Goal: Task Accomplishment & Management: Use online tool/utility

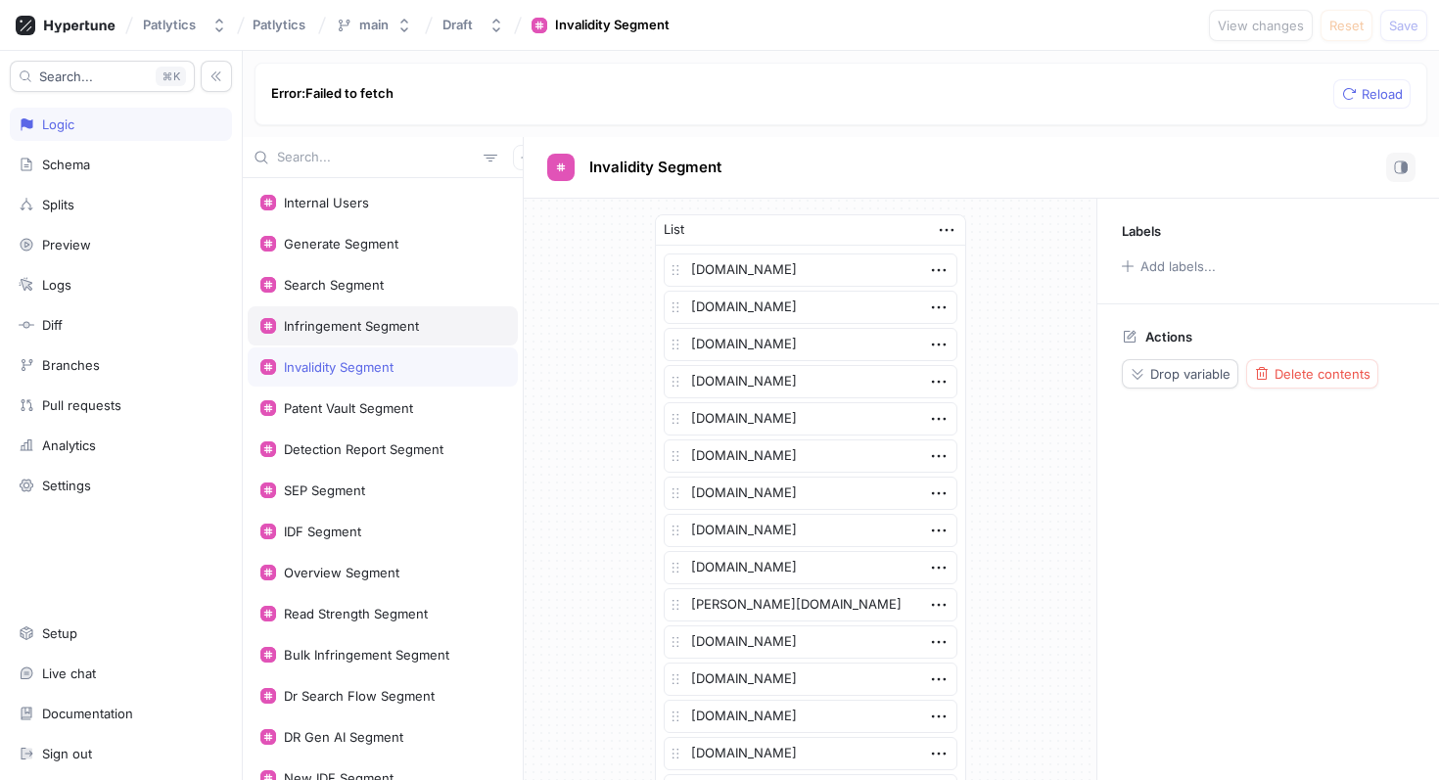
scroll to position [3771, 0]
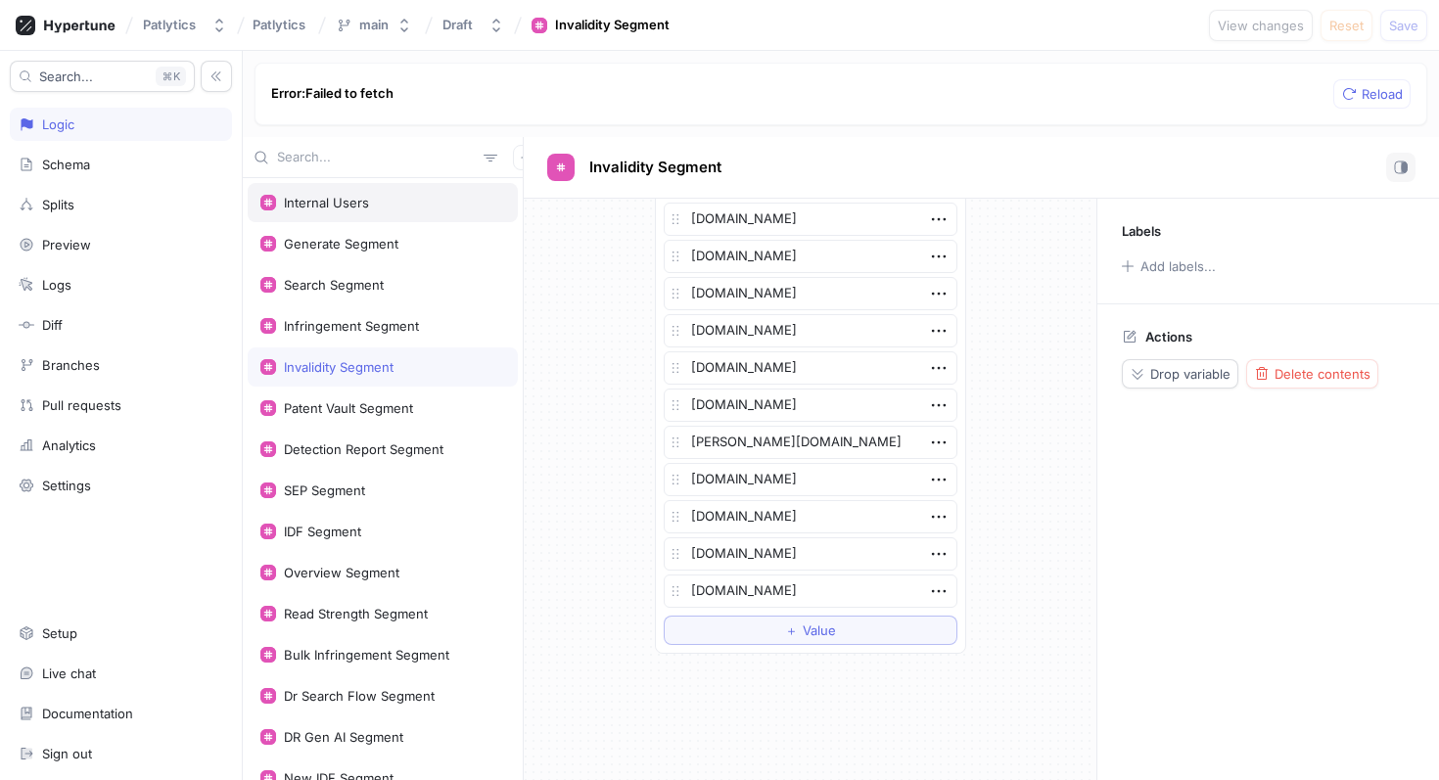
click at [423, 205] on div "Internal Users" at bounding box center [382, 203] width 245 height 16
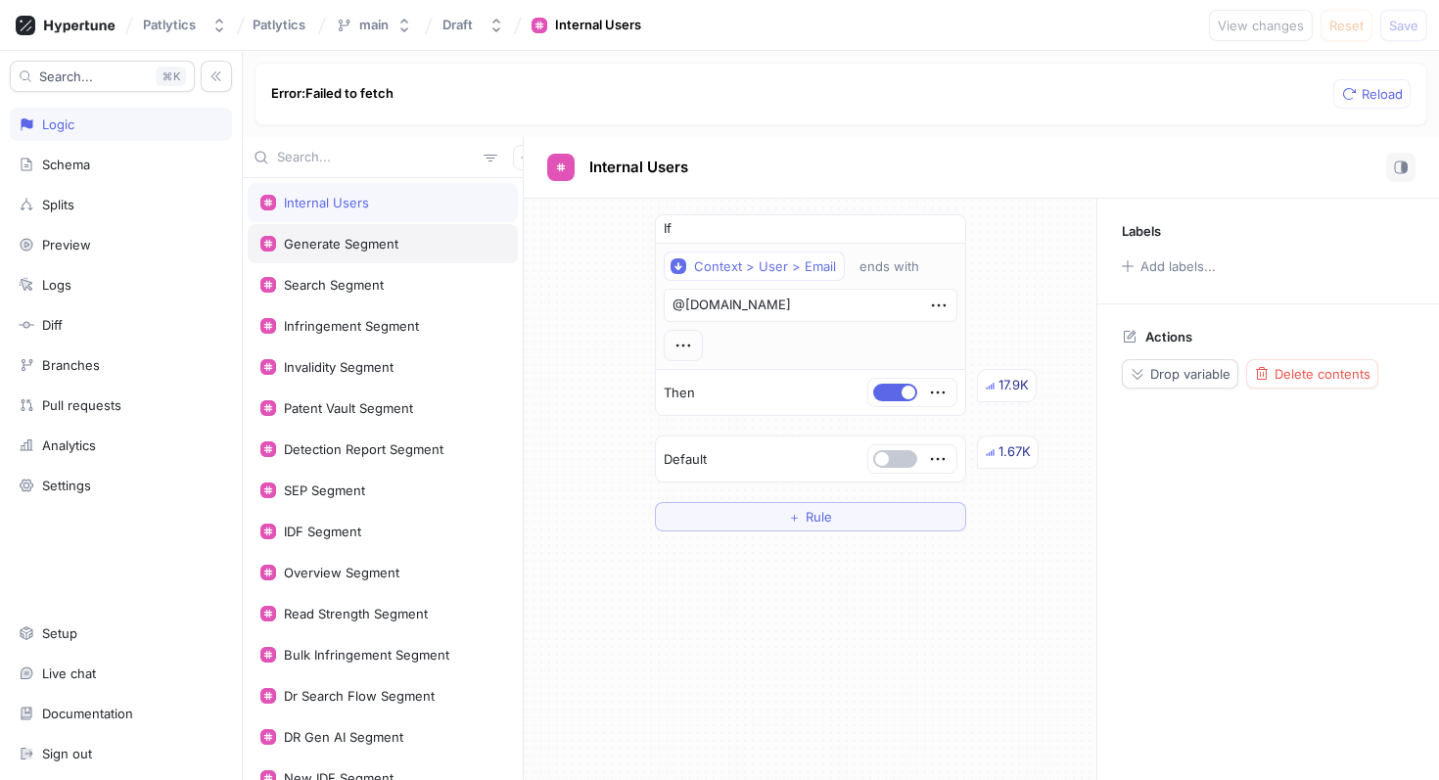
click at [413, 232] on div "Generate Segment" at bounding box center [383, 243] width 270 height 39
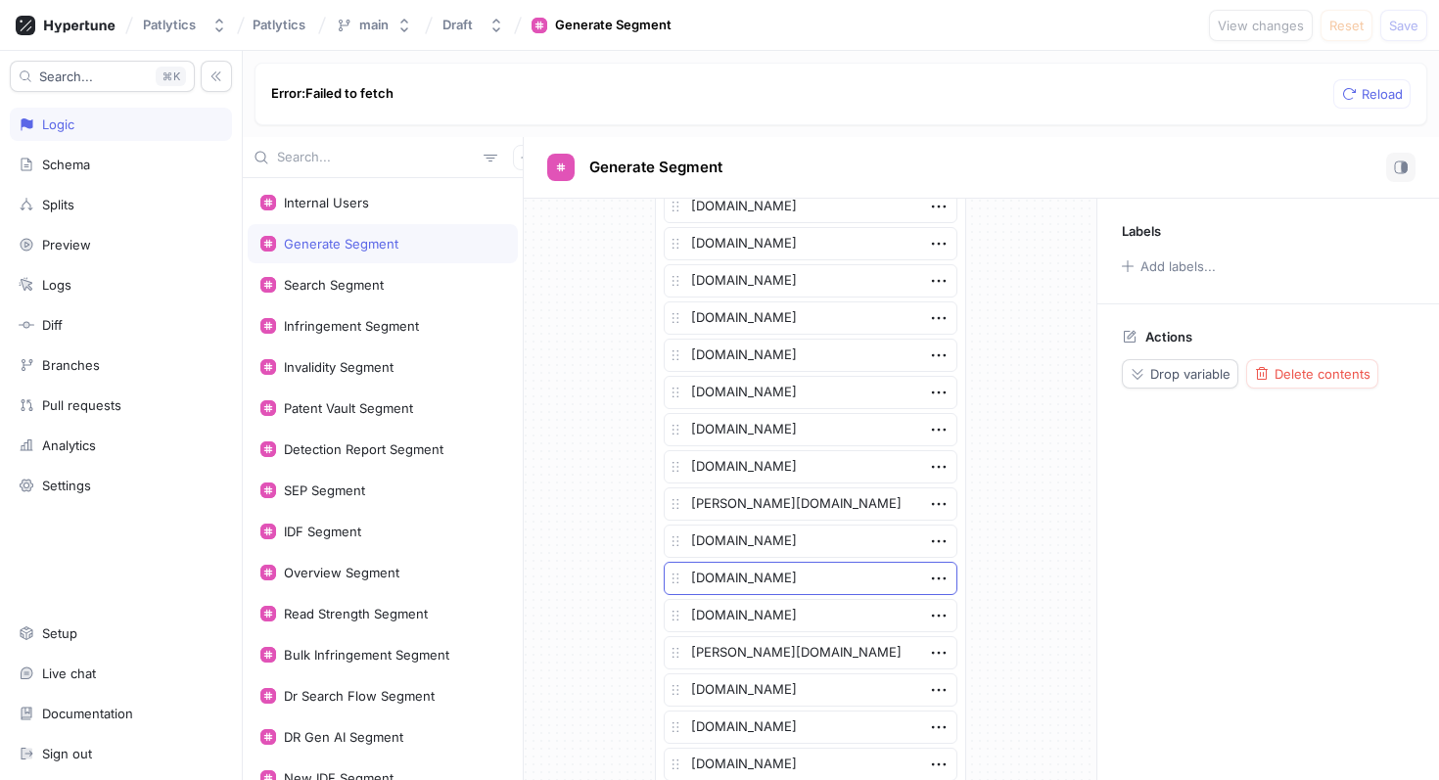
scroll to position [2730, 0]
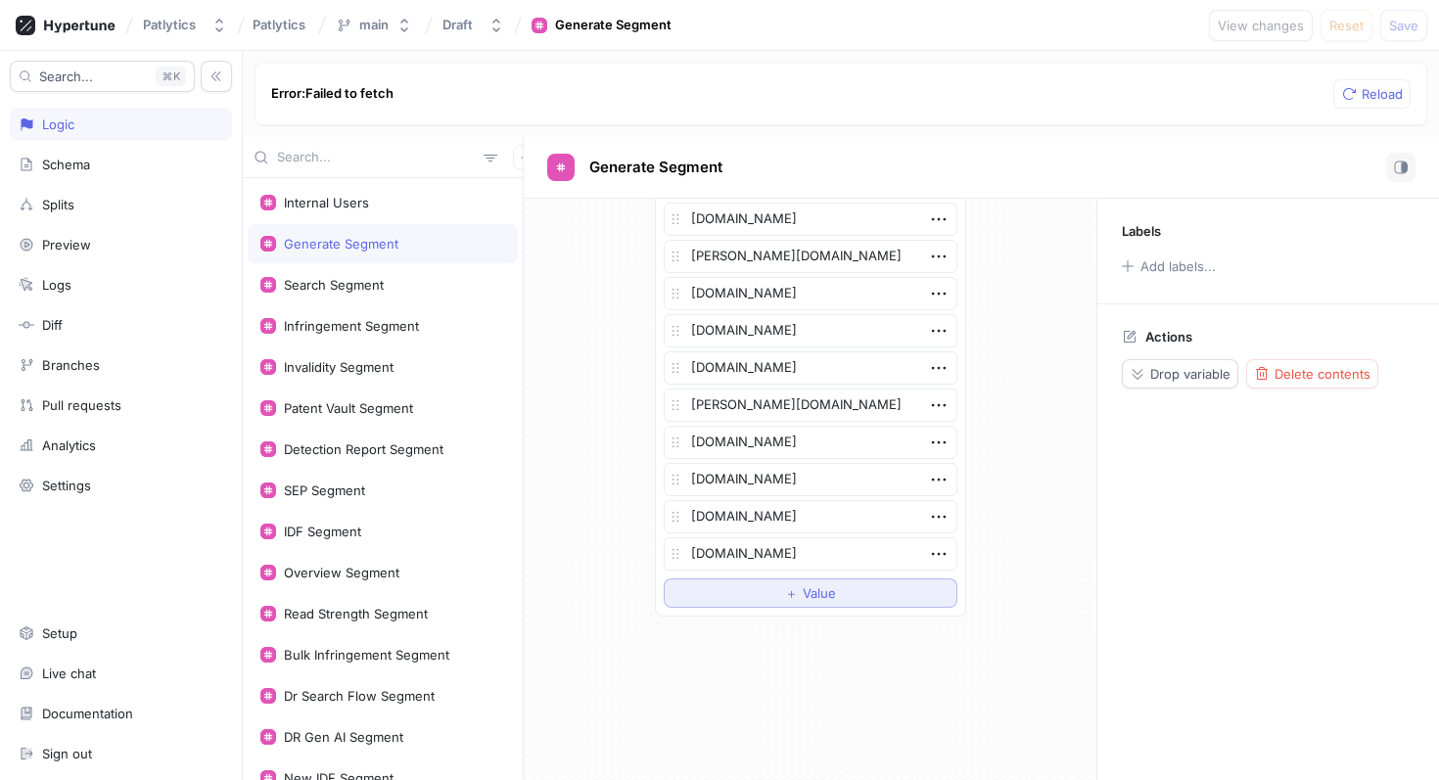
click at [747, 590] on button "＋ Value" at bounding box center [811, 593] width 294 height 29
type textarea "x"
type textarea "mo"
type textarea "x"
type textarea "mot"
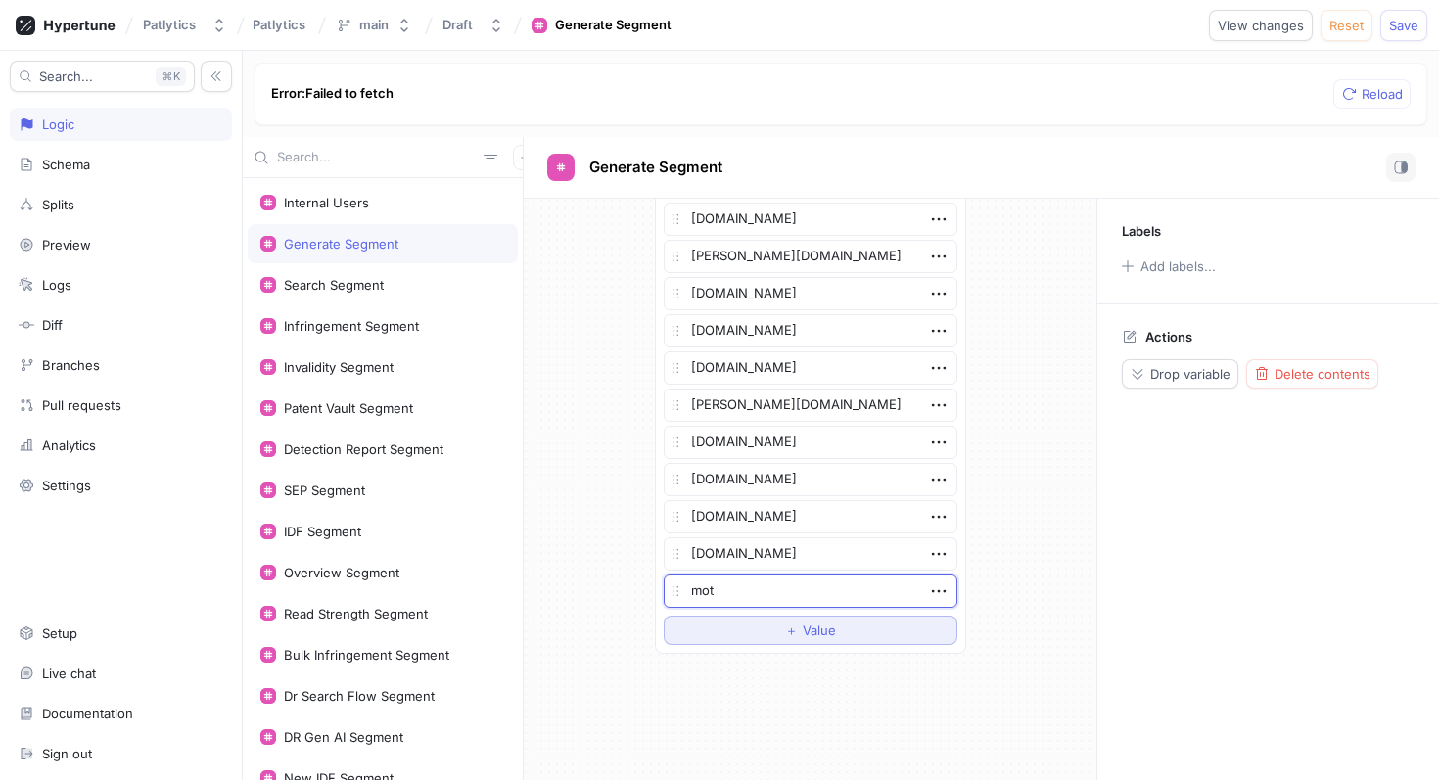
type textarea "x"
type textarea "moto"
type textarea "x"
type textarea "motoro"
type textarea "x"
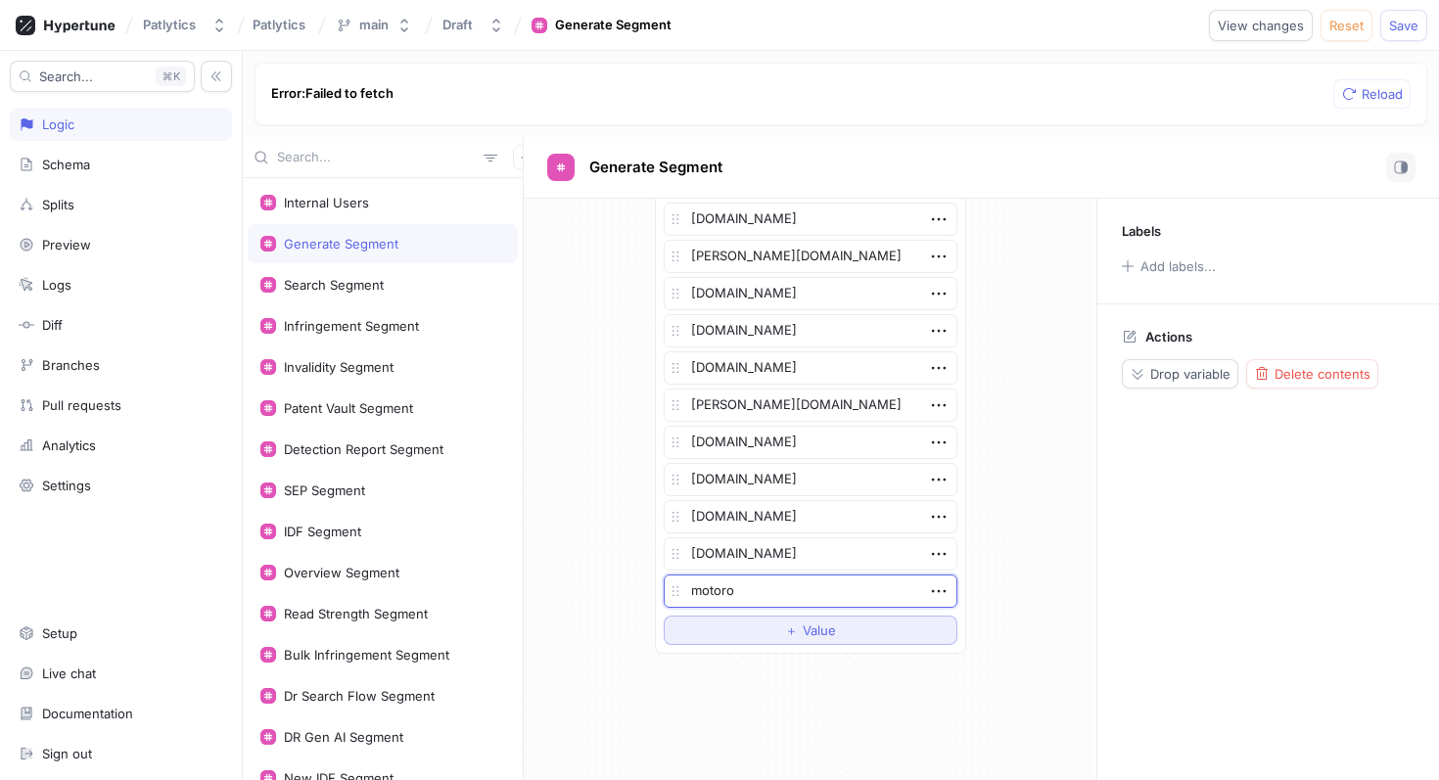
type textarea "motorol"
type textarea "x"
type textarea "motorola"
type textarea "x"
type textarea "motorola."
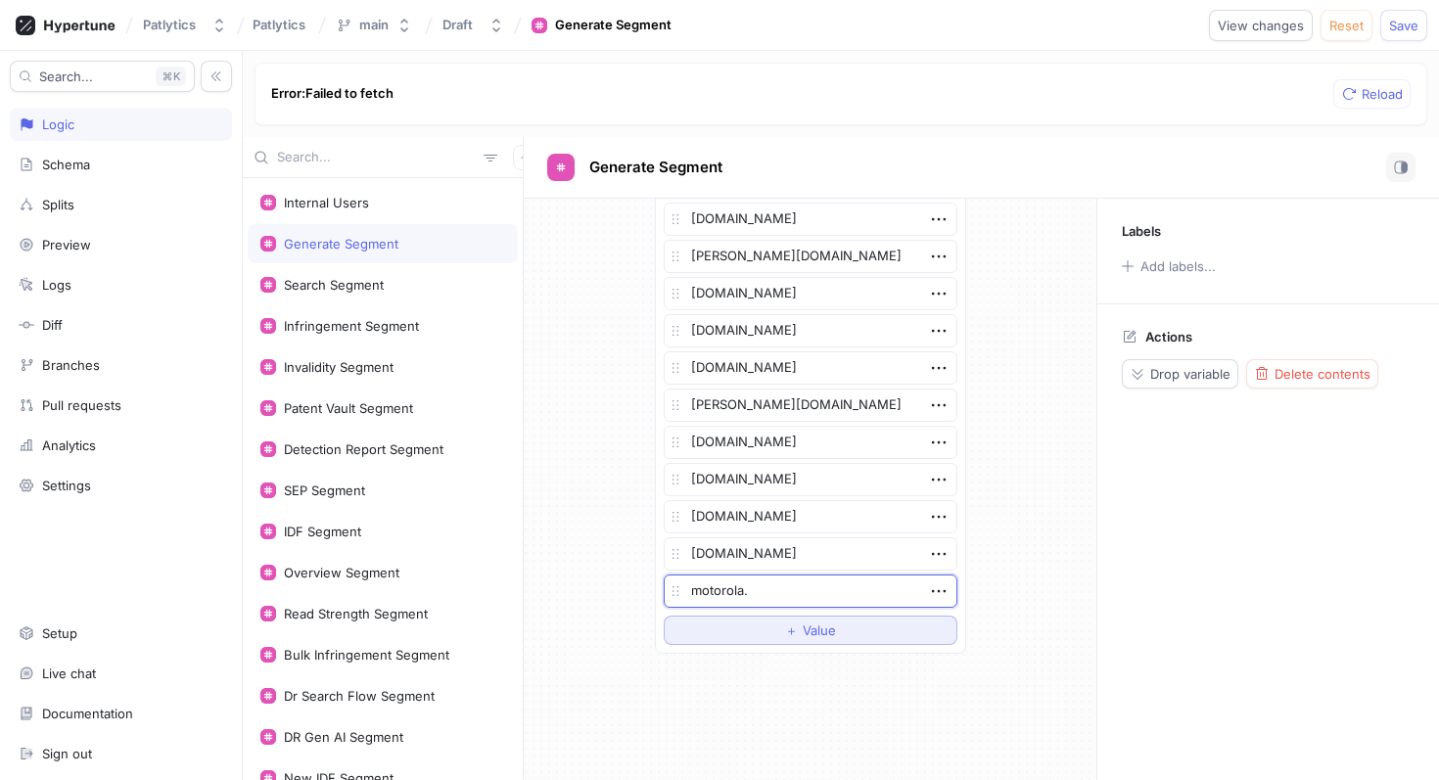
type textarea "x"
type textarea "motorola.c"
type textarea "x"
type textarea "[DOMAIN_NAME]"
type textarea "x"
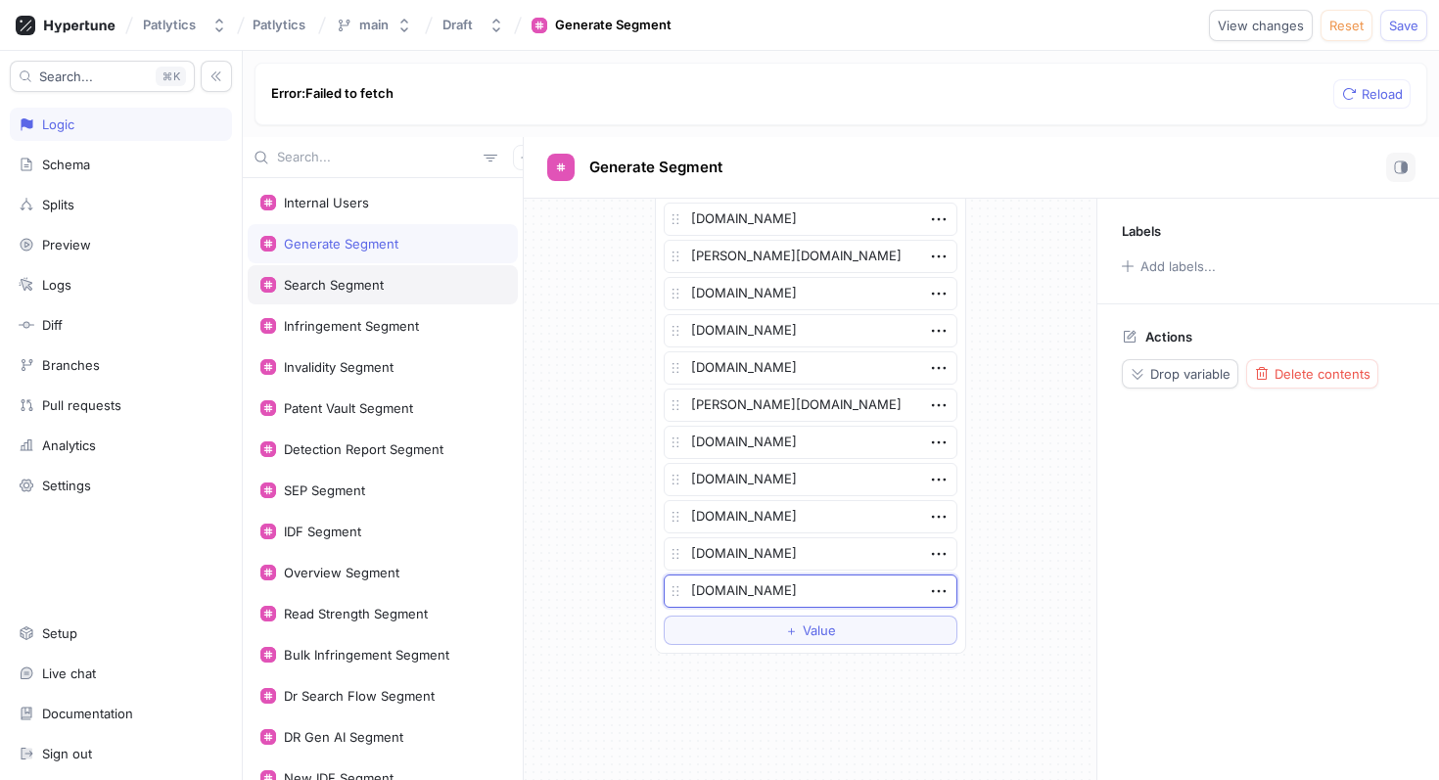
type textarea "[DOMAIN_NAME]"
click at [410, 287] on div "Search Segment" at bounding box center [382, 285] width 245 height 16
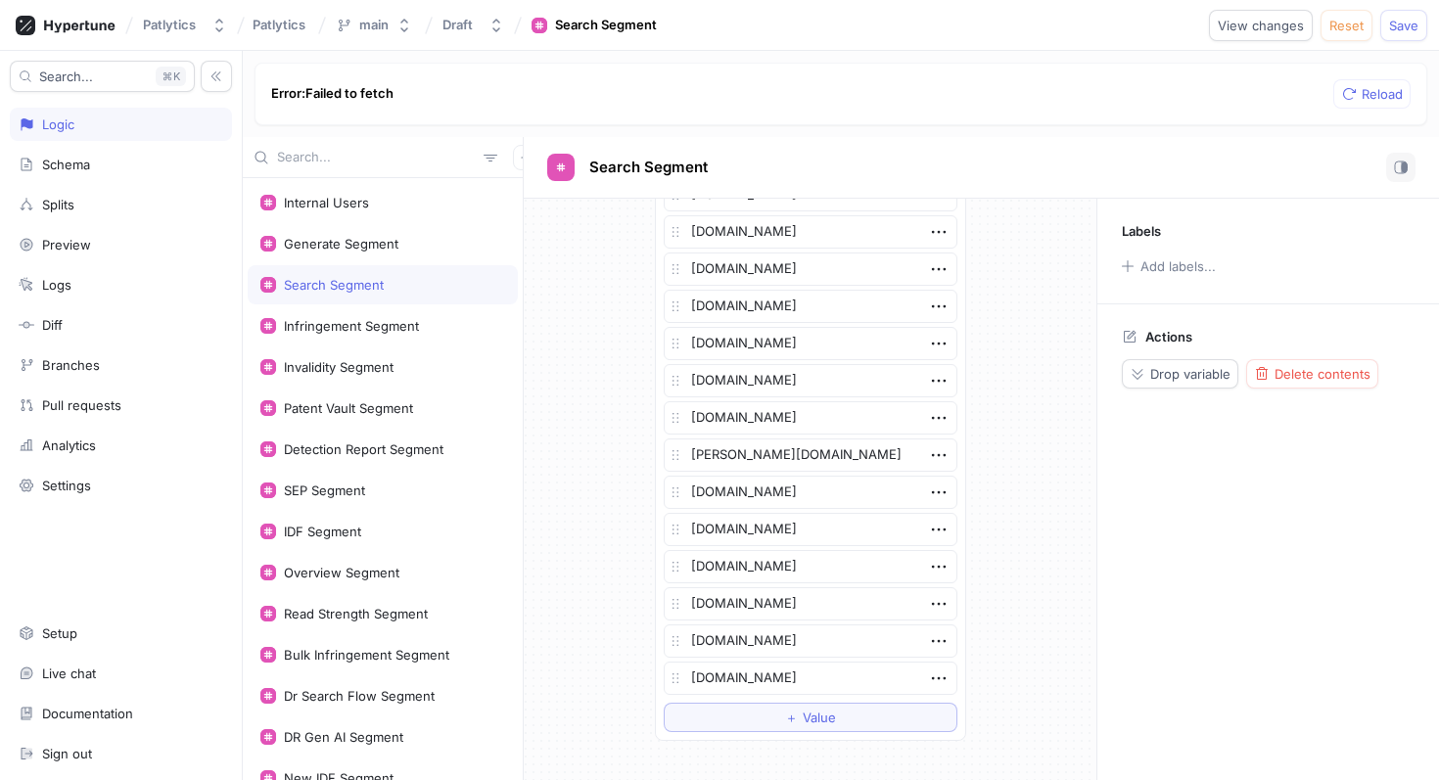
scroll to position [3697, 0]
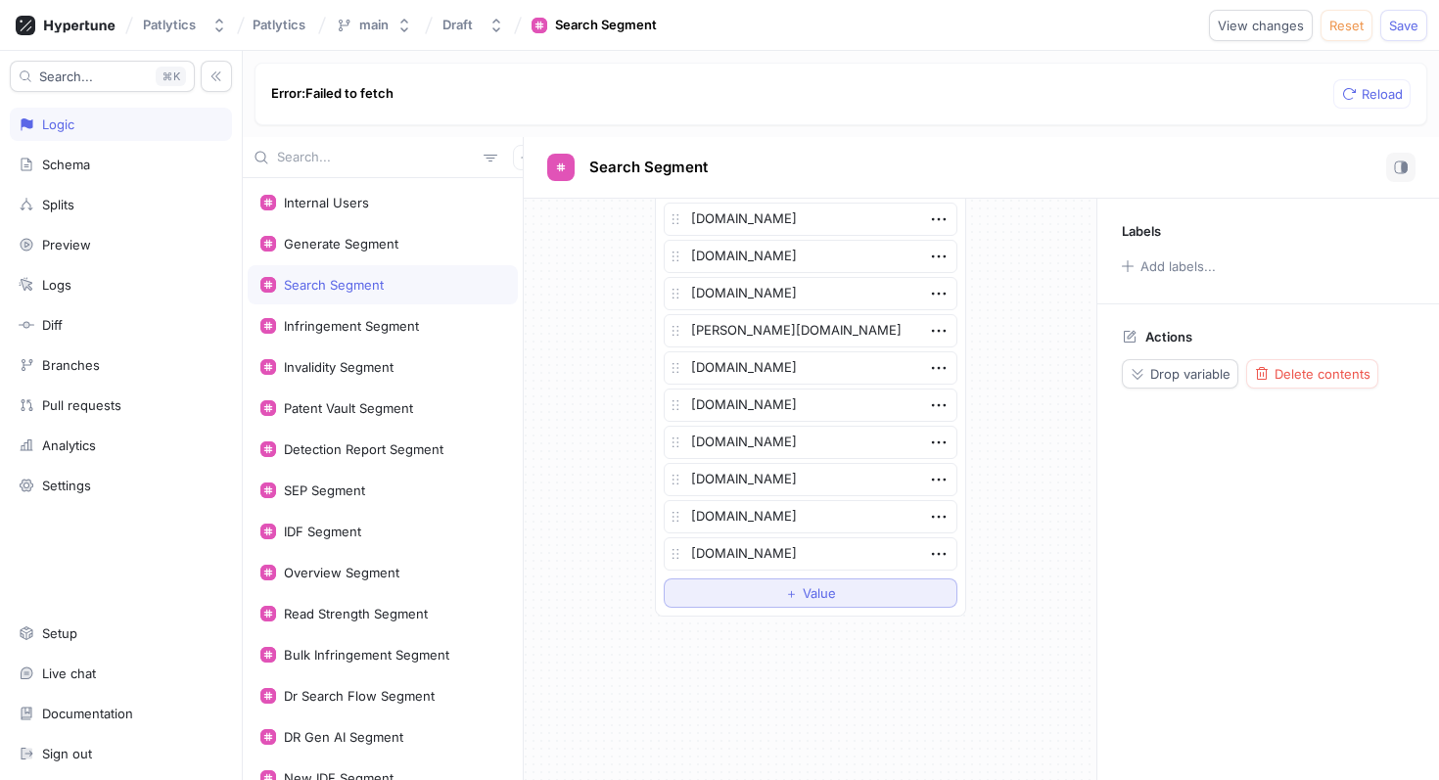
click at [731, 598] on button "＋ Value" at bounding box center [811, 593] width 294 height 29
click at [729, 583] on textarea at bounding box center [811, 591] width 294 height 33
type textarea "x"
type textarea "[DOMAIN_NAME]"
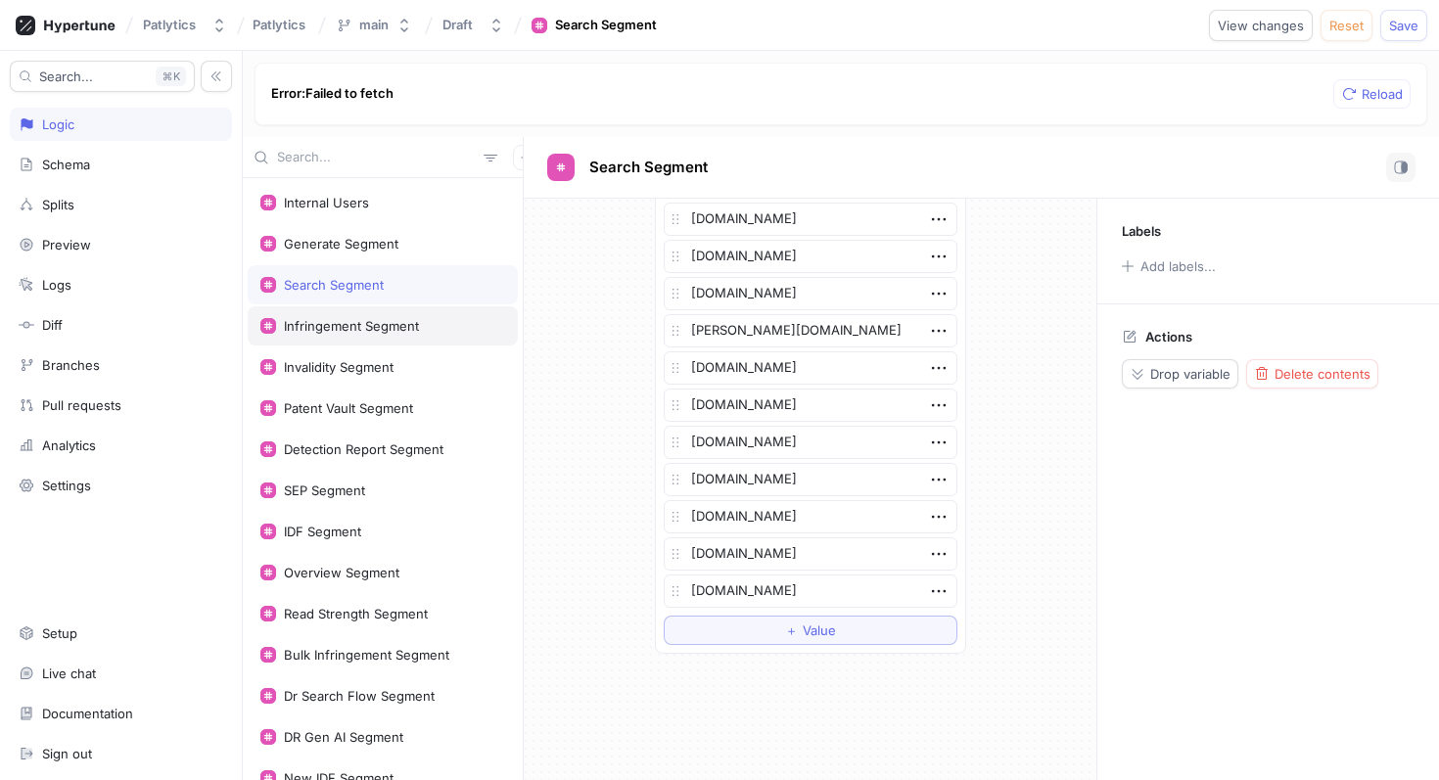
click at [447, 332] on div "Infringement Segment" at bounding box center [382, 326] width 245 height 16
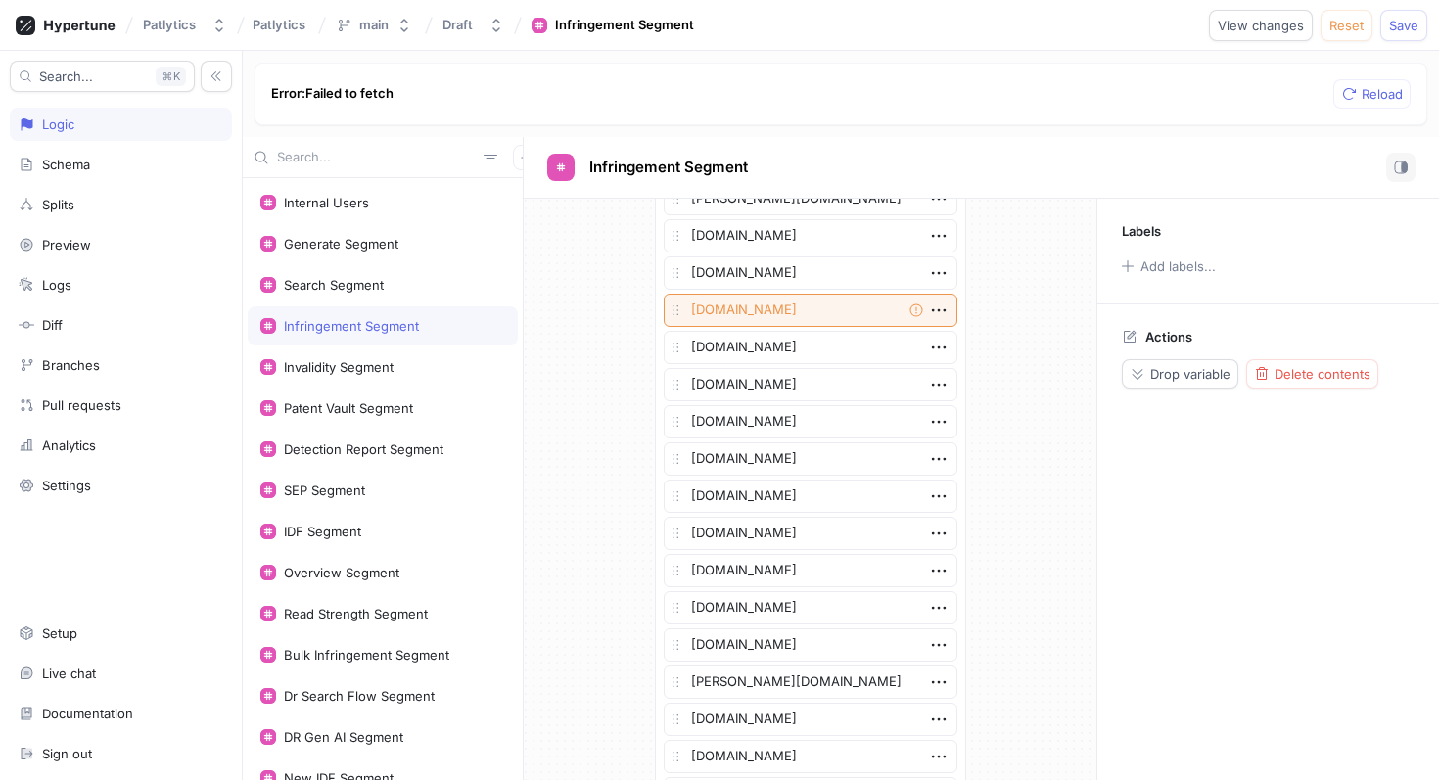
scroll to position [3139, 0]
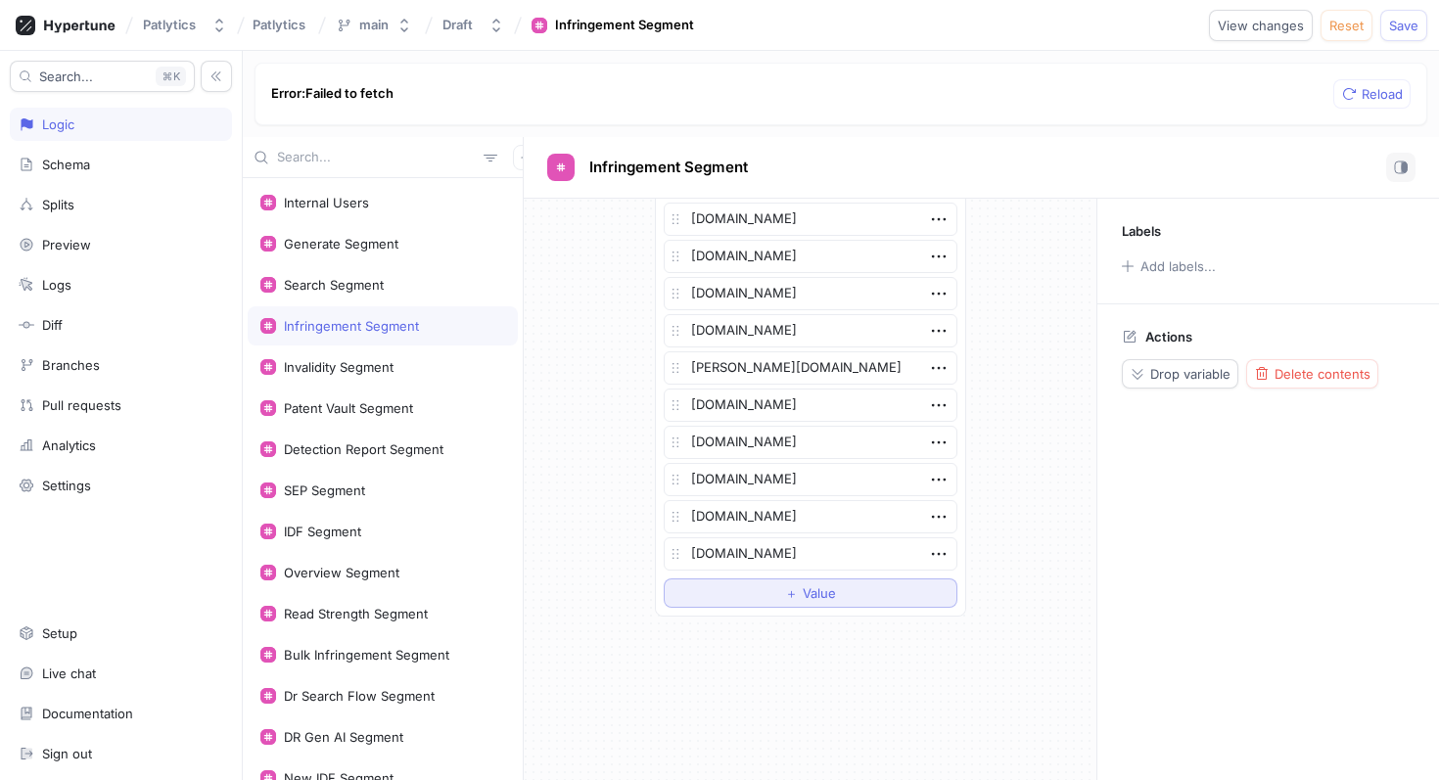
click at [737, 598] on button "＋ Value" at bounding box center [811, 593] width 294 height 29
type textarea "x"
type textarea "[DOMAIN_NAME]"
click at [385, 383] on div "Invalidity Segment" at bounding box center [383, 367] width 270 height 39
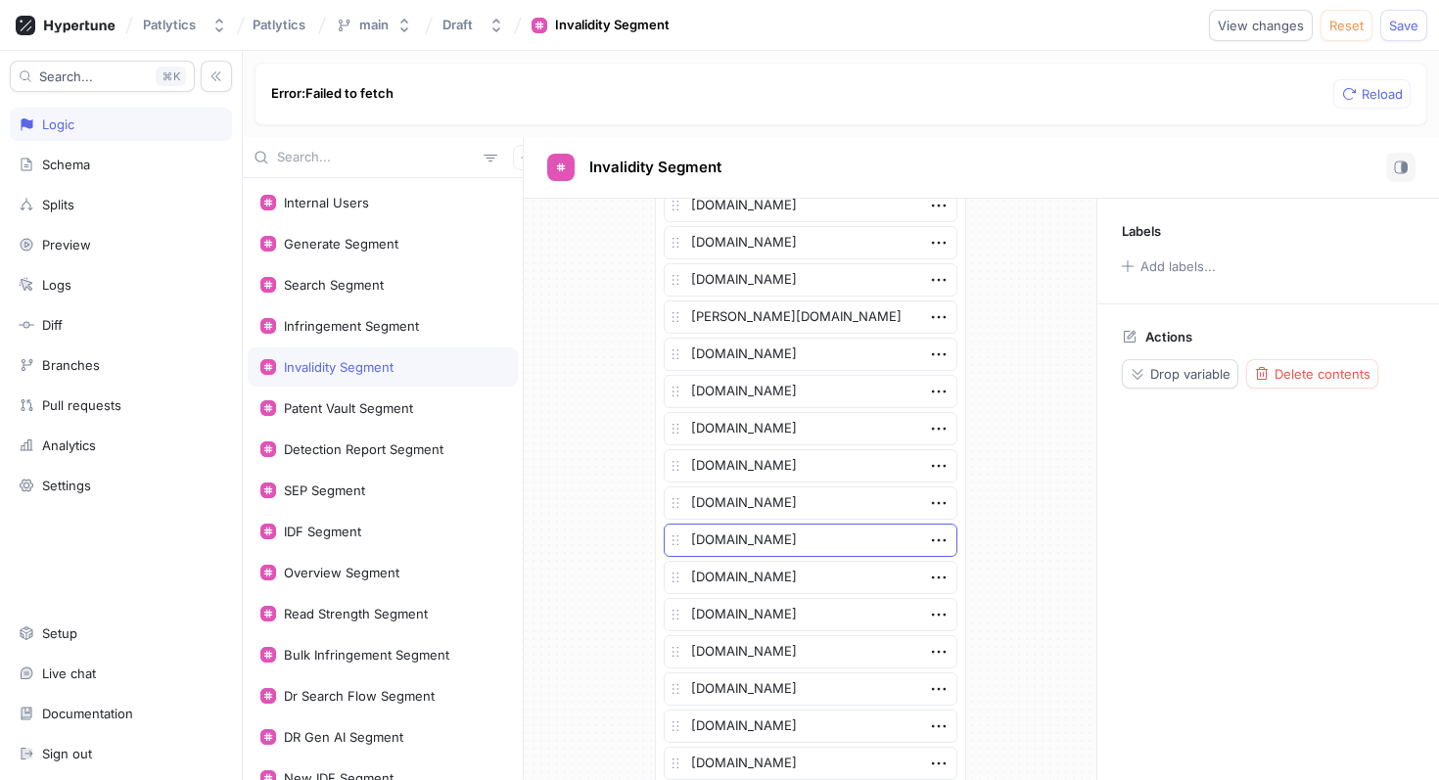
scroll to position [3809, 0]
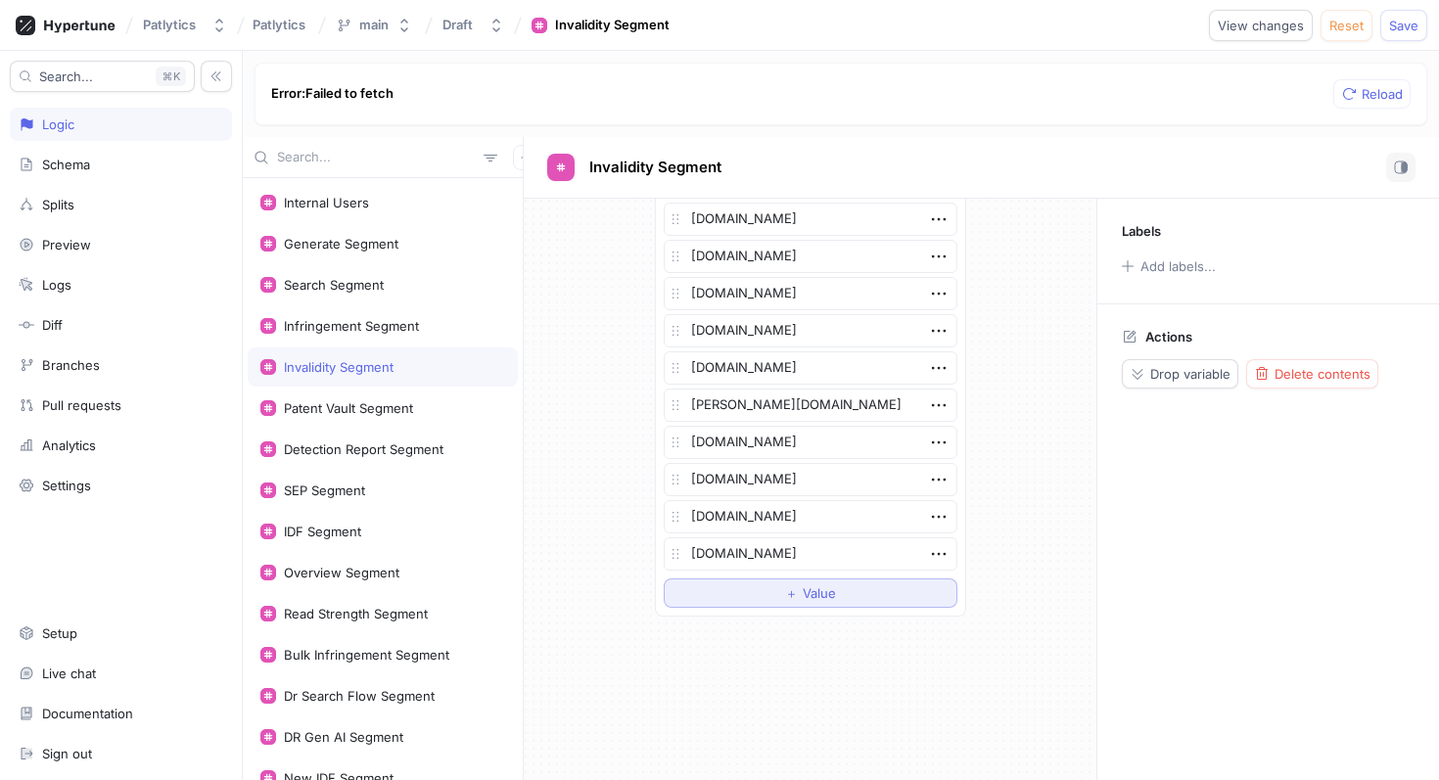
click at [741, 599] on button "＋ Value" at bounding box center [811, 593] width 294 height 29
type textarea "x"
type textarea "[DOMAIN_NAME]"
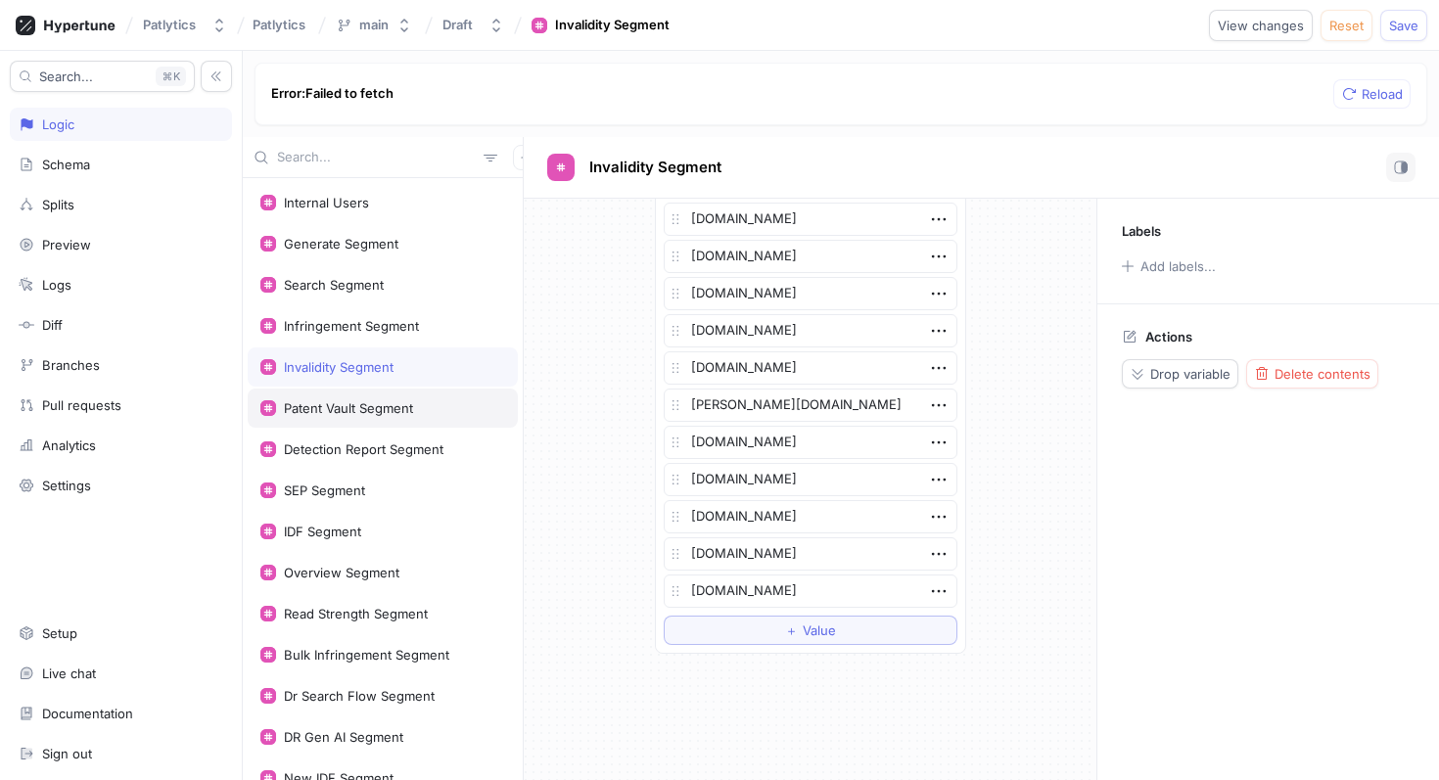
click at [320, 418] on div "Patent Vault Segment" at bounding box center [383, 408] width 270 height 39
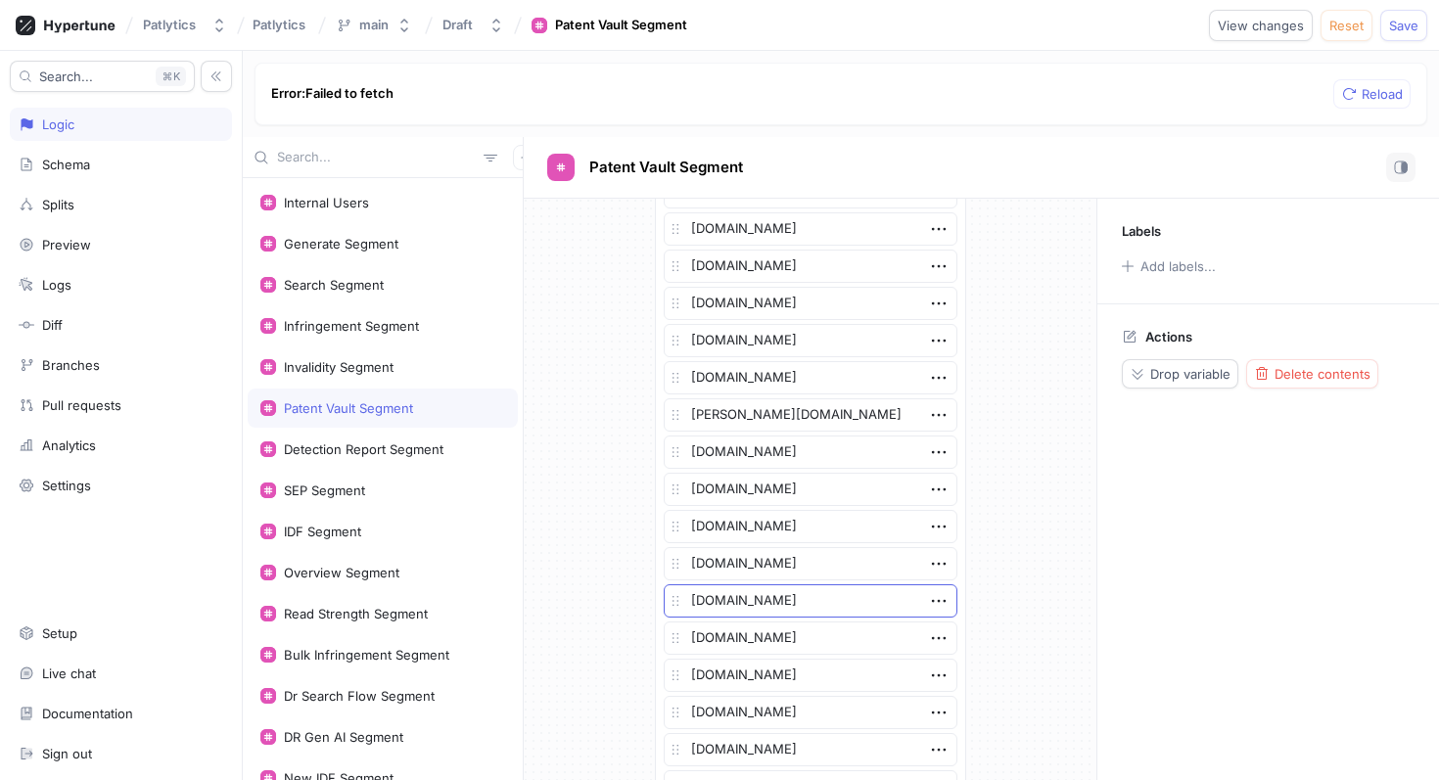
scroll to position [3545, 0]
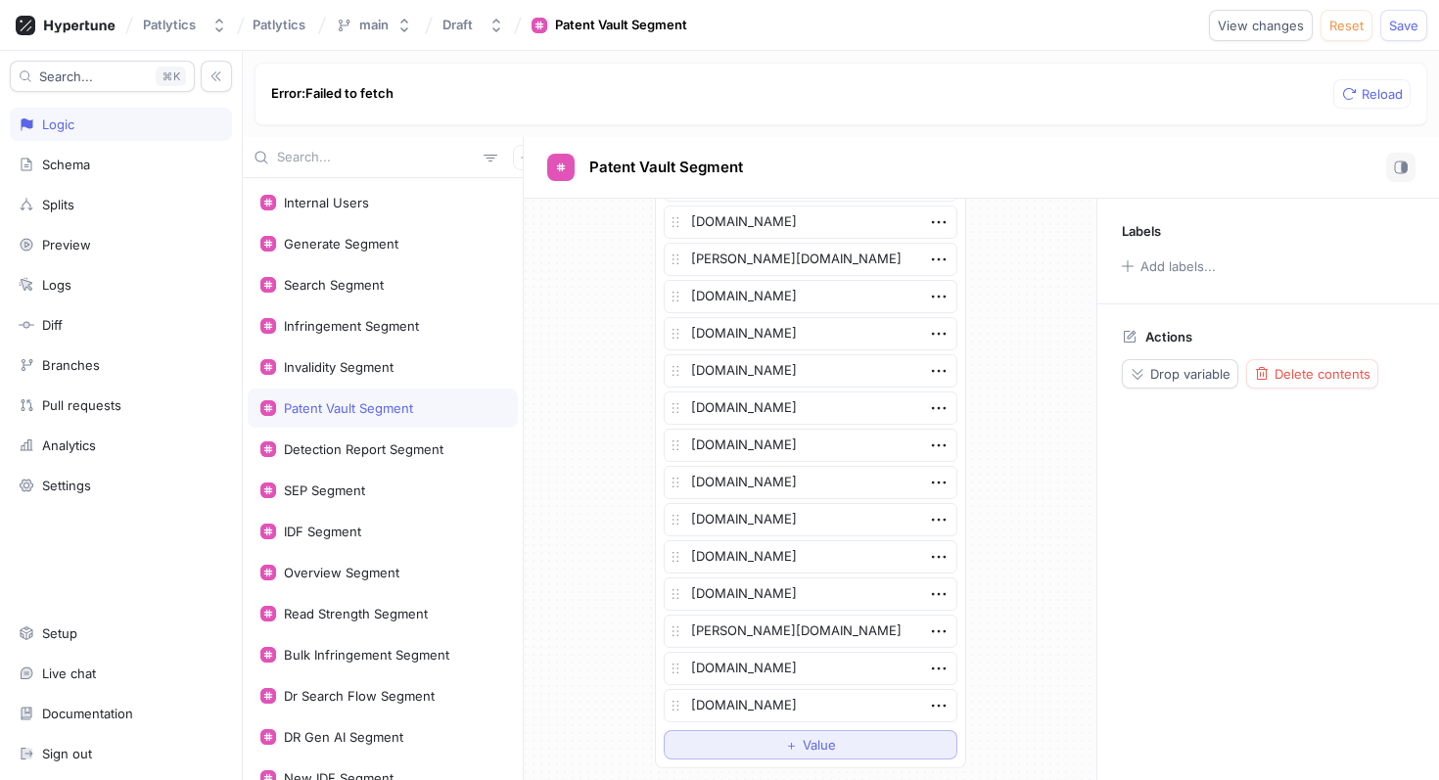
click at [742, 748] on button "＋ Value" at bounding box center [811, 744] width 294 height 29
type textarea "x"
type textarea "[DOMAIN_NAME]"
click at [395, 441] on div "Detection Report Segment" at bounding box center [383, 449] width 270 height 39
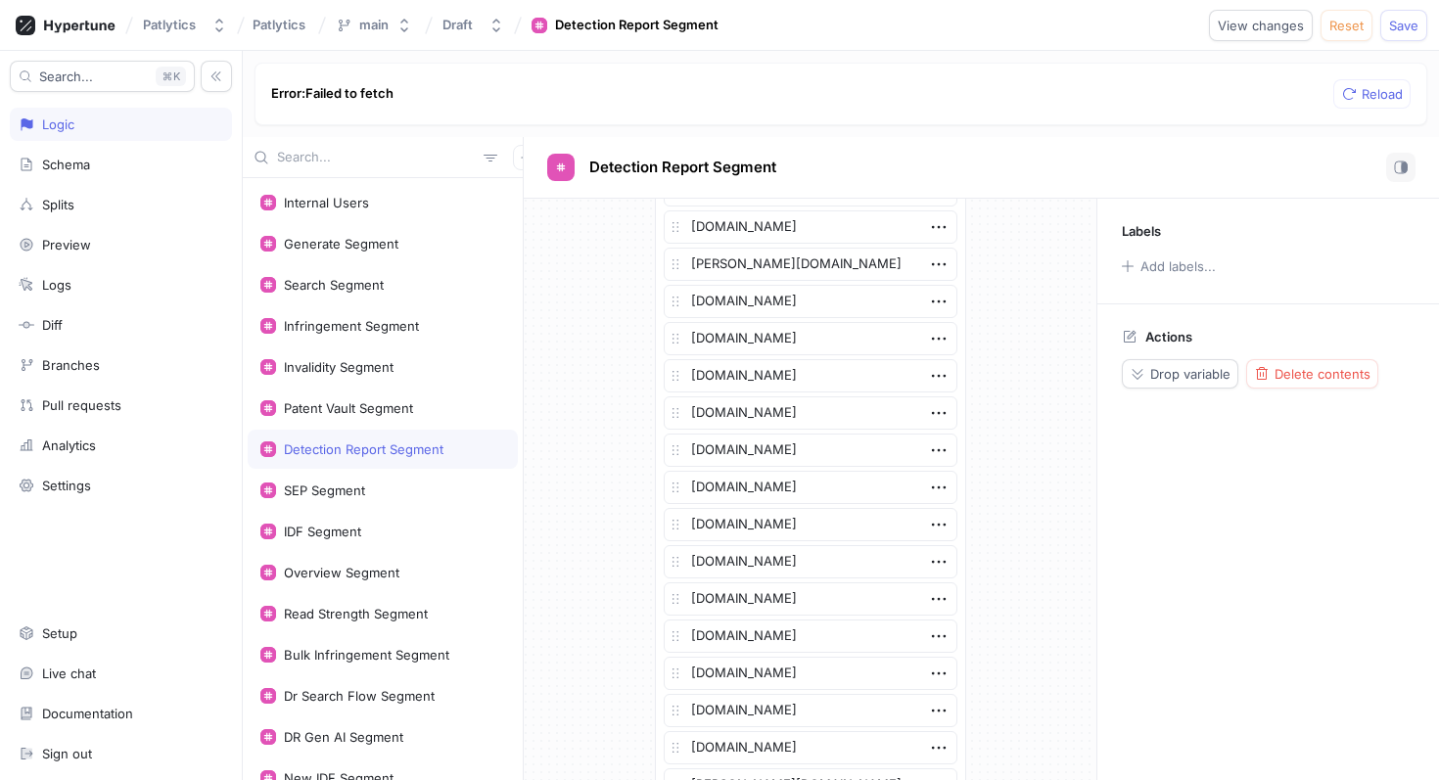
scroll to position [3920, 0]
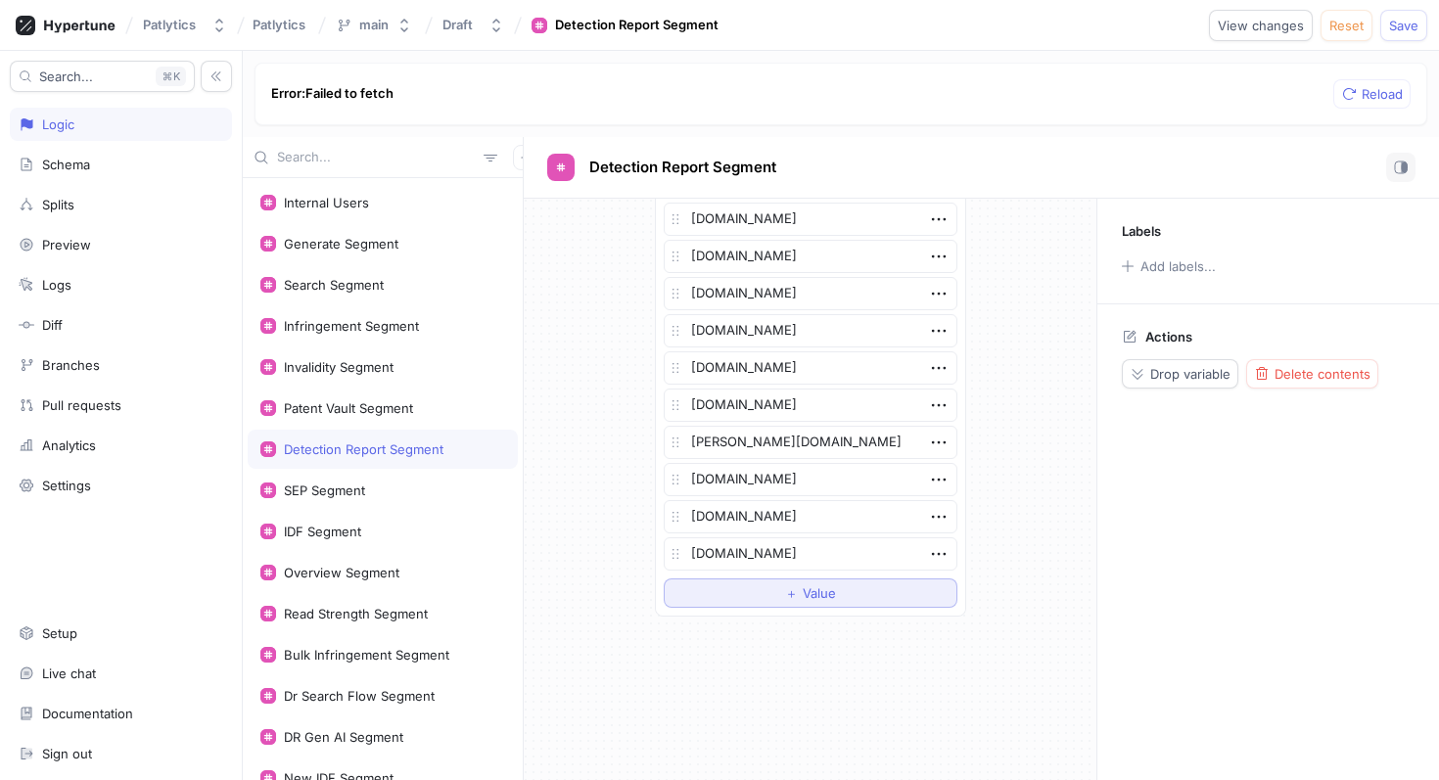
click at [711, 588] on button "＋ Value" at bounding box center [811, 593] width 294 height 29
type textarea "x"
type textarea "[DOMAIN_NAME]"
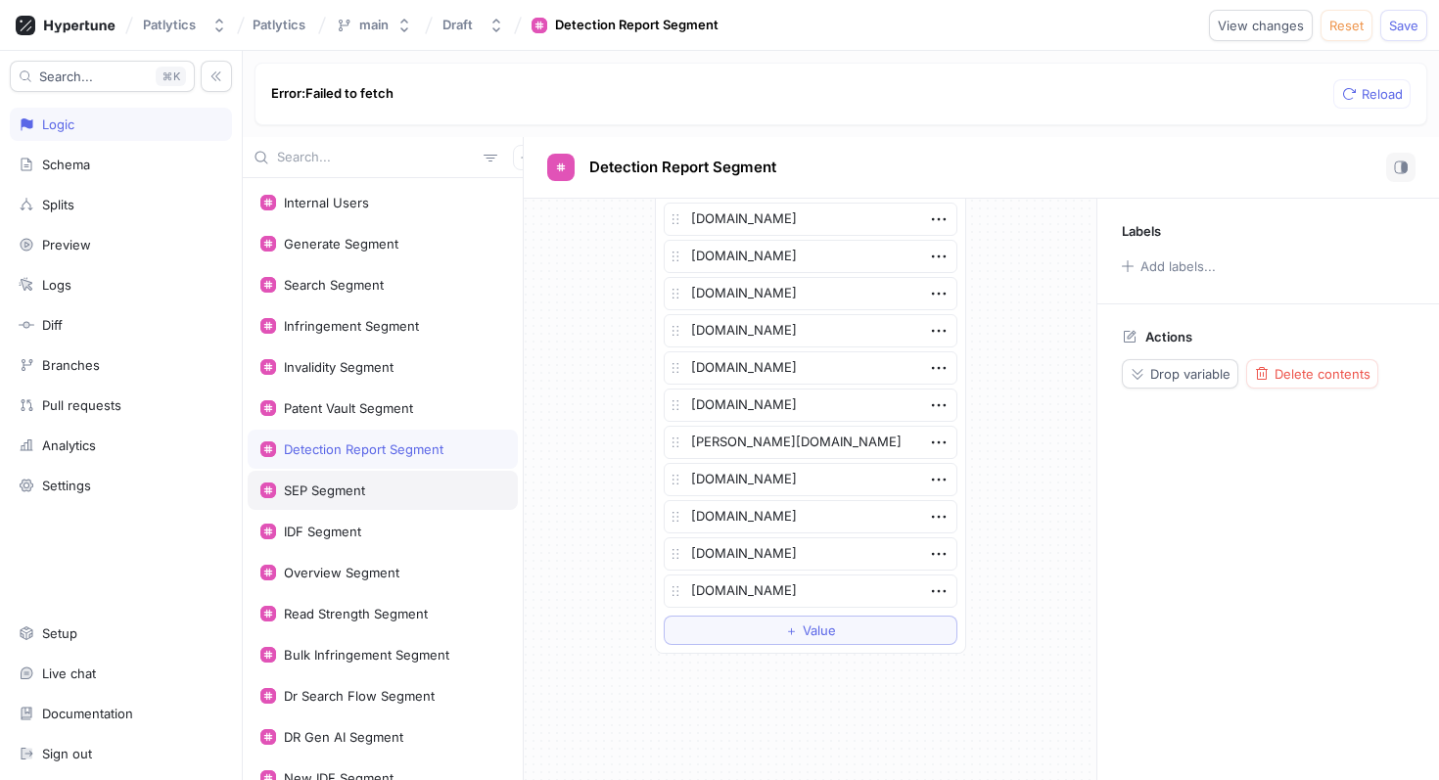
click at [395, 491] on div "SEP Segment" at bounding box center [382, 491] width 245 height 16
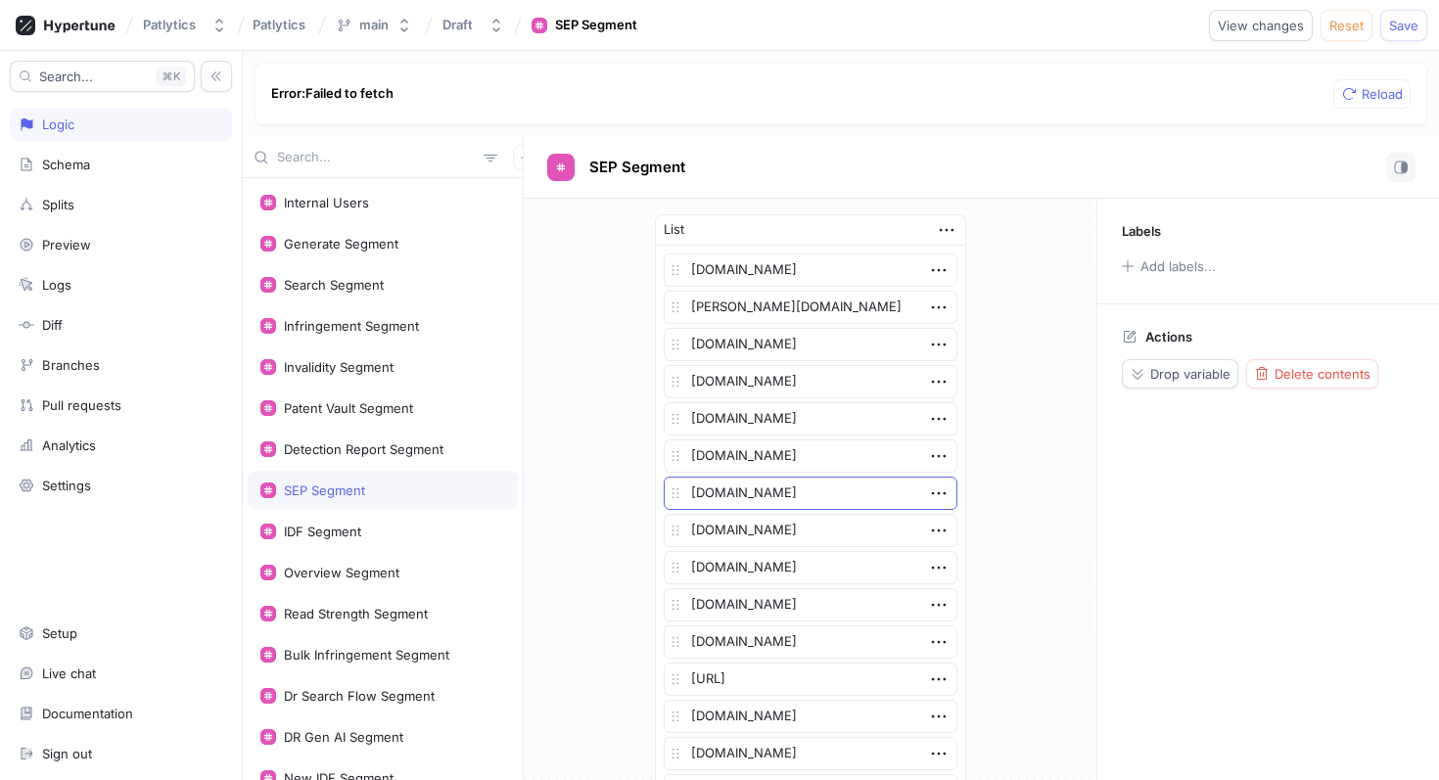
scroll to position [683, 0]
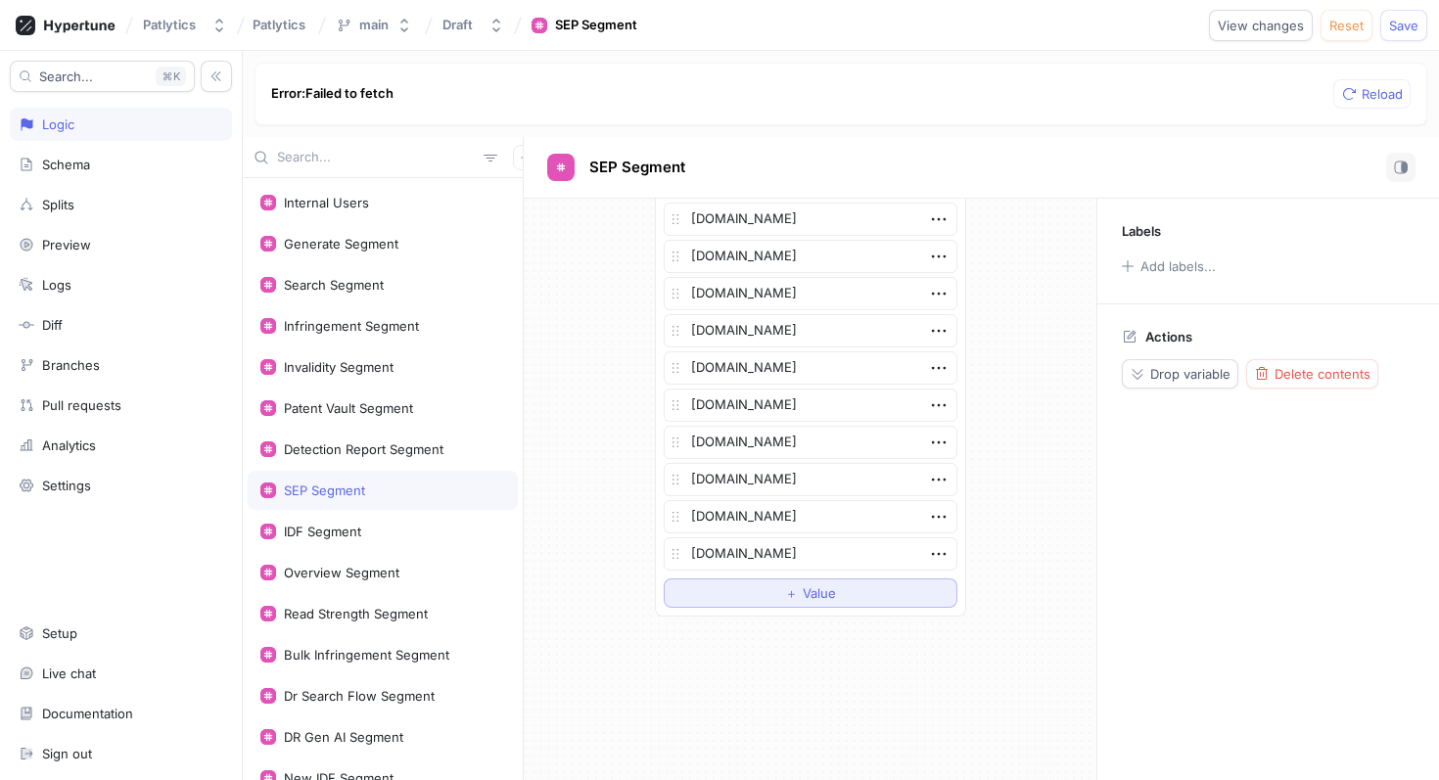
click at [730, 600] on button "＋ Value" at bounding box center [811, 593] width 294 height 29
type textarea "x"
type textarea "[DOMAIN_NAME]"
click at [434, 518] on div "IDF Segment" at bounding box center [383, 531] width 270 height 39
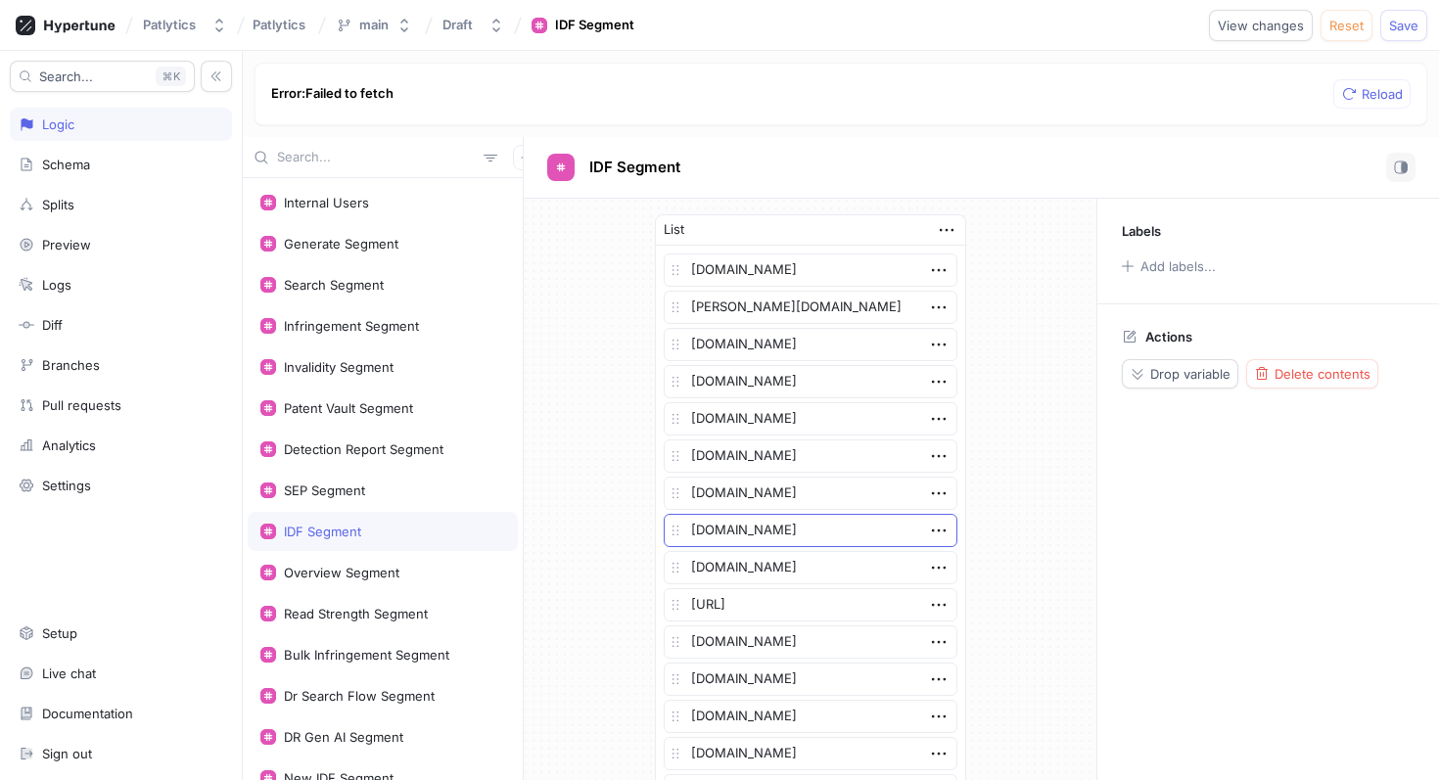
scroll to position [1055, 0]
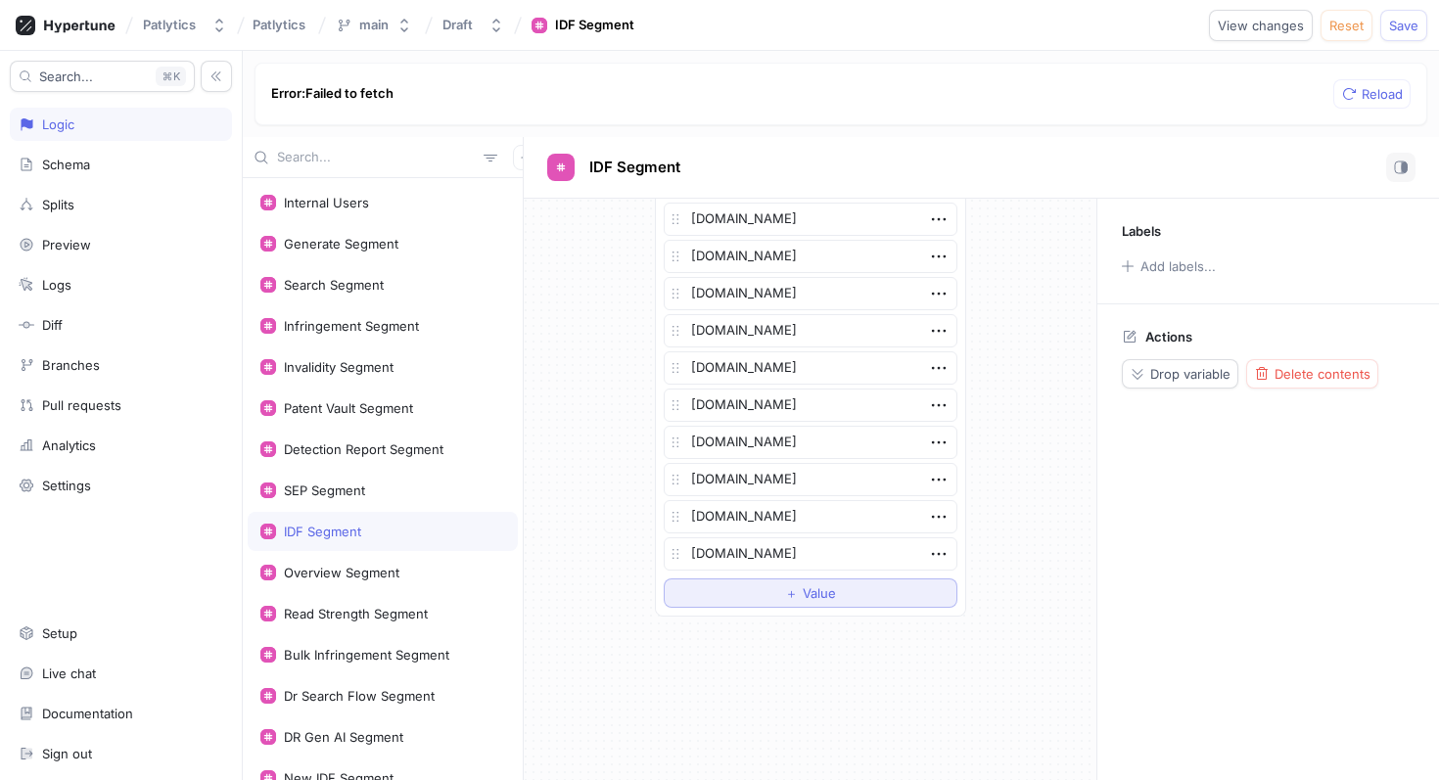
click at [725, 605] on button "＋ Value" at bounding box center [811, 593] width 294 height 29
type textarea "x"
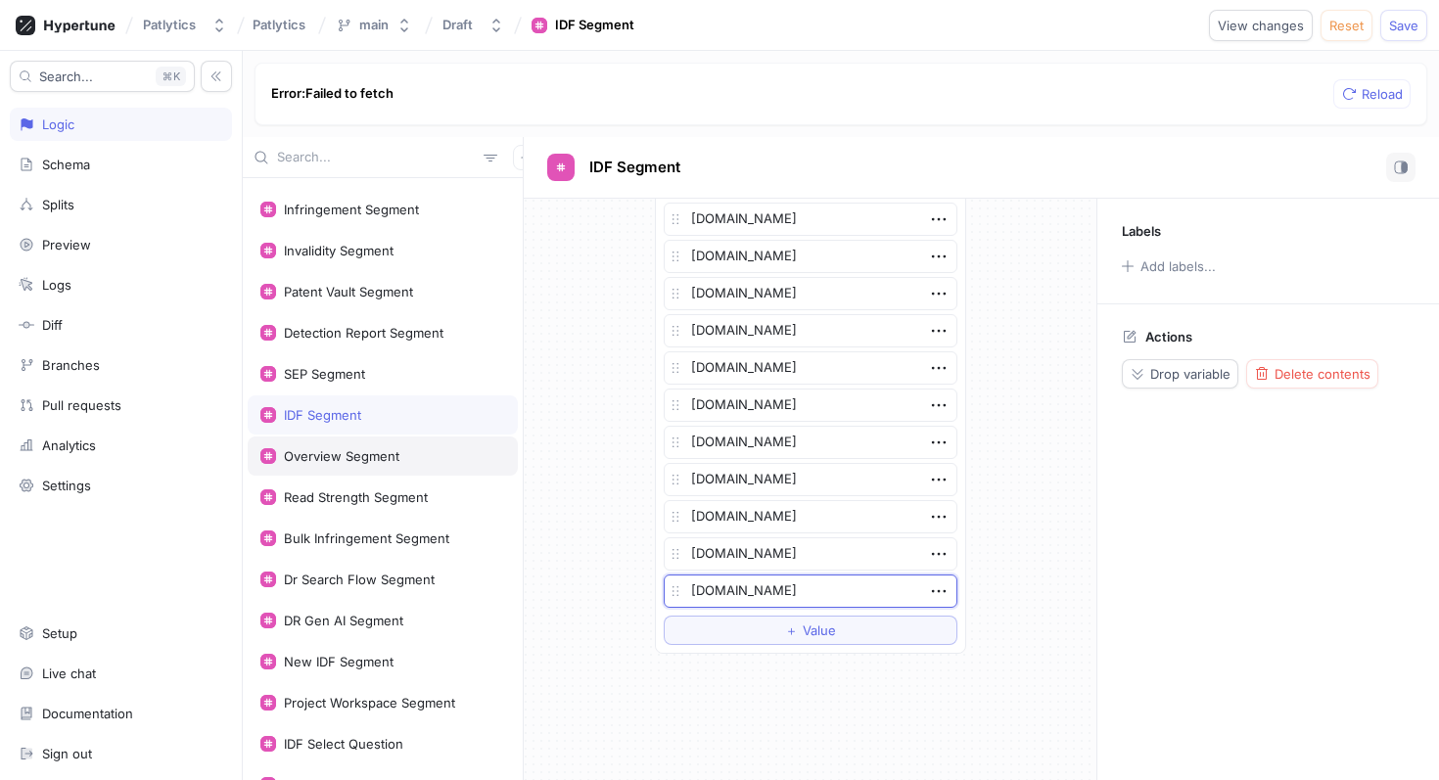
scroll to position [174, 0]
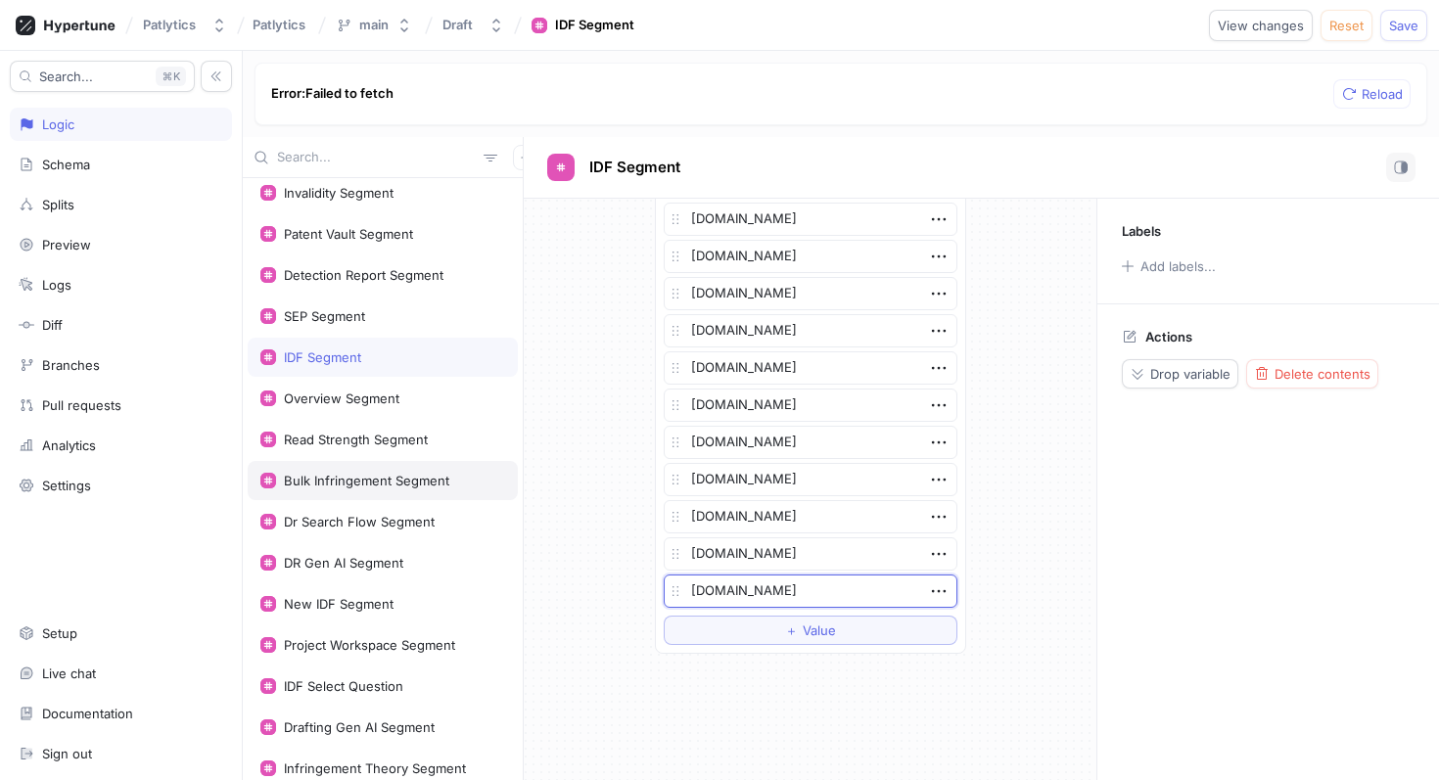
type textarea "[DOMAIN_NAME]"
click at [407, 471] on div "Bulk Infringement Segment" at bounding box center [383, 480] width 270 height 39
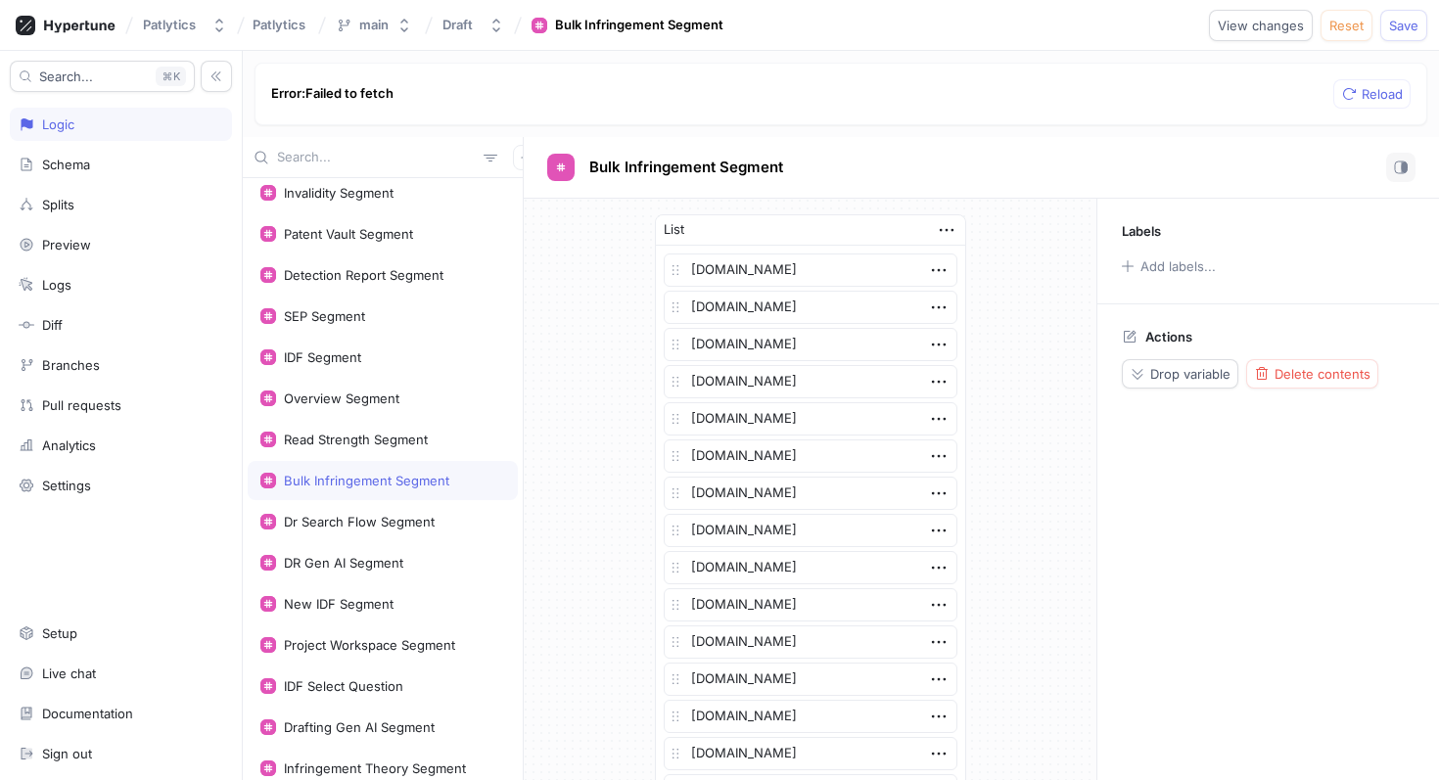
scroll to position [1837, 0]
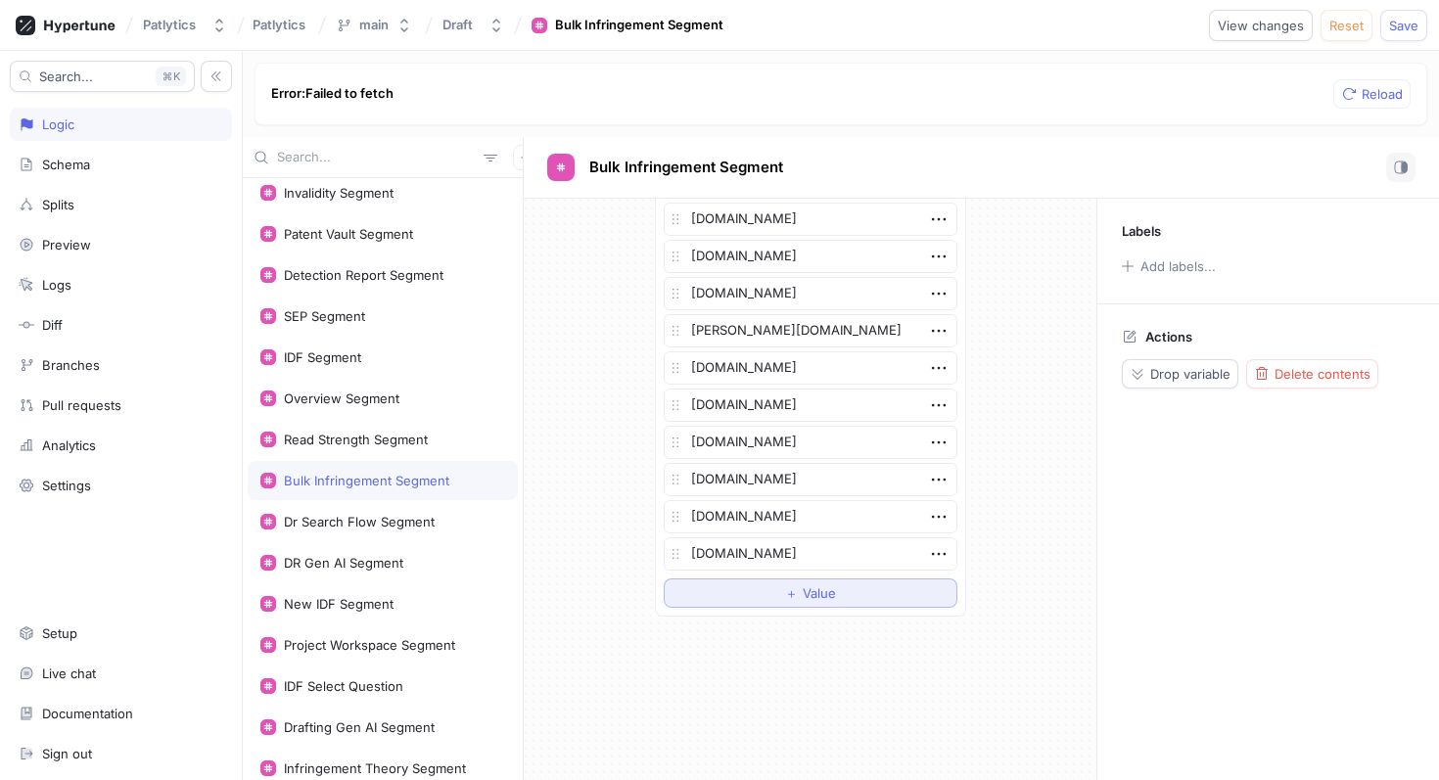
click at [702, 585] on button "＋ Value" at bounding box center [811, 593] width 294 height 29
type textarea "x"
type textarea "[DOMAIN_NAME]"
click at [433, 514] on div "Dr Search Flow Segment" at bounding box center [382, 522] width 245 height 16
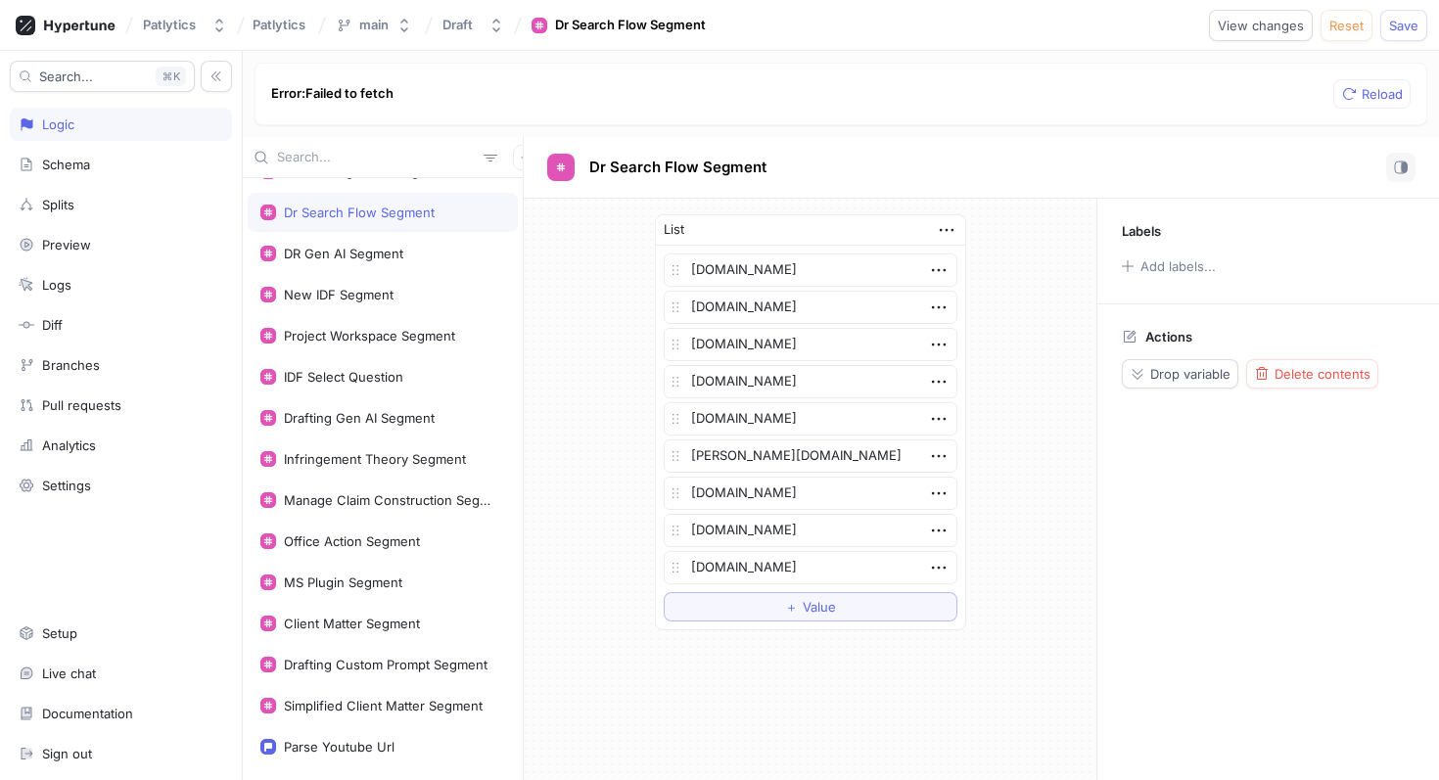
scroll to position [478, 0]
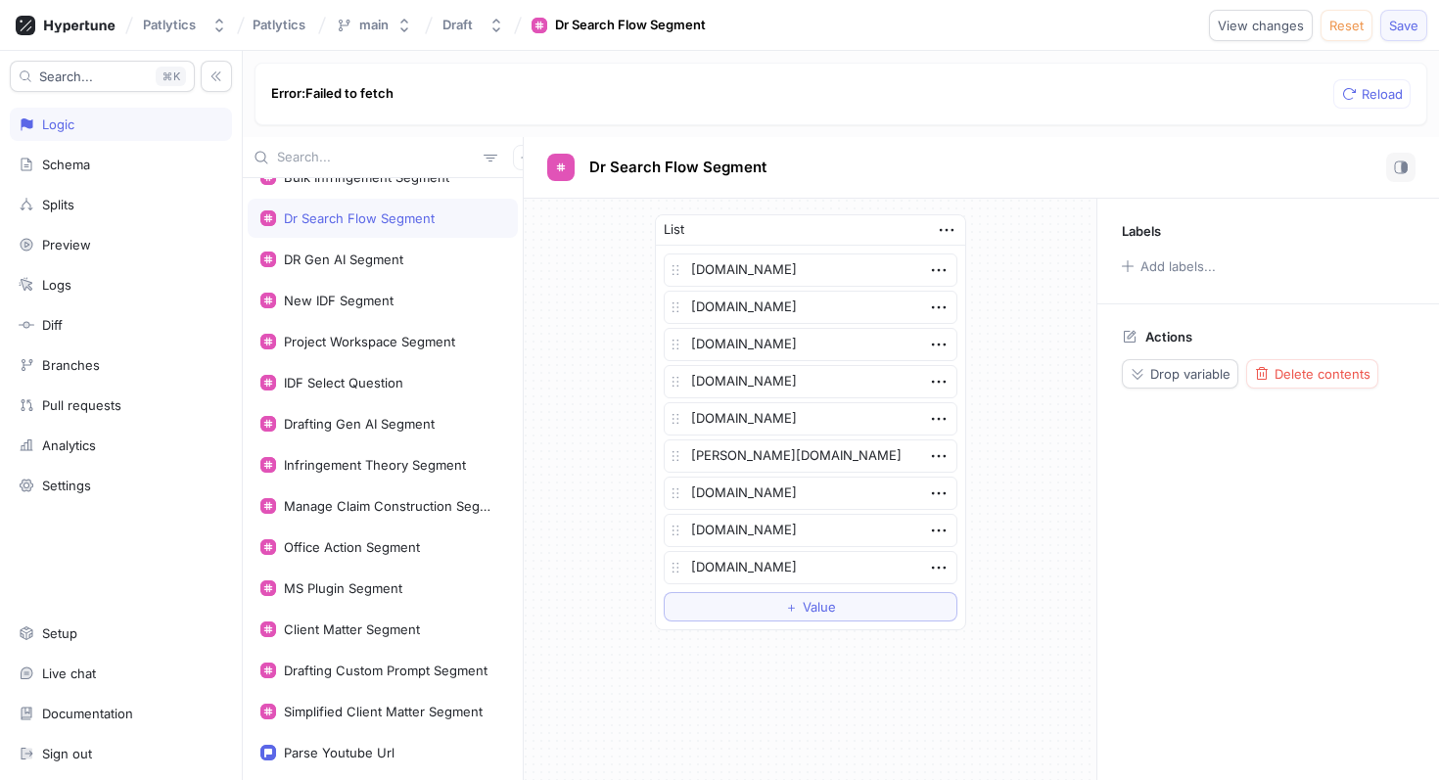
click at [1397, 23] on span "Save" at bounding box center [1403, 26] width 29 height 12
click at [550, 494] on div "List ak-america.com om.asahi-kasei.co.jp patlytics.co abnormalsecurity.com patl…" at bounding box center [810, 422] width 573 height 447
click at [409, 538] on div "Office Action Segment" at bounding box center [383, 547] width 270 height 39
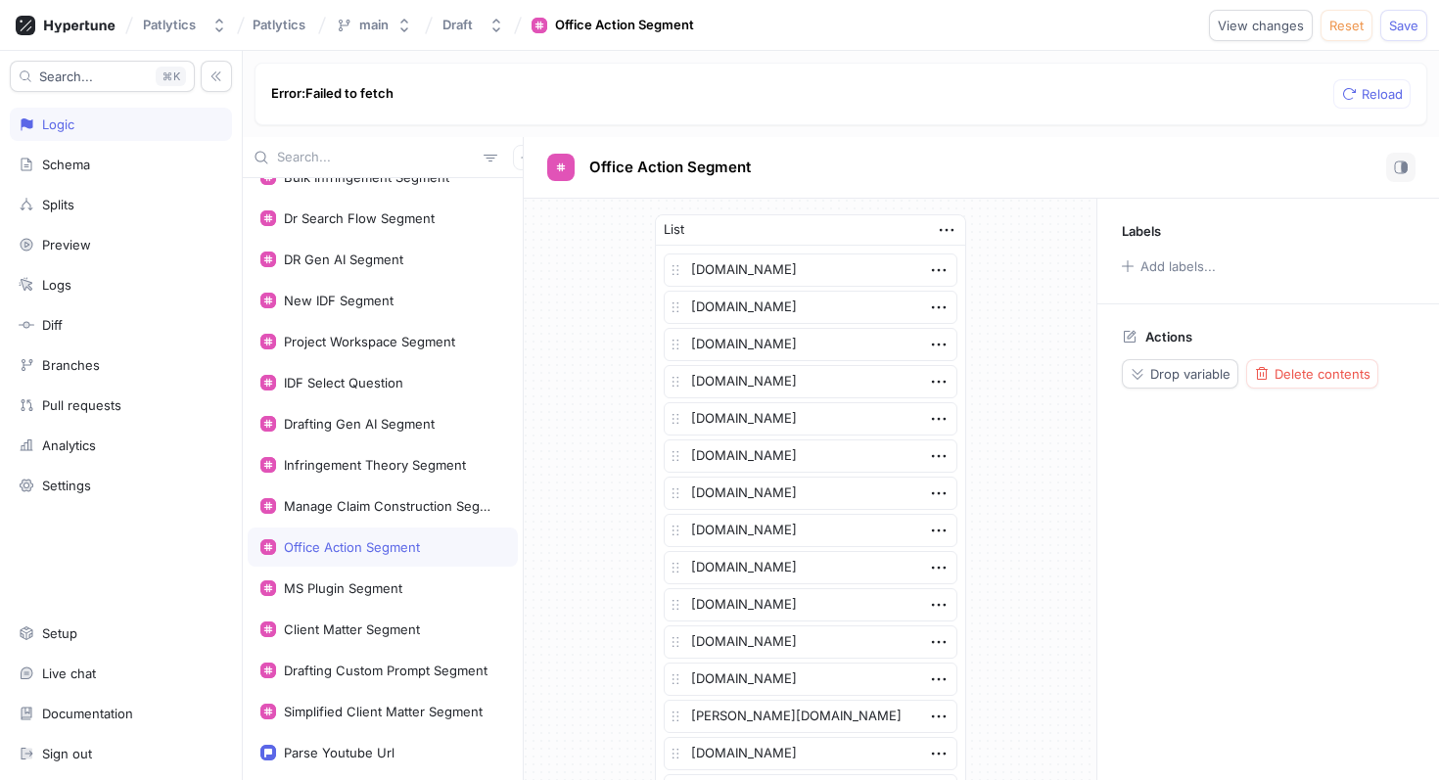
scroll to position [460, 0]
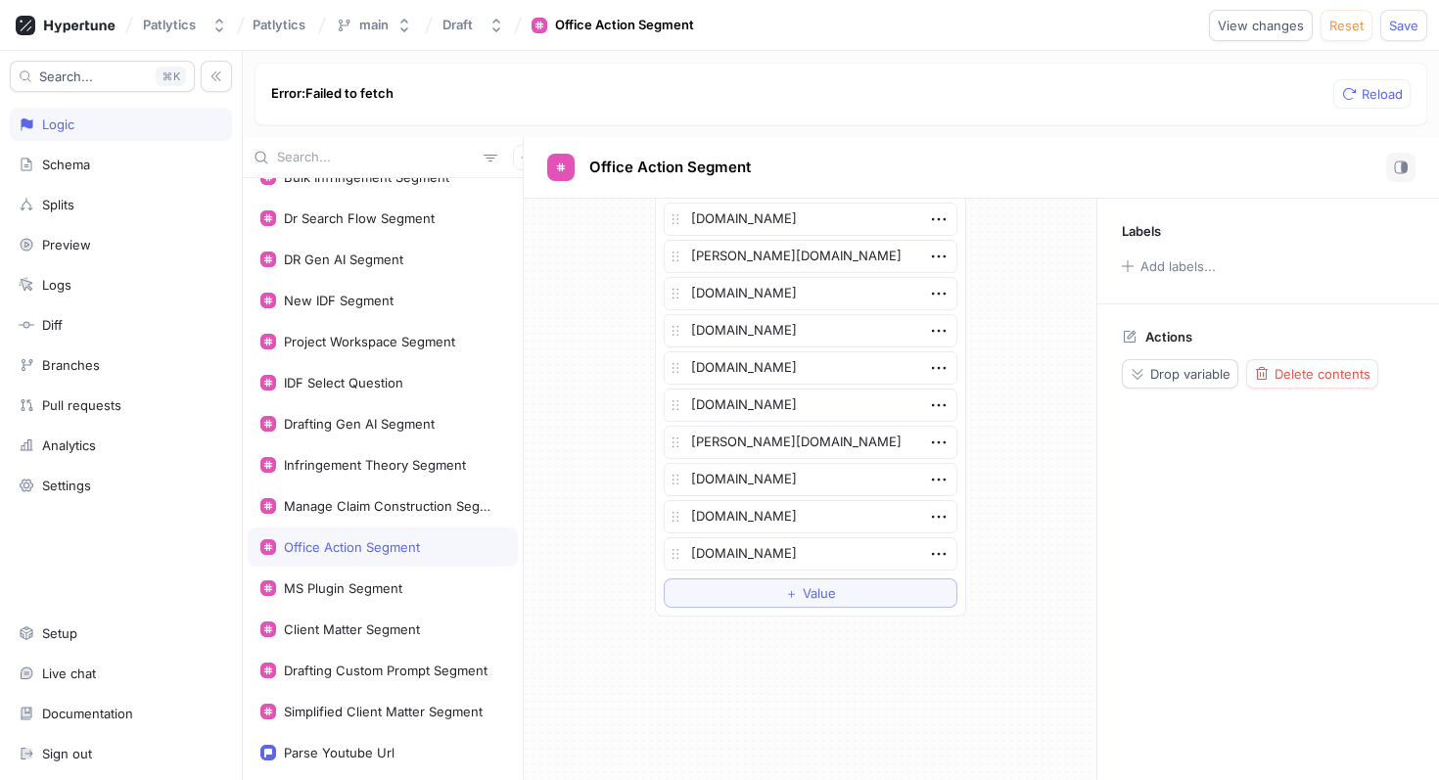
click at [743, 609] on div "patlytics.com fpapatents.com otc.utexas.edu austin.utexas.edu discoveries.utexa…" at bounding box center [810, 201] width 309 height 830
click at [789, 581] on button "＋ Value" at bounding box center [811, 593] width 294 height 29
type textarea "x"
type textarea "[DOMAIN_NAME]"
click at [1412, 27] on span "Save" at bounding box center [1403, 26] width 29 height 12
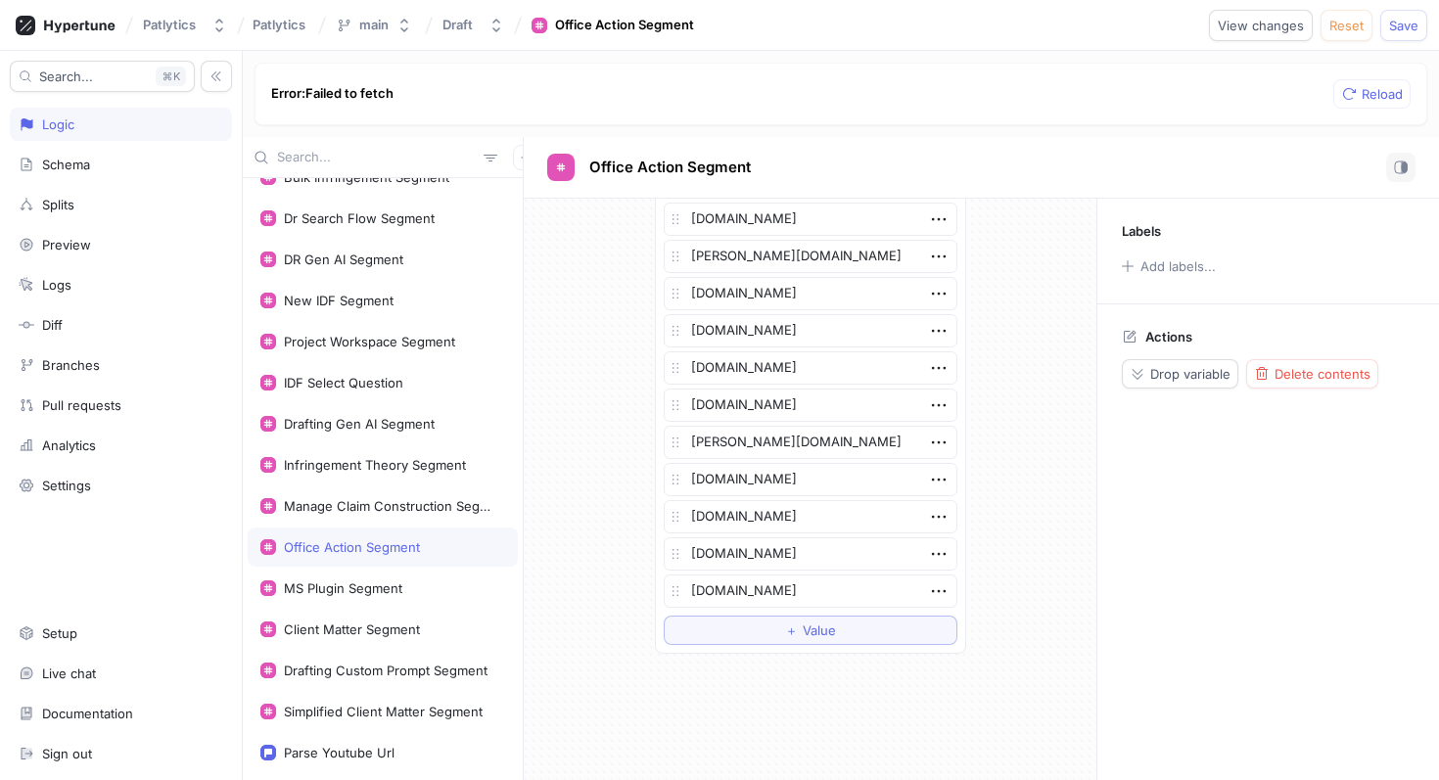
type textarea "x"
click at [1396, 33] on button "Save" at bounding box center [1403, 25] width 47 height 31
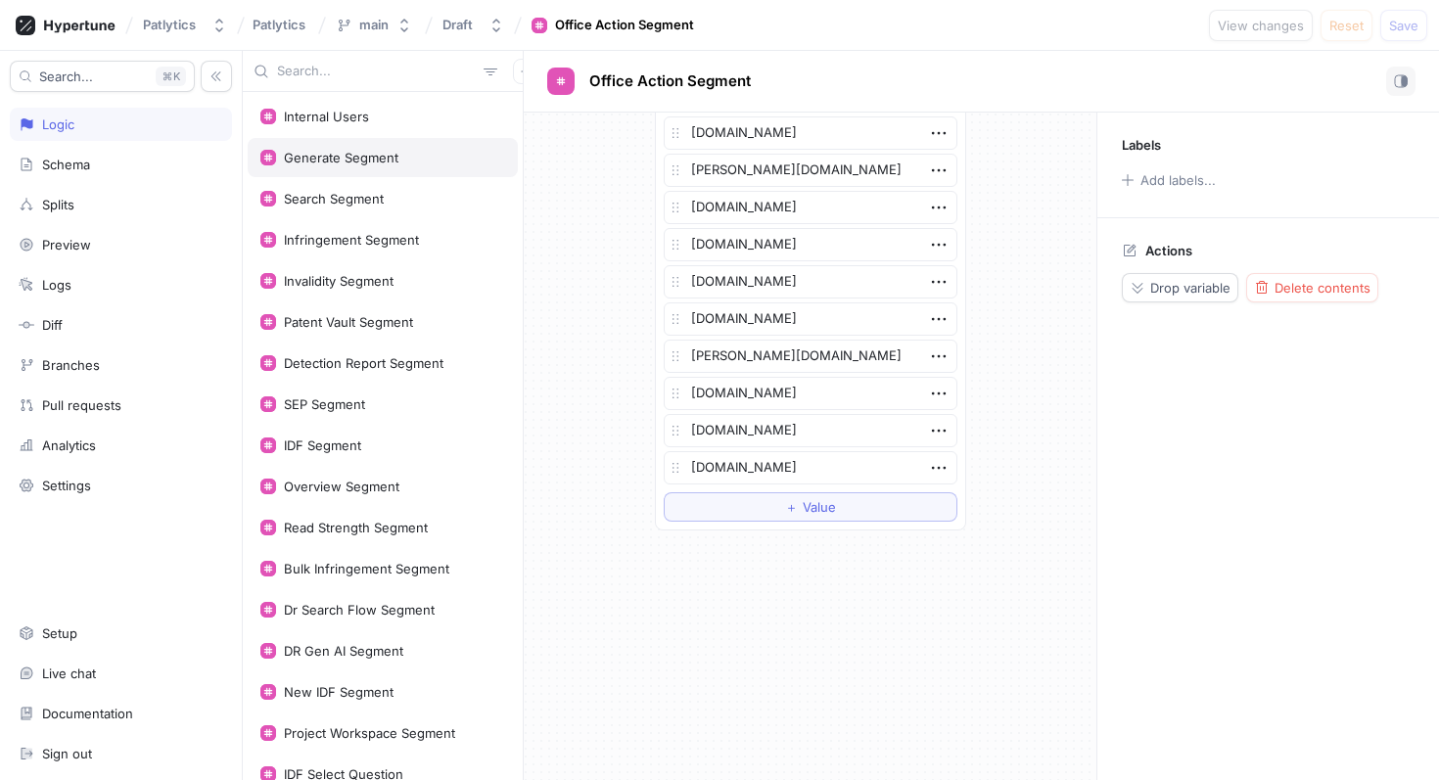
click at [379, 157] on div "Generate Segment" at bounding box center [341, 158] width 115 height 16
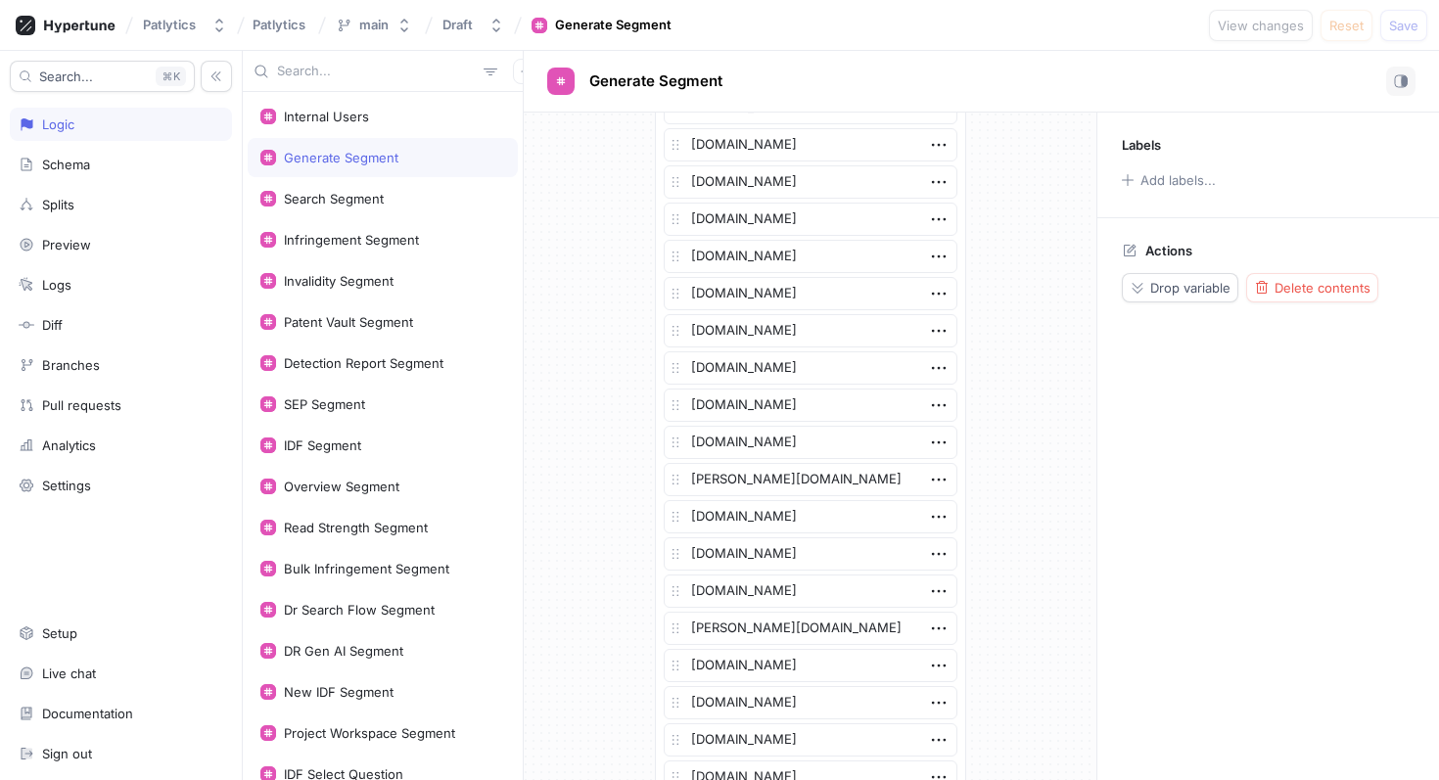
scroll to position [2730, 0]
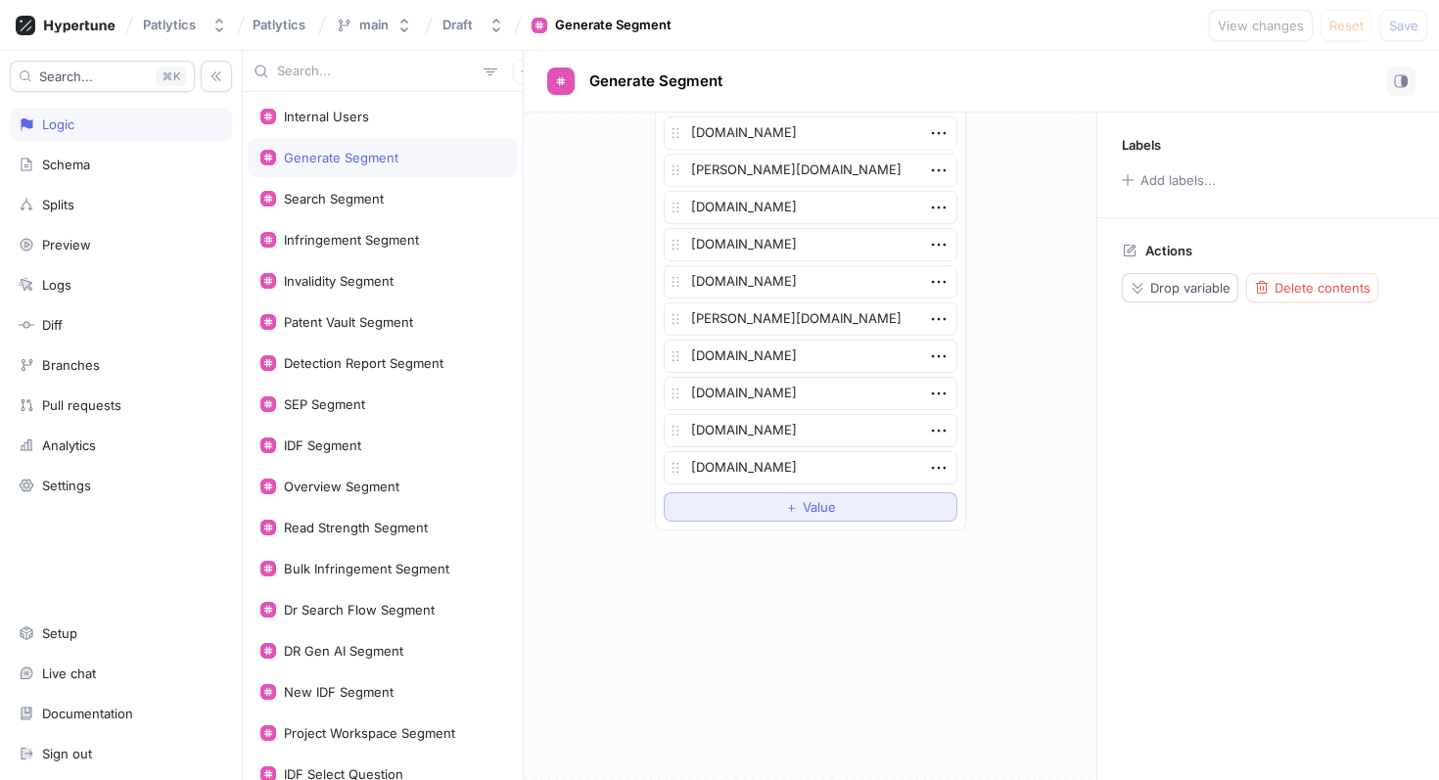
click at [718, 515] on button "＋ Value" at bounding box center [811, 506] width 294 height 29
type textarea "x"
type textarea "mo"
type textarea "x"
type textarea "mot"
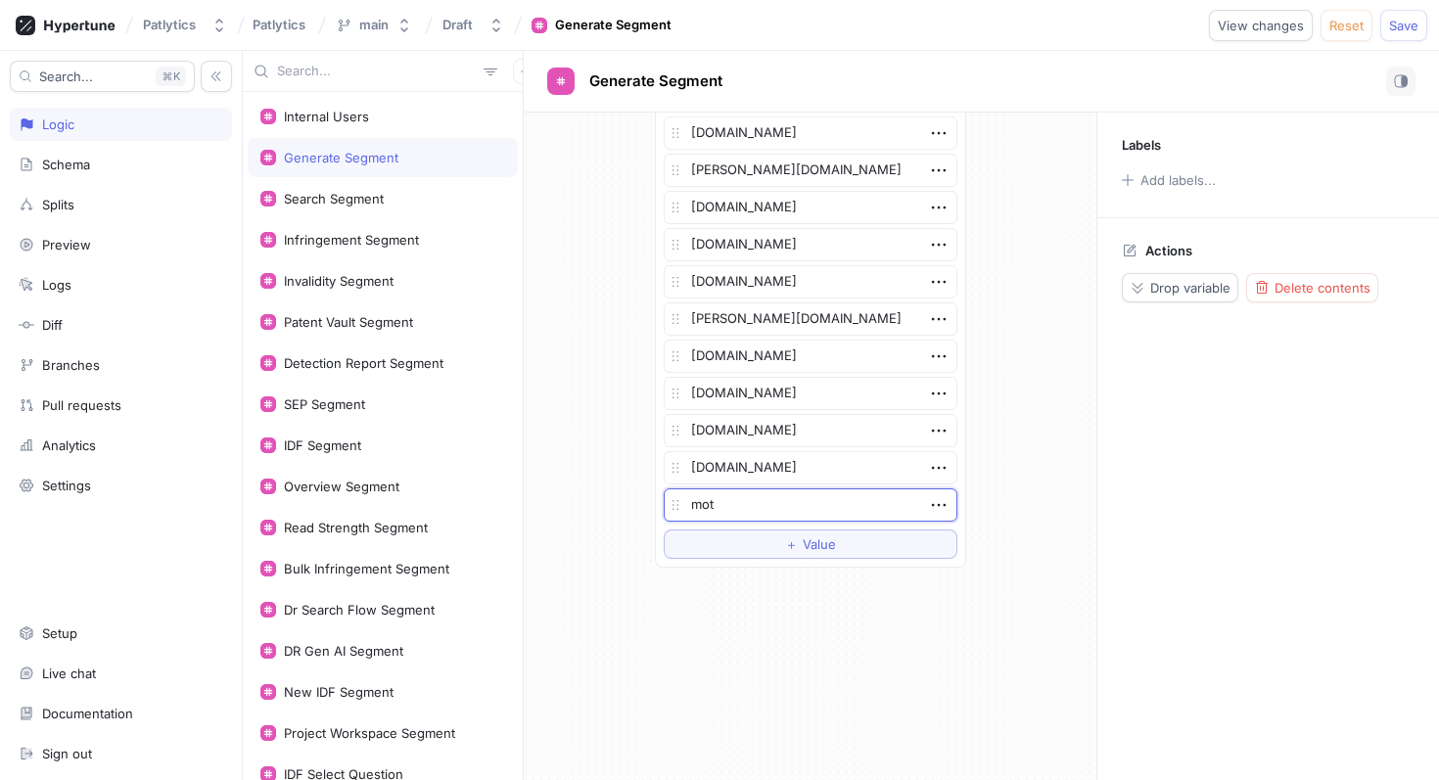
type textarea "x"
type textarea "moto"
type textarea "x"
type textarea "motor"
type textarea "x"
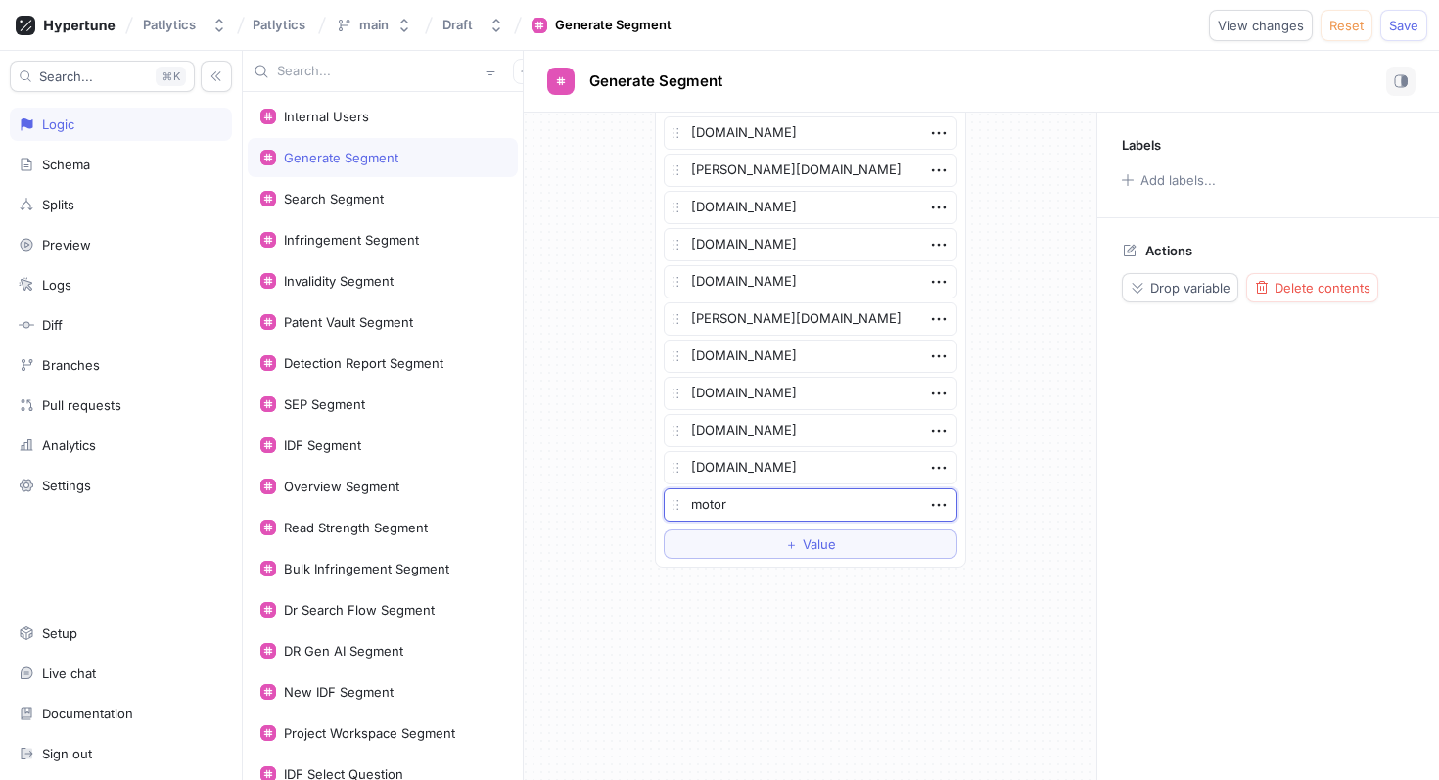
type textarea "motoro"
type textarea "x"
type textarea "[DOMAIN_NAME]"
type textarea "x"
type textarea "[DOMAIN_NAME]"
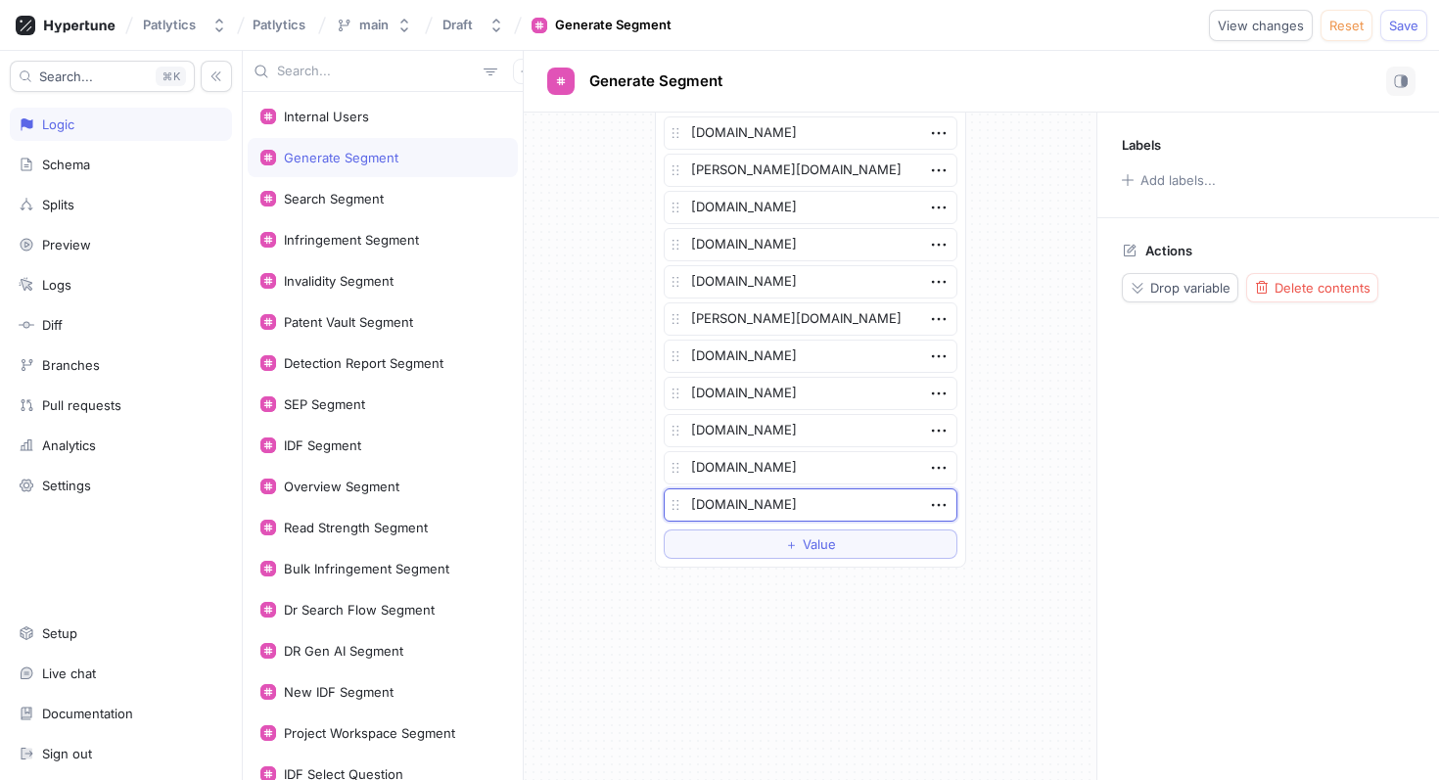
click at [1413, 25] on span "Save" at bounding box center [1403, 26] width 29 height 12
click at [399, 202] on div "Search Segment" at bounding box center [382, 199] width 245 height 16
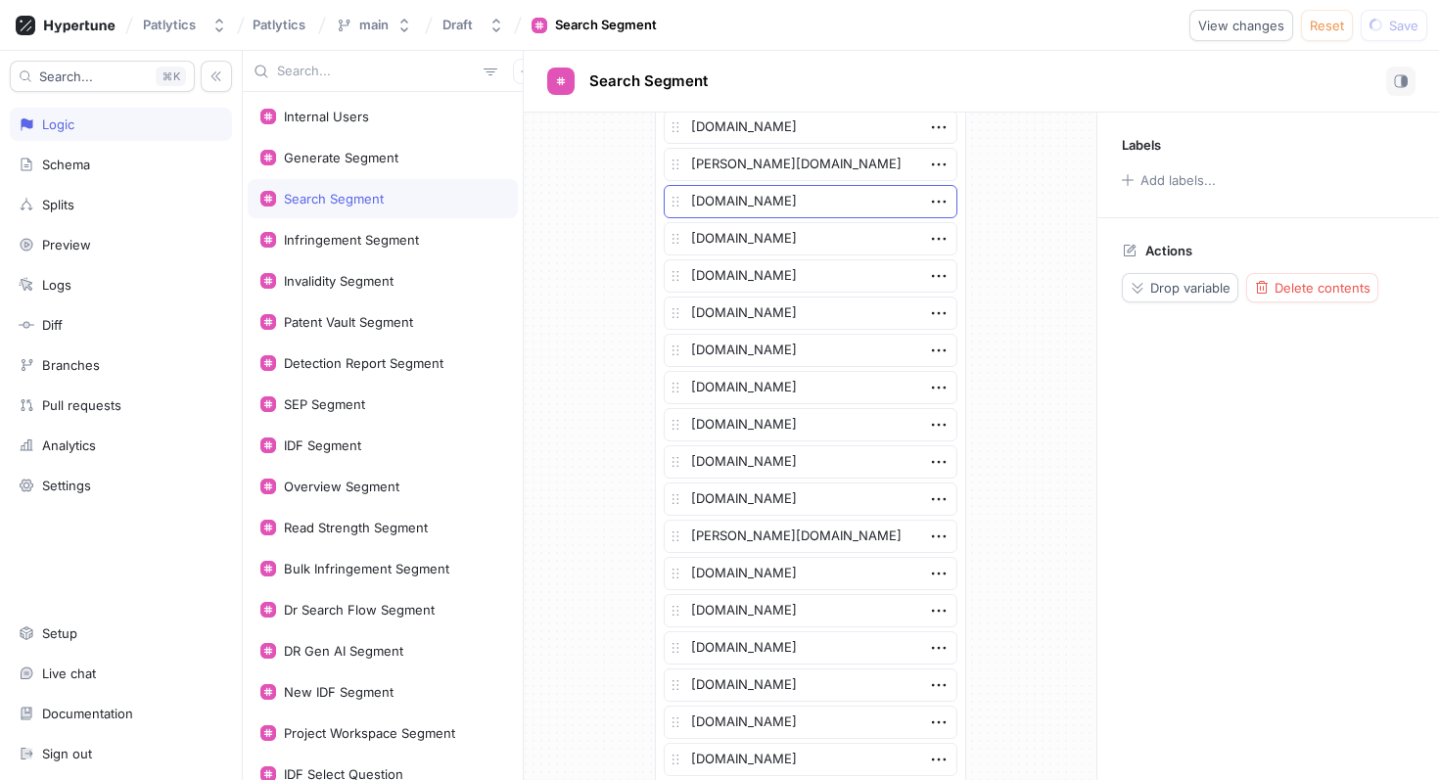
scroll to position [3697, 0]
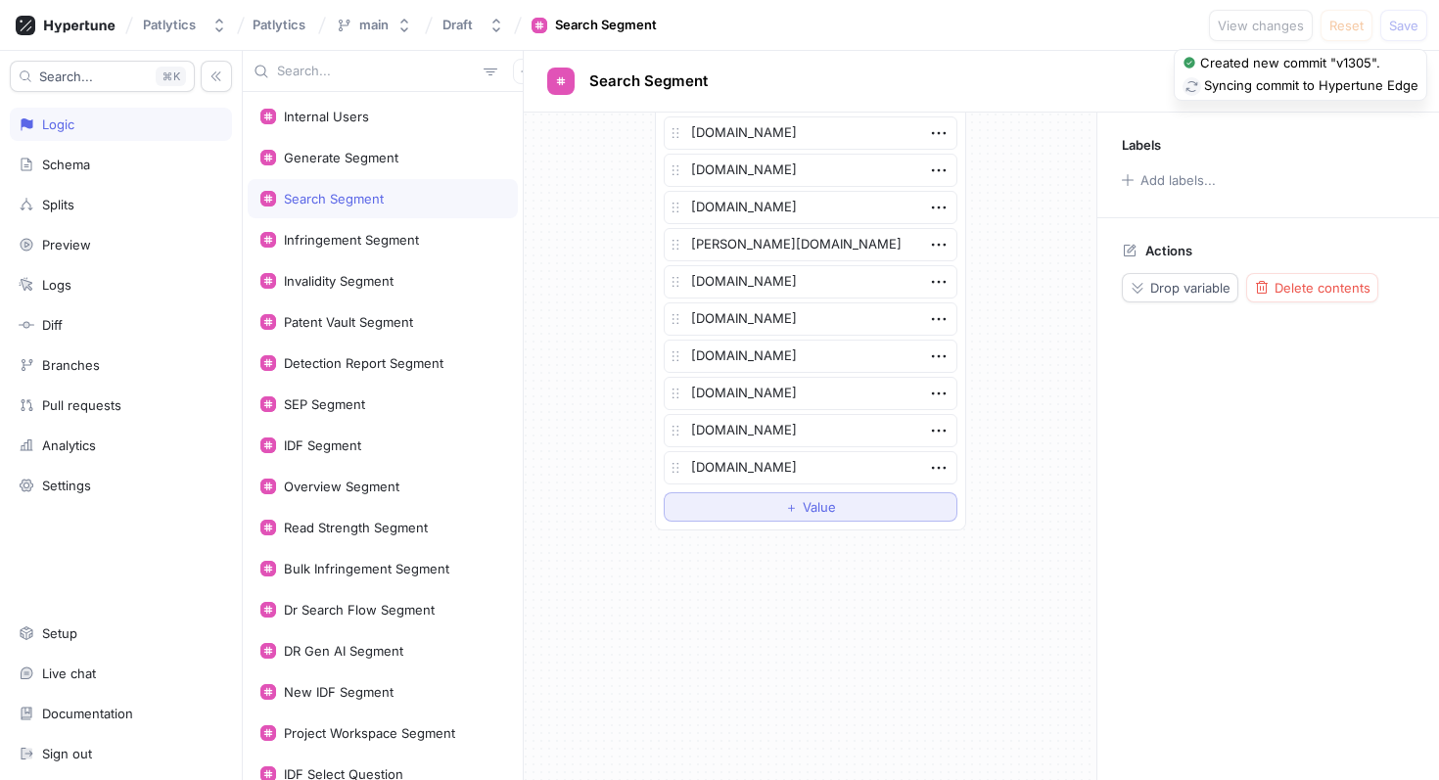
click at [713, 507] on button "＋ Value" at bounding box center [811, 506] width 294 height 29
type textarea "x"
type textarea "[DOMAIN_NAME]"
click at [378, 235] on div "Infringement Segment" at bounding box center [351, 240] width 135 height 16
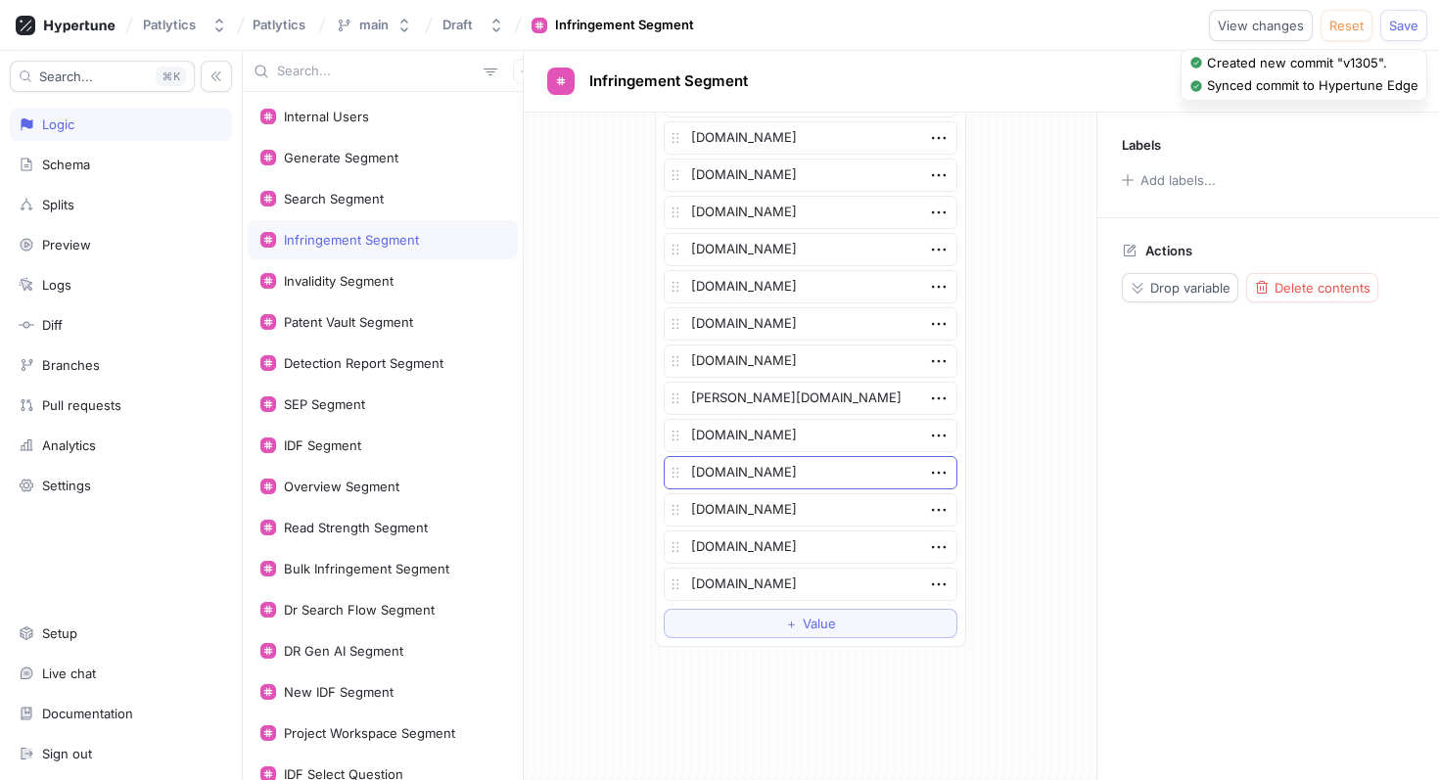
scroll to position [3139, 0]
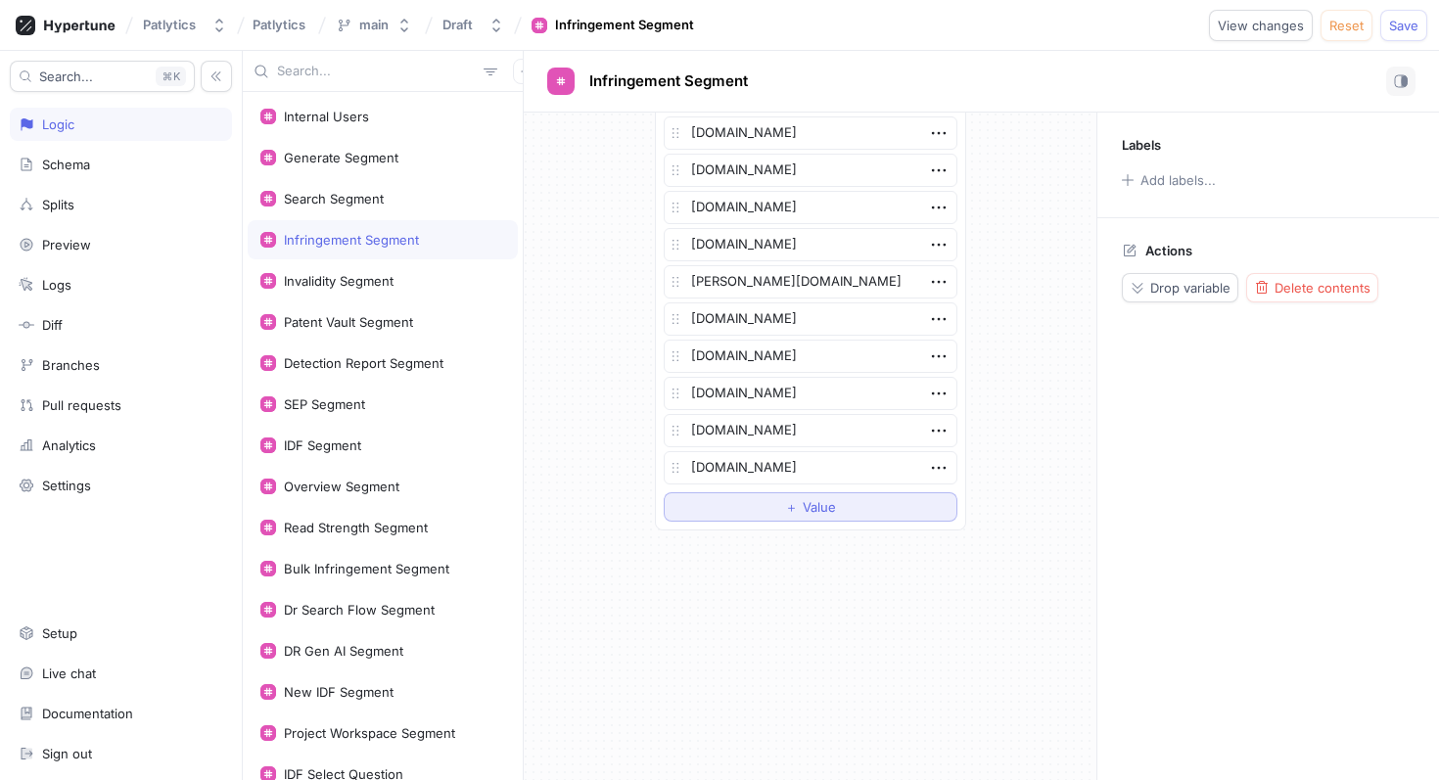
click at [734, 517] on button "＋ Value" at bounding box center [811, 506] width 294 height 29
type textarea "x"
type textarea "[DOMAIN_NAME]"
click at [380, 283] on div "Invalidity Segment" at bounding box center [339, 281] width 110 height 16
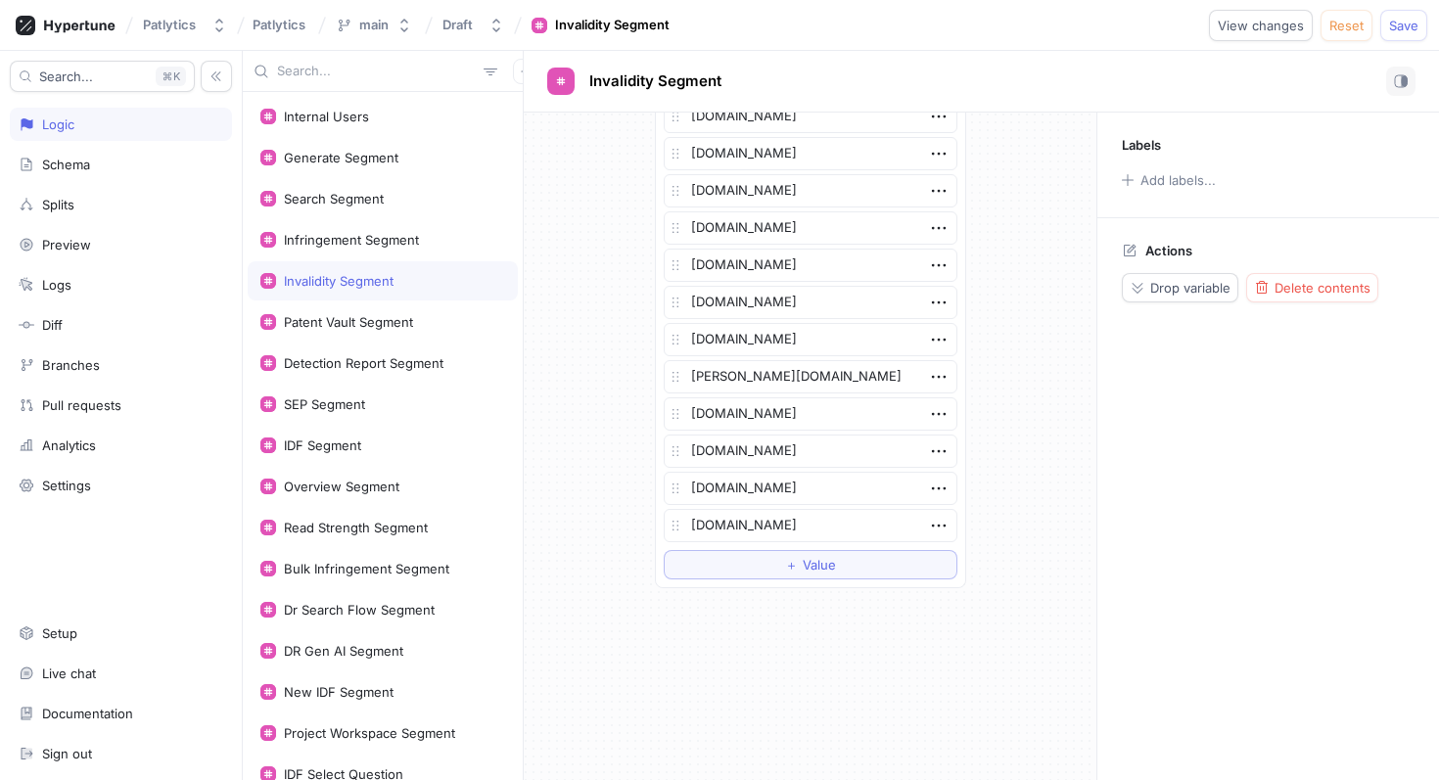
scroll to position [3809, 0]
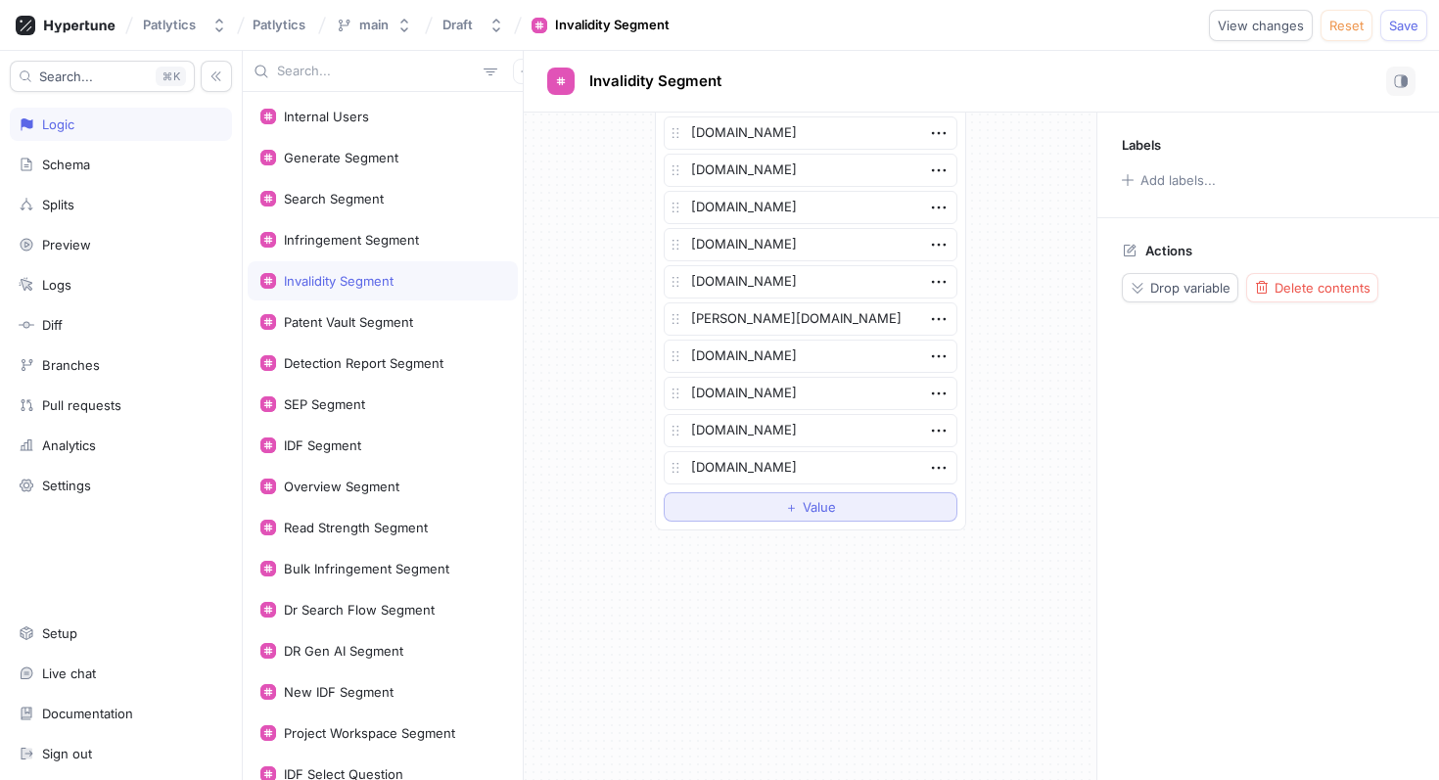
click at [704, 511] on button "＋ Value" at bounding box center [811, 506] width 294 height 29
type textarea "x"
type textarea "[DOMAIN_NAME]"
click at [408, 320] on div "Patent Vault Segment" at bounding box center [348, 322] width 129 height 16
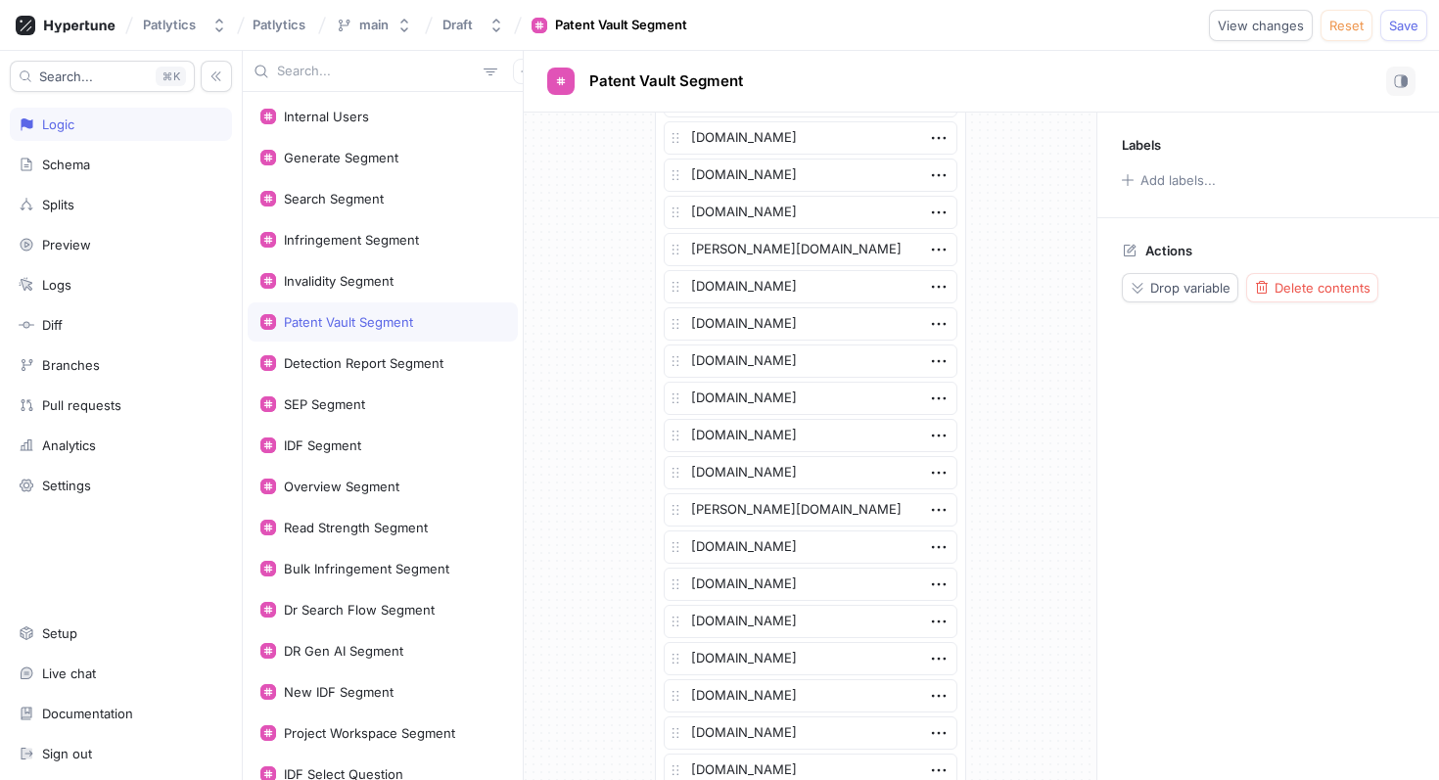
scroll to position [3300, 0]
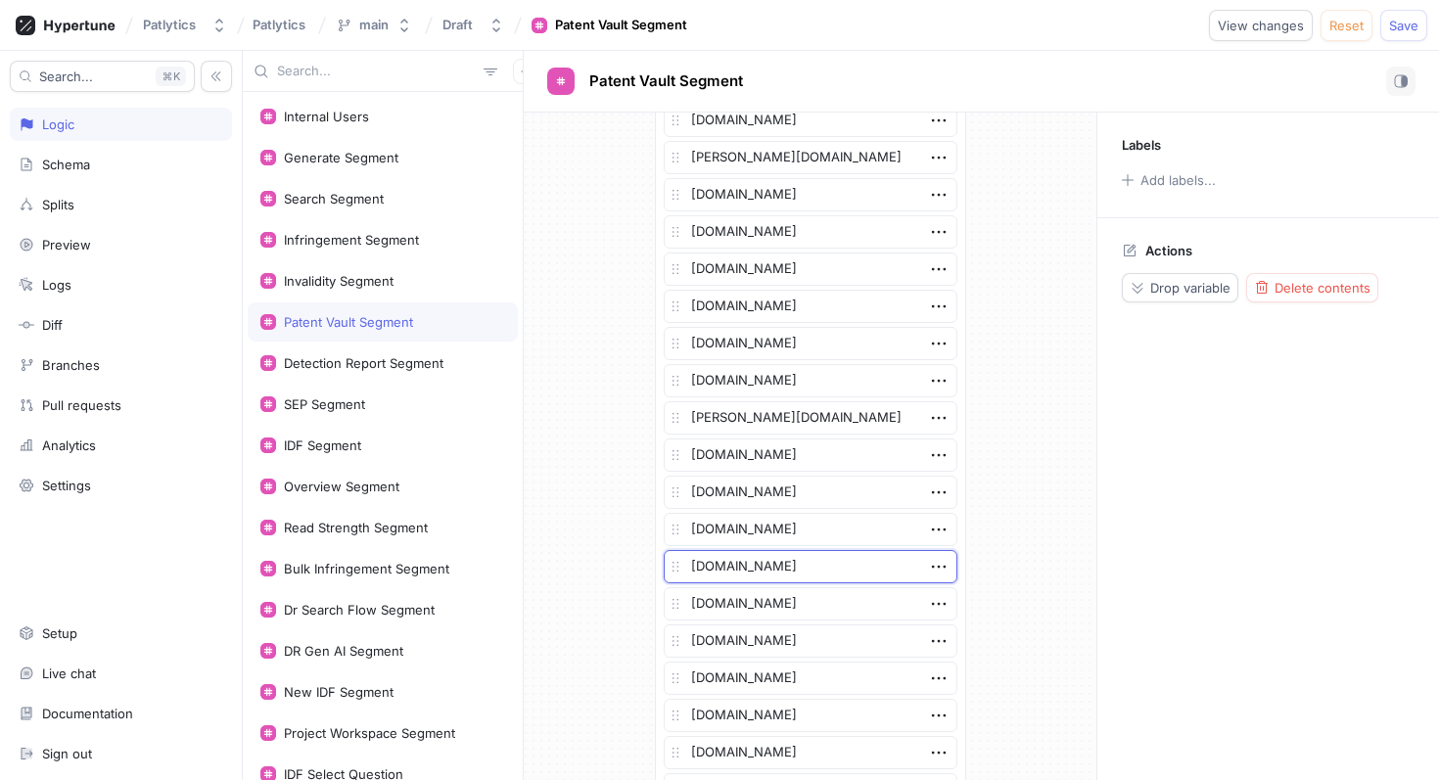
click at [715, 550] on textarea "[DOMAIN_NAME]" at bounding box center [811, 566] width 294 height 33
paste textarea "[DOMAIN_NAME]"
type textarea "x"
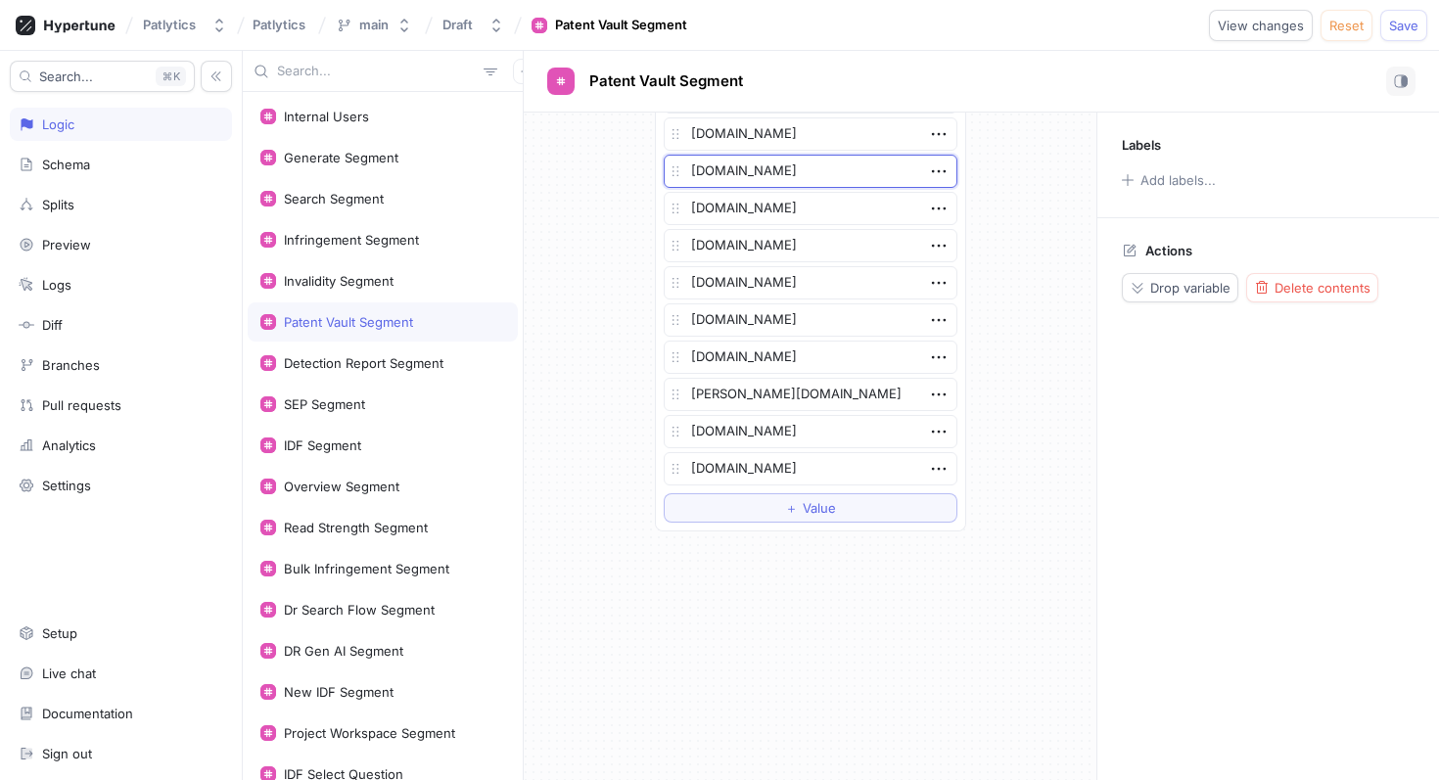
type textarea "[DOMAIN_NAME]"
click at [826, 516] on button "＋ Value" at bounding box center [811, 507] width 294 height 29
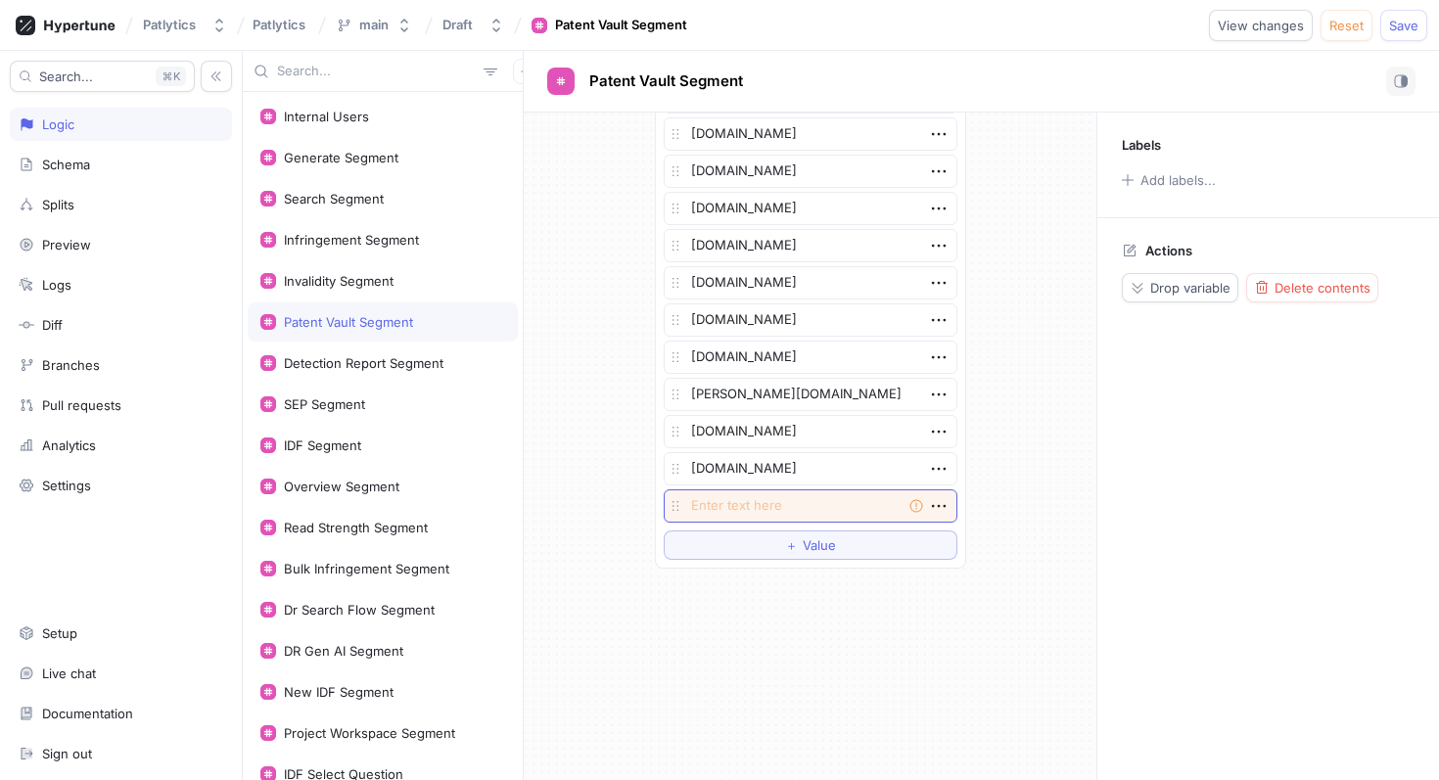
click at [755, 504] on textarea at bounding box center [811, 506] width 294 height 33
type textarea "x"
type textarea "[DOMAIN_NAME]"
click at [392, 366] on div "Detection Report Segment" at bounding box center [364, 363] width 160 height 16
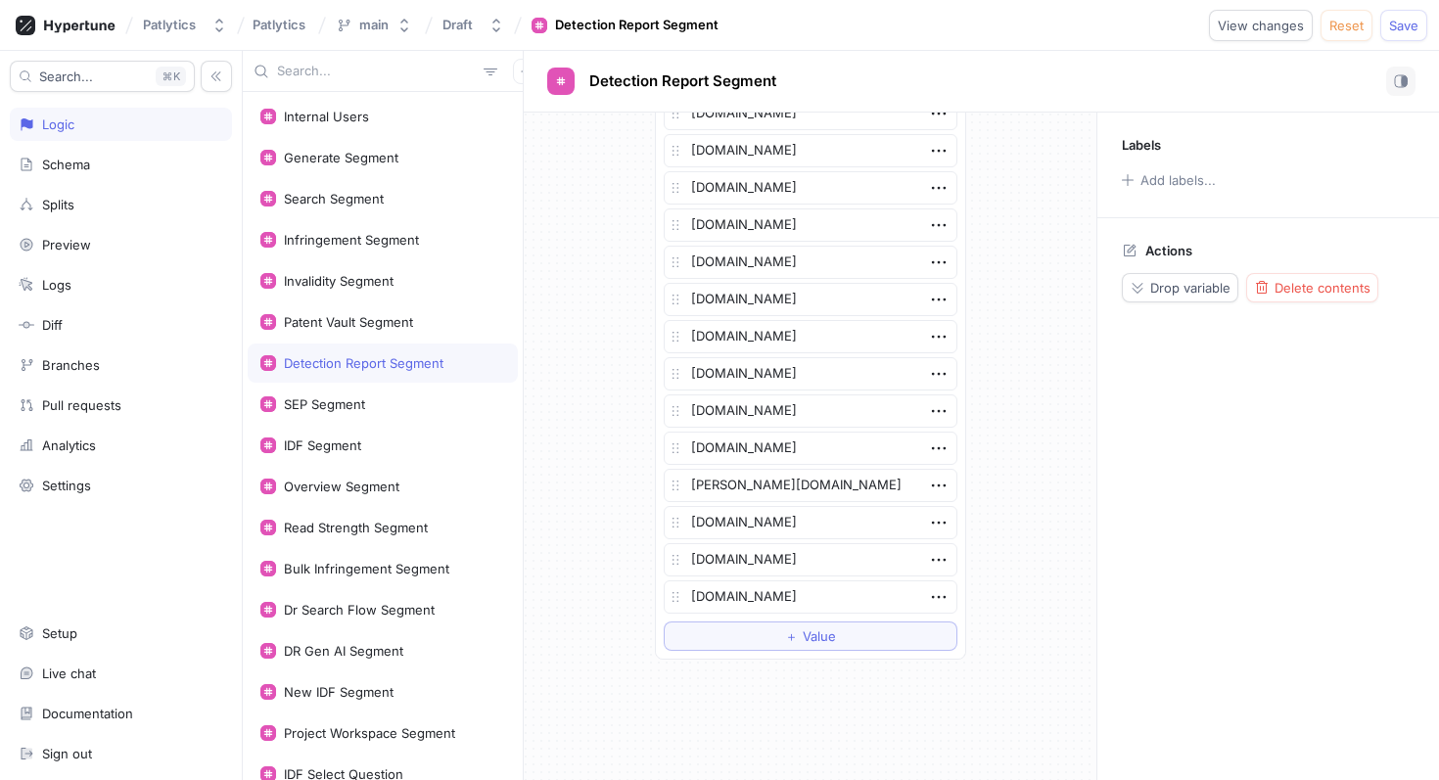
scroll to position [3837, 0]
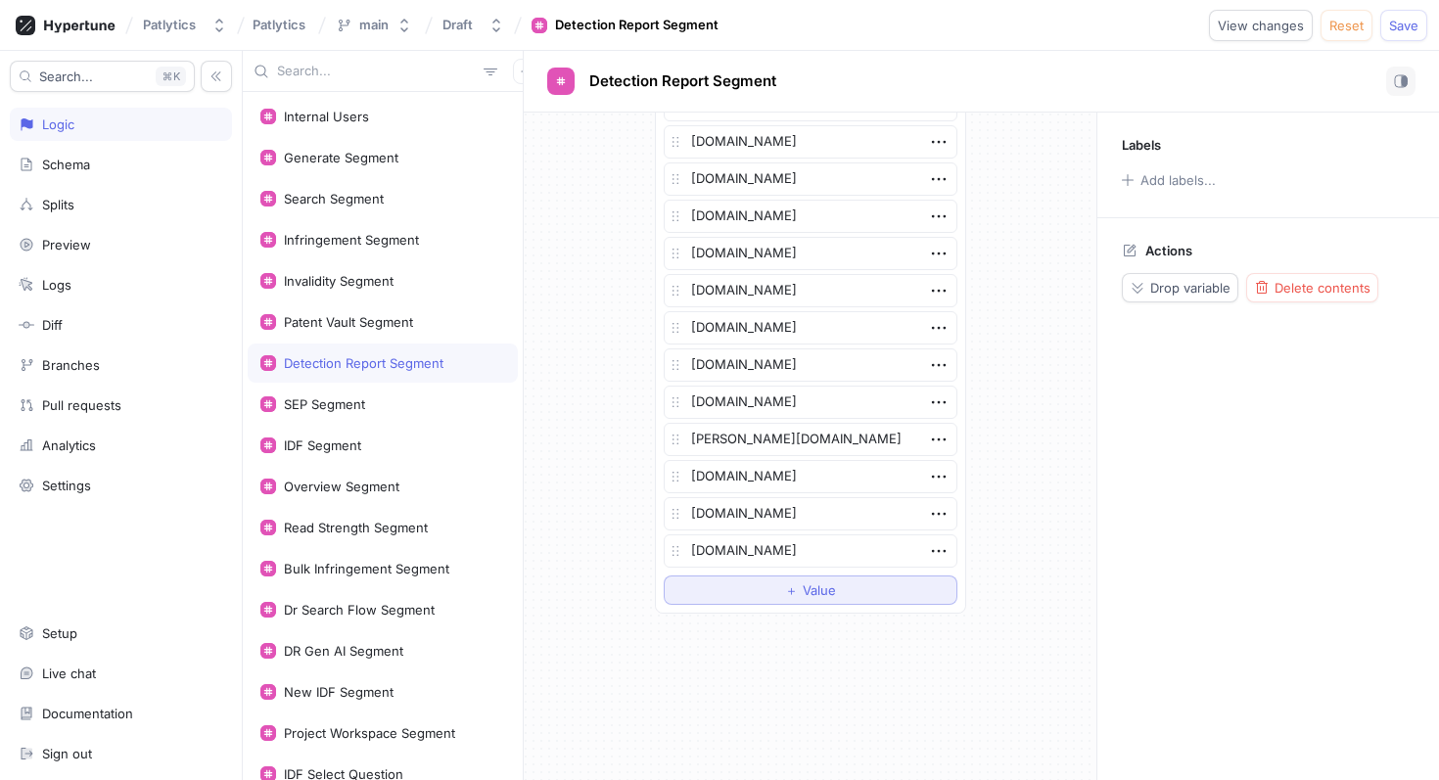
click at [709, 590] on button "＋ Value" at bounding box center [811, 590] width 294 height 29
type textarea "x"
type textarea "[DOMAIN_NAME]"
click at [397, 412] on div "SEP Segment" at bounding box center [383, 404] width 270 height 39
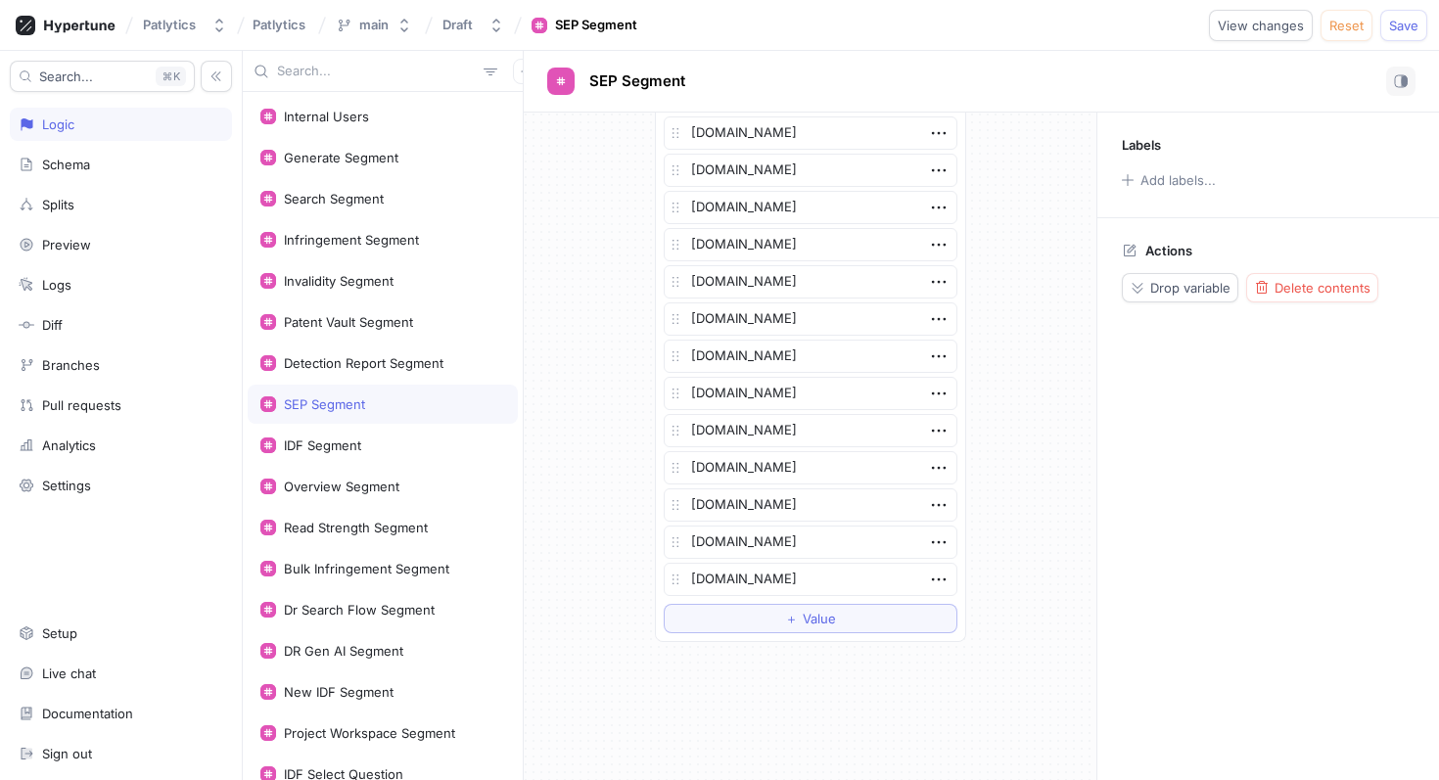
scroll to position [683, 0]
click at [678, 501] on button "＋ Value" at bounding box center [811, 506] width 294 height 29
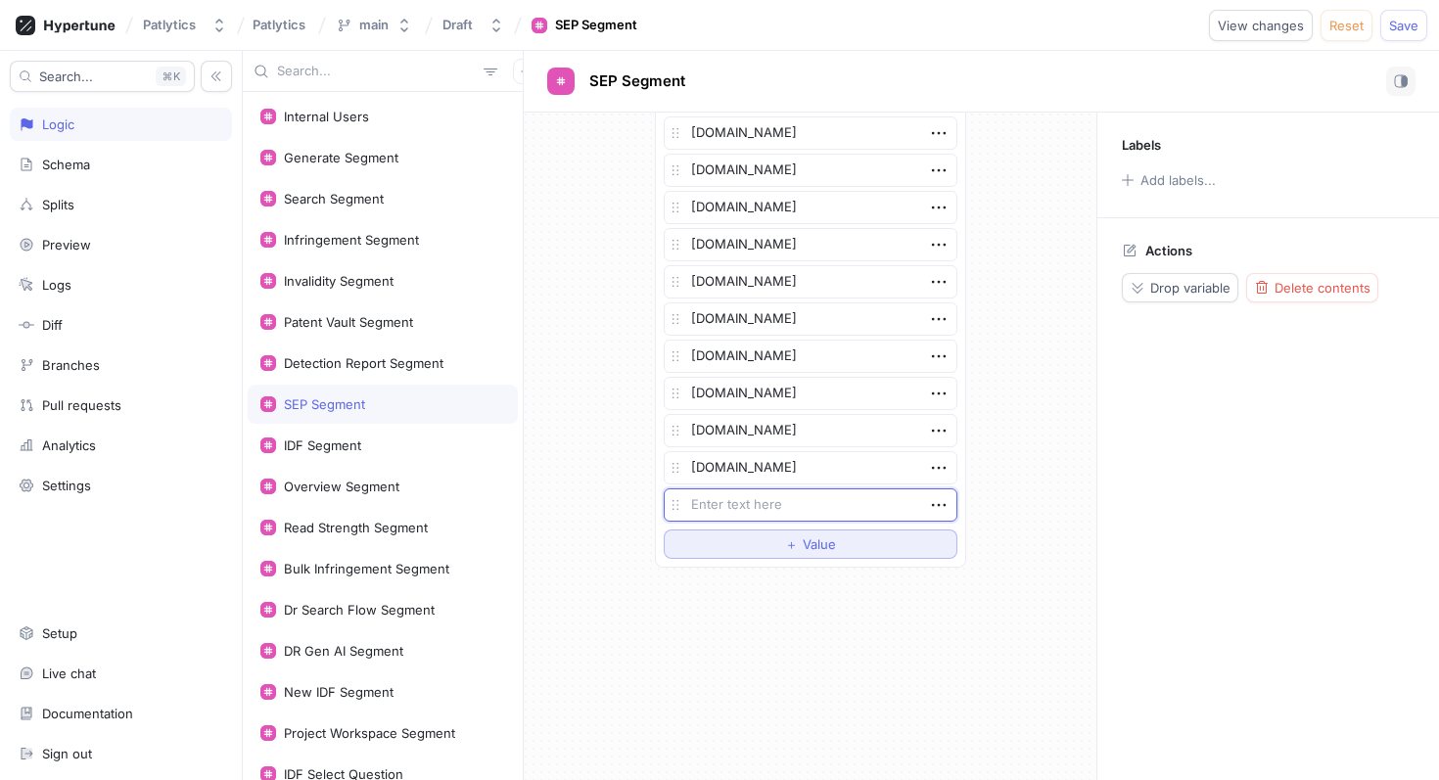
type textarea "x"
type textarea "[DOMAIN_NAME]"
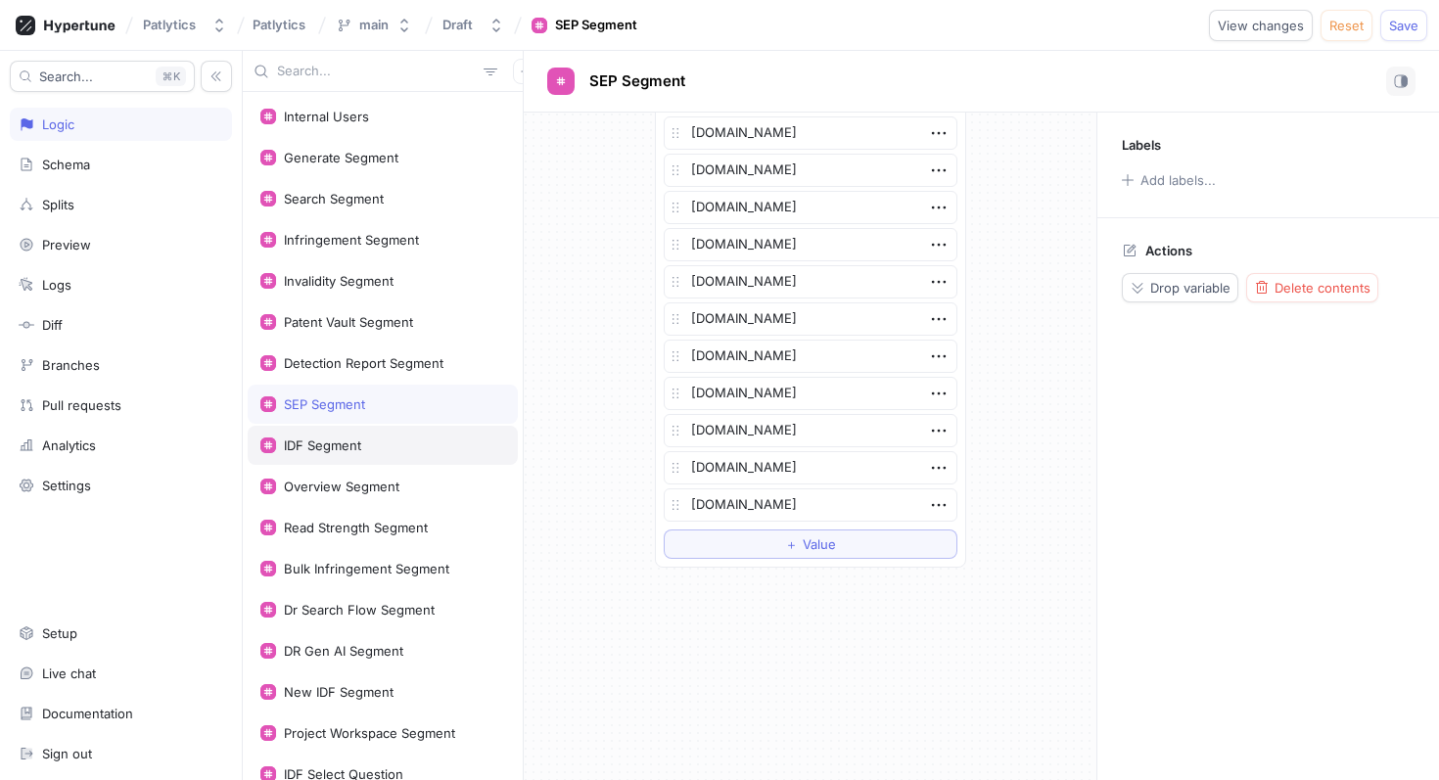
click at [443, 442] on div "IDF Segment" at bounding box center [382, 446] width 245 height 16
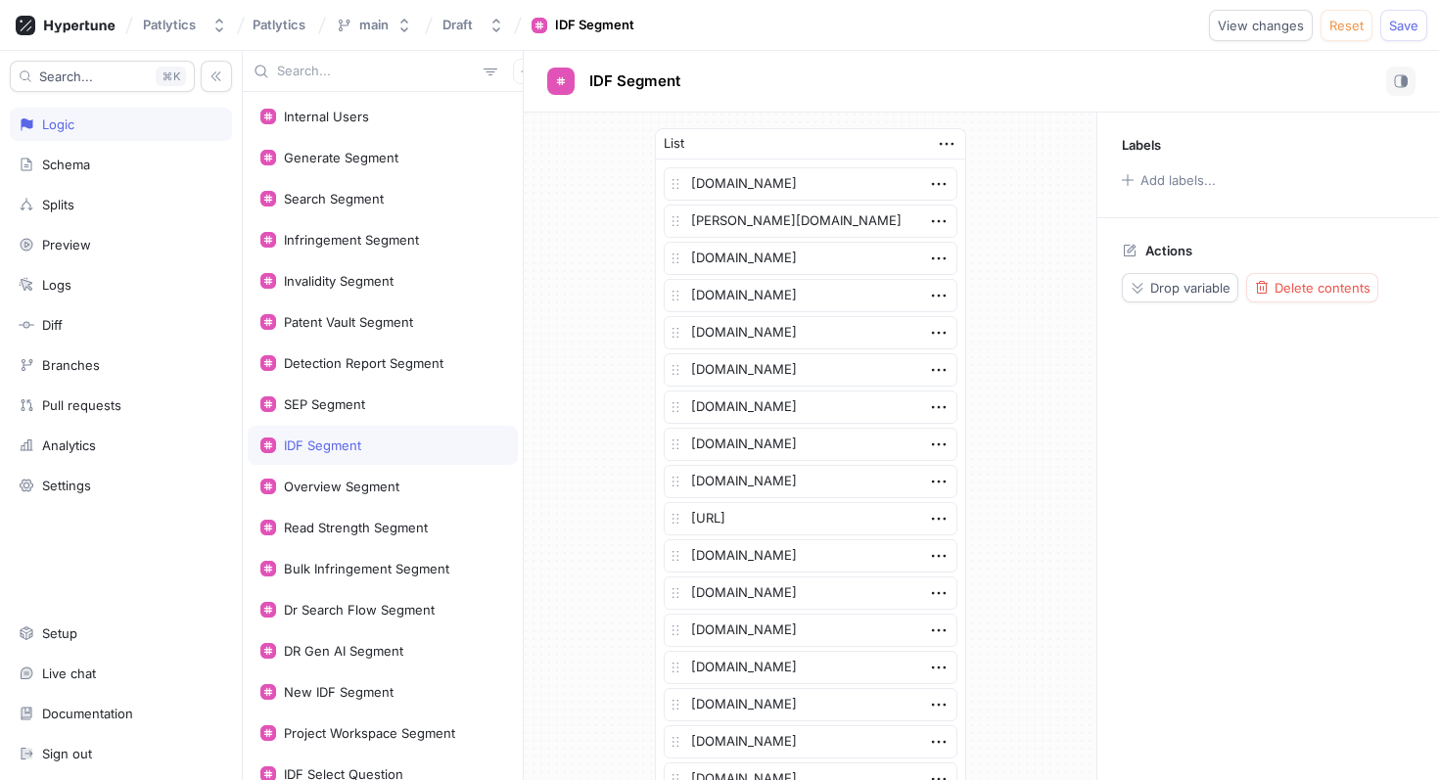
scroll to position [1055, 0]
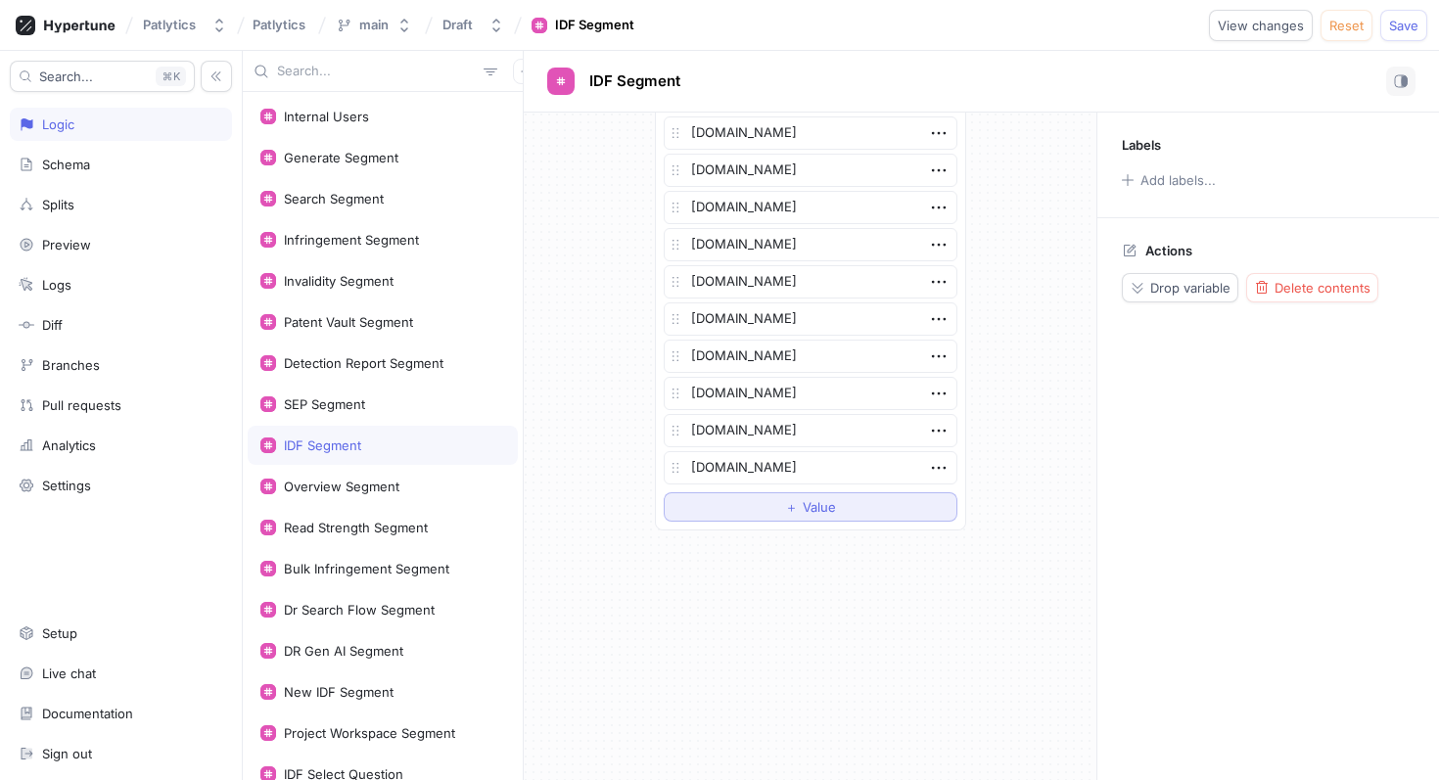
click at [734, 504] on button "＋ Value" at bounding box center [811, 506] width 294 height 29
type textarea "x"
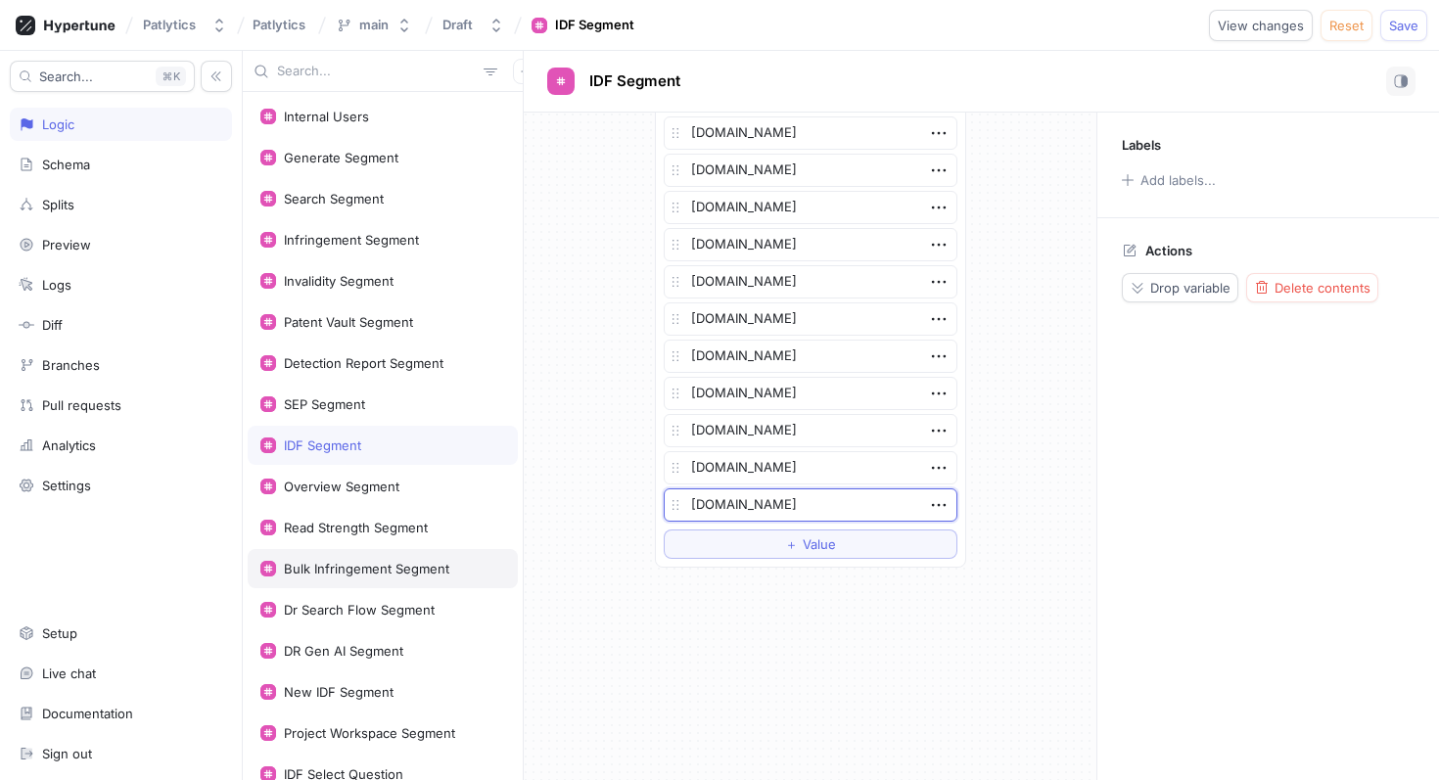
type textarea "[DOMAIN_NAME]"
click at [390, 581] on div "Bulk Infringement Segment" at bounding box center [383, 568] width 270 height 39
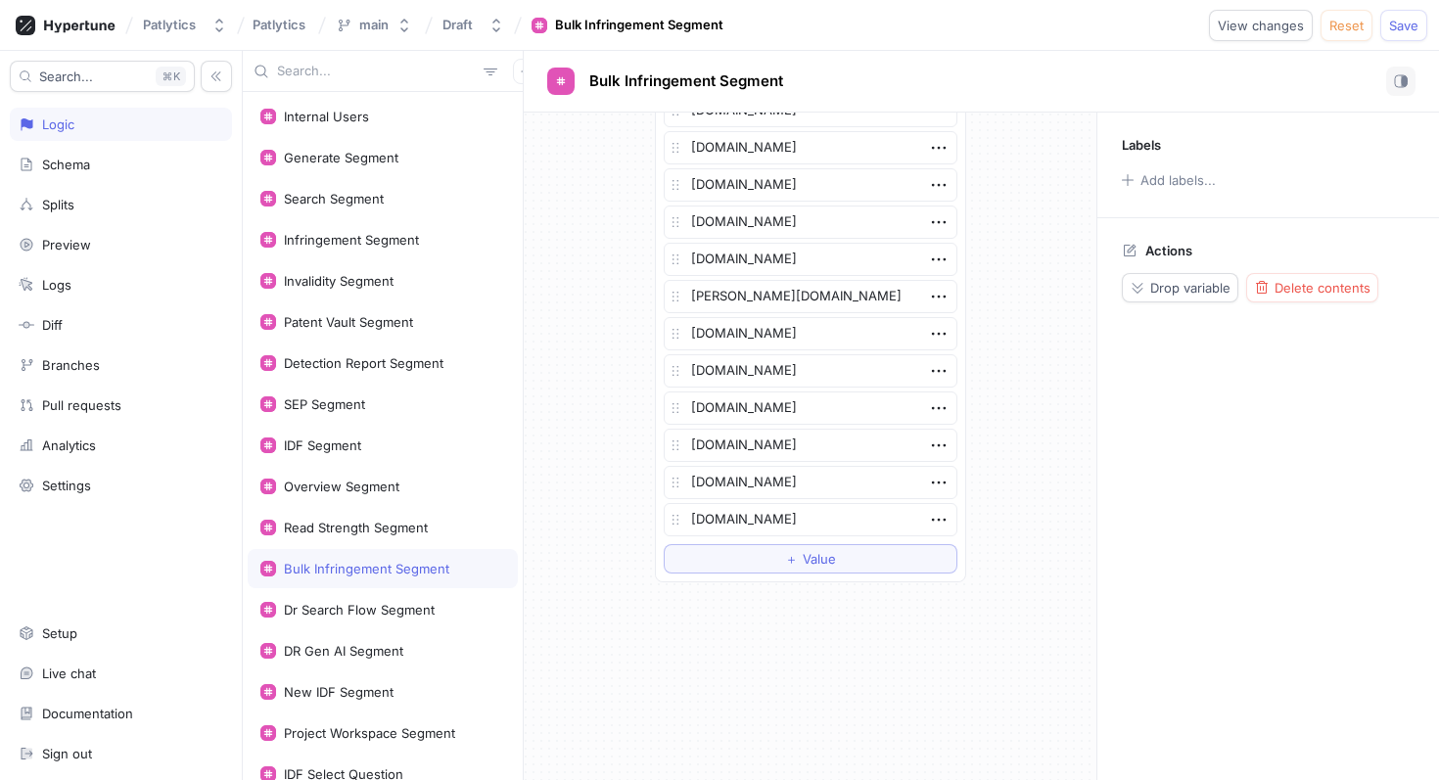
scroll to position [1837, 0]
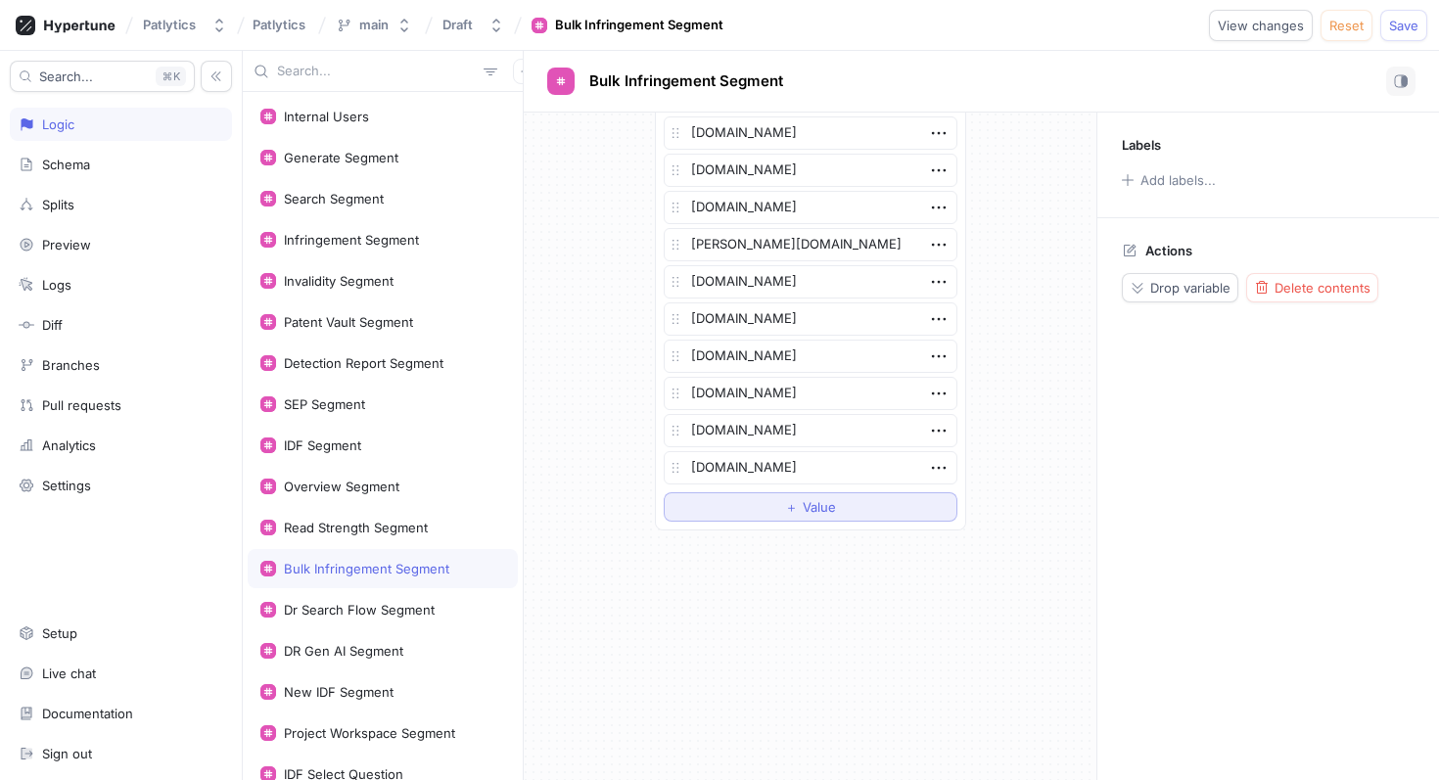
click at [737, 509] on button "＋ Value" at bounding box center [811, 506] width 294 height 29
type textarea "x"
type textarea "[DOMAIN_NAME]"
click at [1404, 27] on span "Save" at bounding box center [1403, 26] width 29 height 12
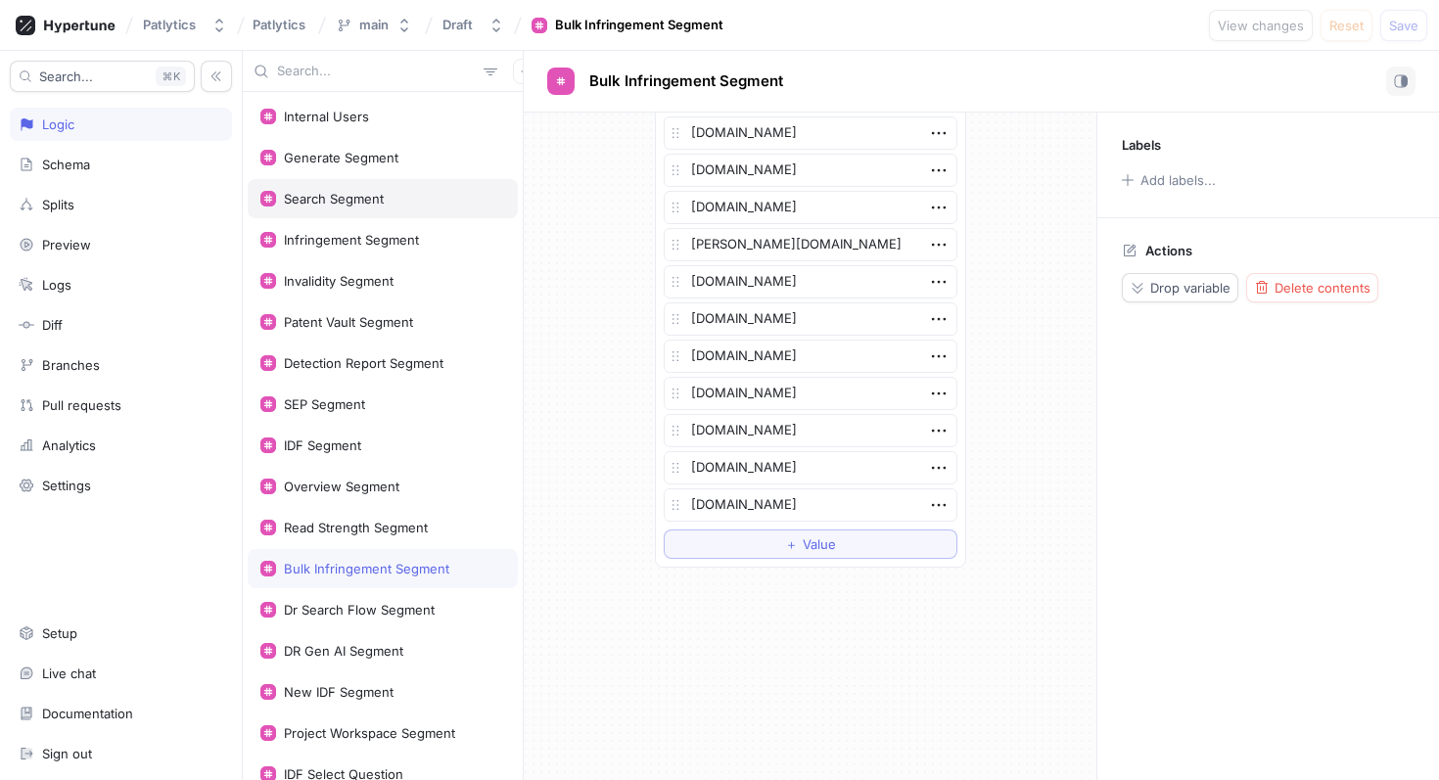
click at [388, 206] on div "Search Segment" at bounding box center [382, 199] width 245 height 16
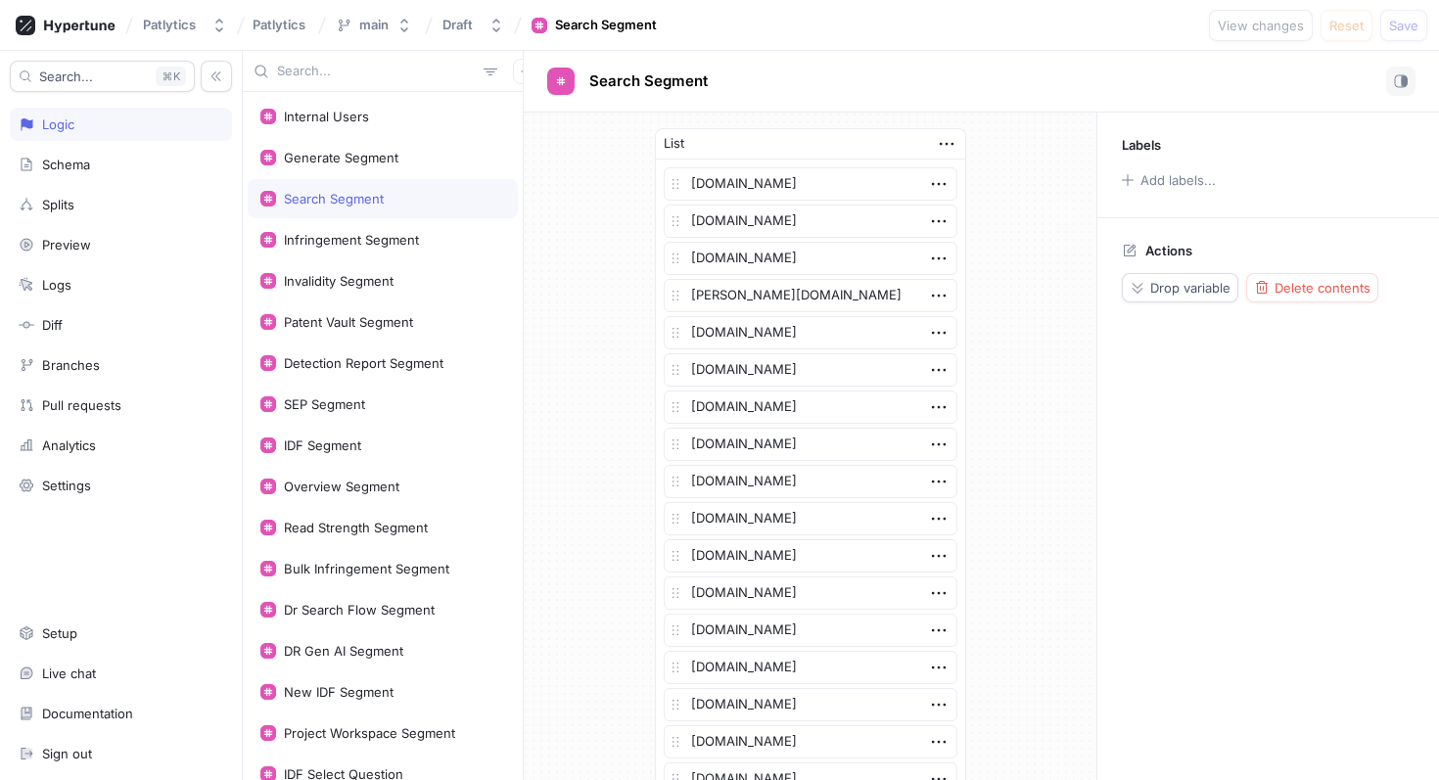
type textarea "x"
